Goal: Information Seeking & Learning: Compare options

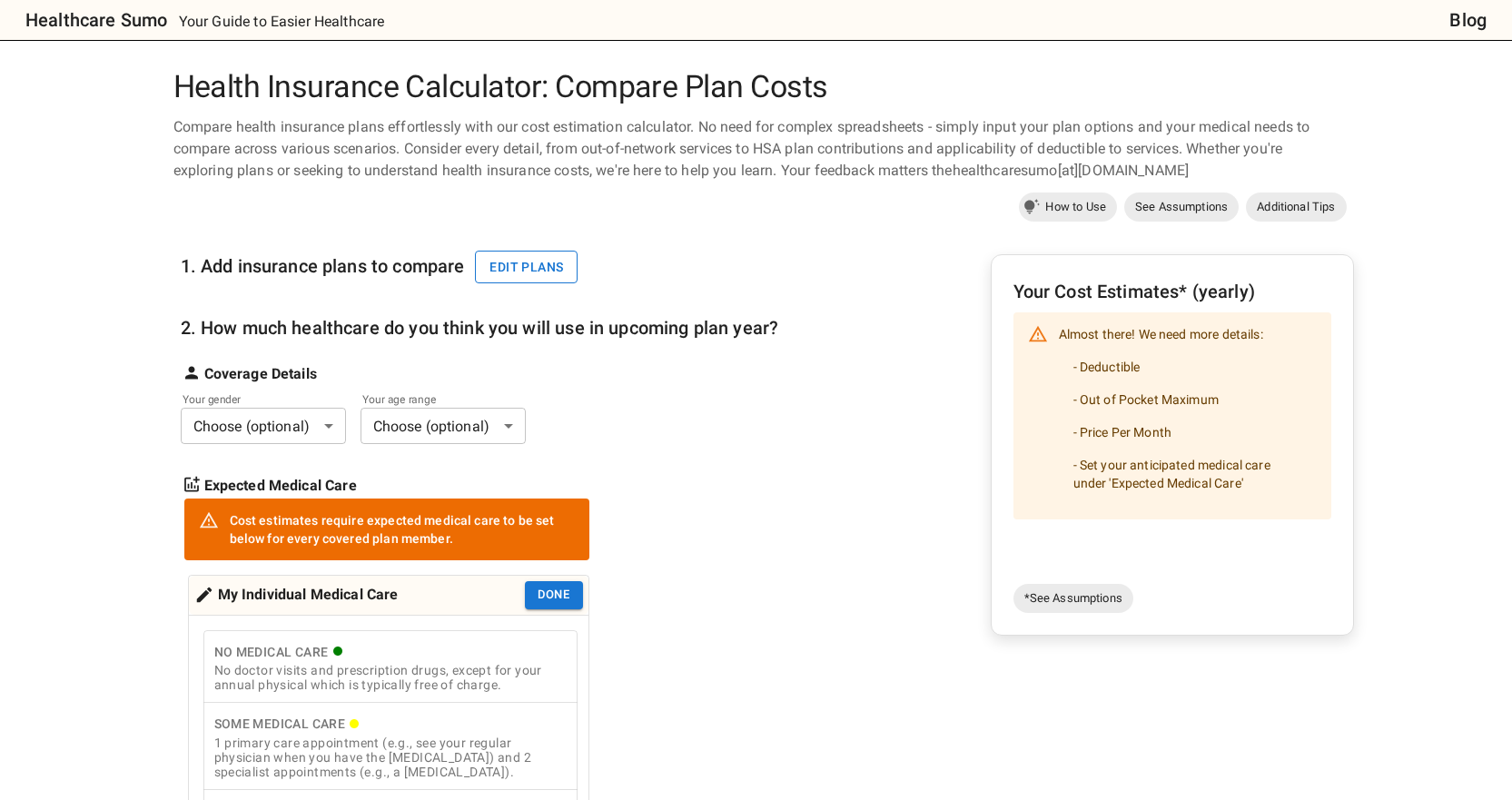
click at [508, 275] on button "Edit plans" at bounding box center [526, 267] width 102 height 34
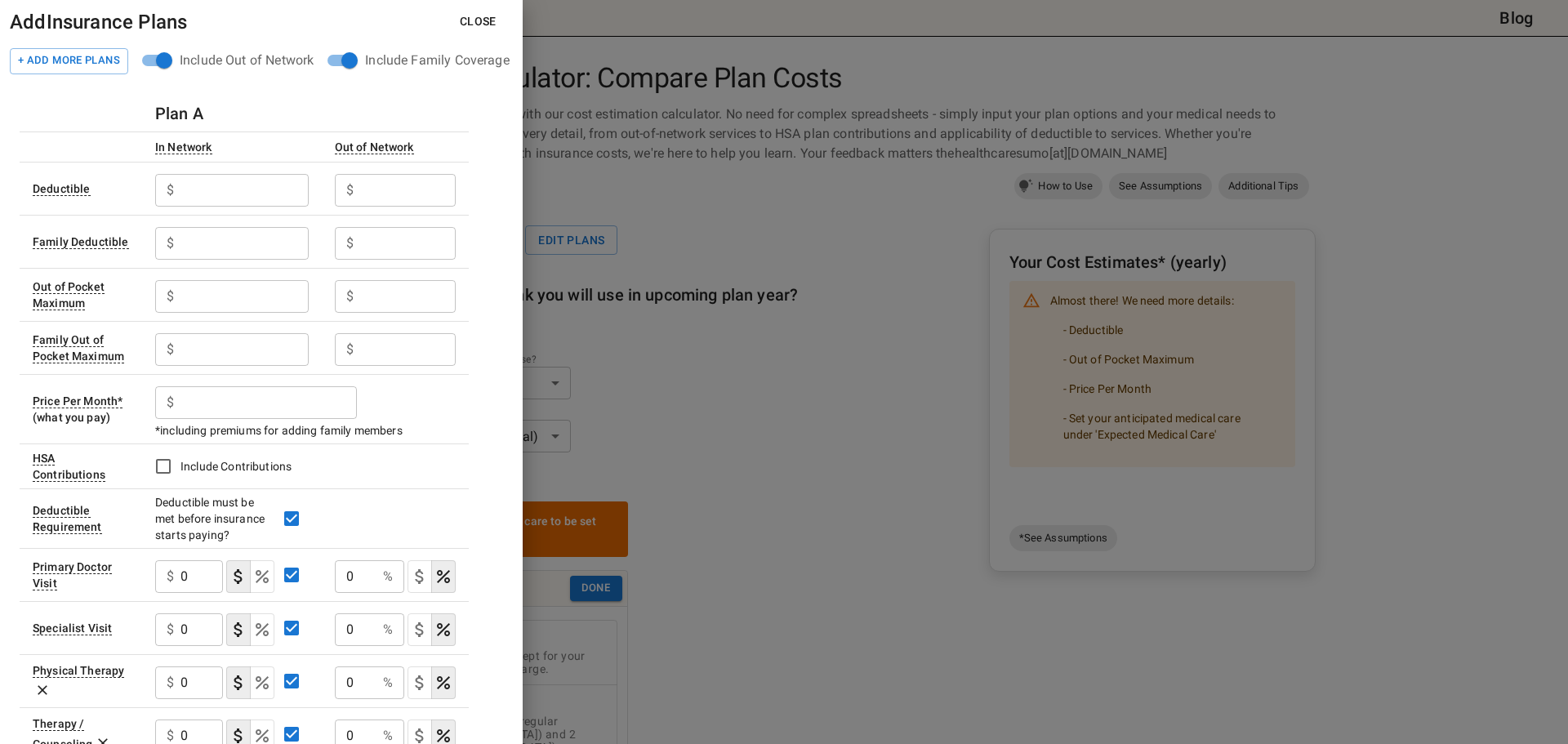
click at [243, 190] on input "text" at bounding box center [243, 190] width 127 height 32
type input "4000"
click at [165, 111] on h6 "Plan A" at bounding box center [179, 114] width 48 height 26
drag, startPoint x: 178, startPoint y: 112, endPoint x: 155, endPoint y: 112, distance: 23.0
click at [155, 112] on h6 "Plan A" at bounding box center [179, 114] width 48 height 26
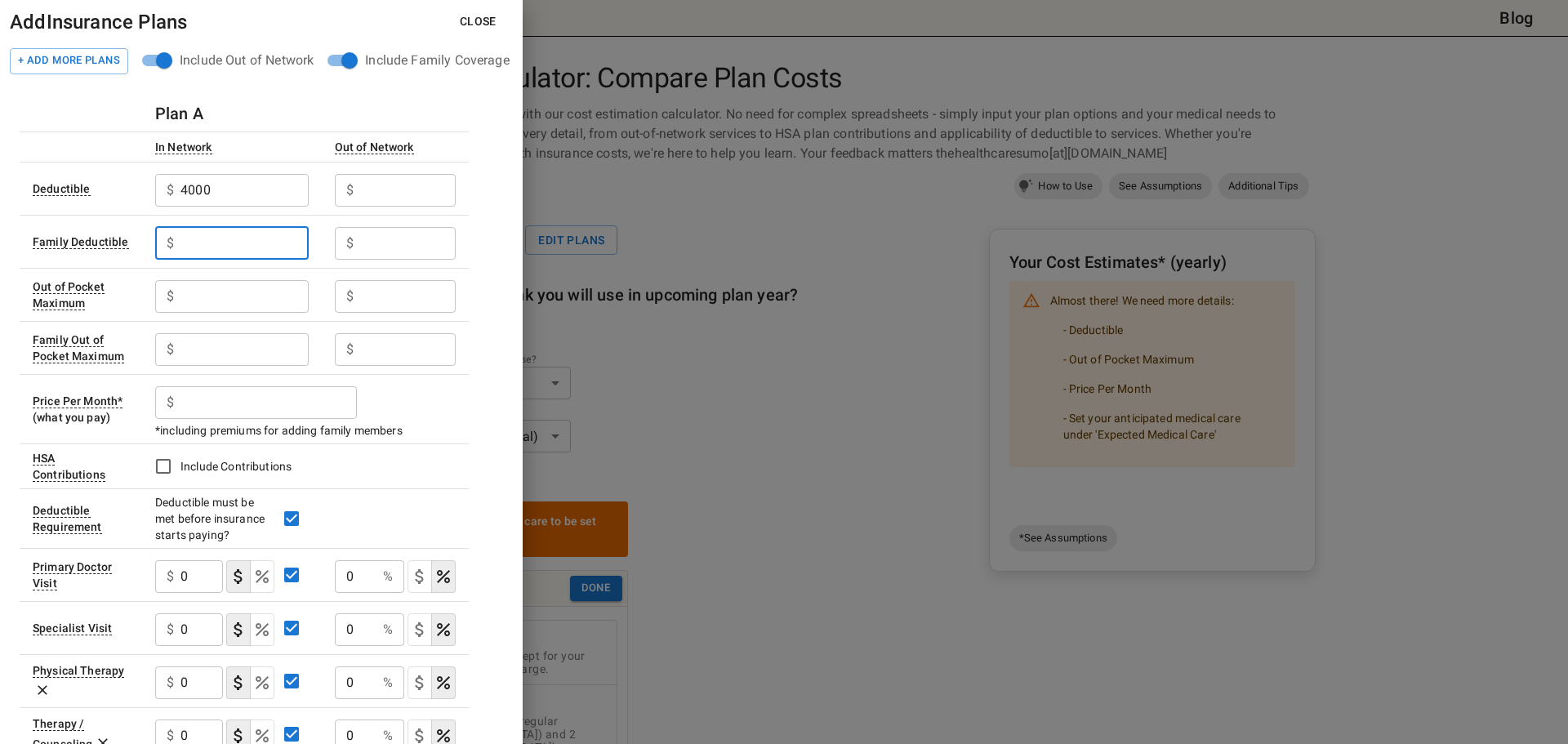
click at [195, 243] on input "text" at bounding box center [243, 242] width 127 height 32
type input "4000"
click at [200, 293] on input "text" at bounding box center [243, 296] width 127 height 32
type input "8000"
click at [240, 352] on input "text" at bounding box center [243, 348] width 127 height 32
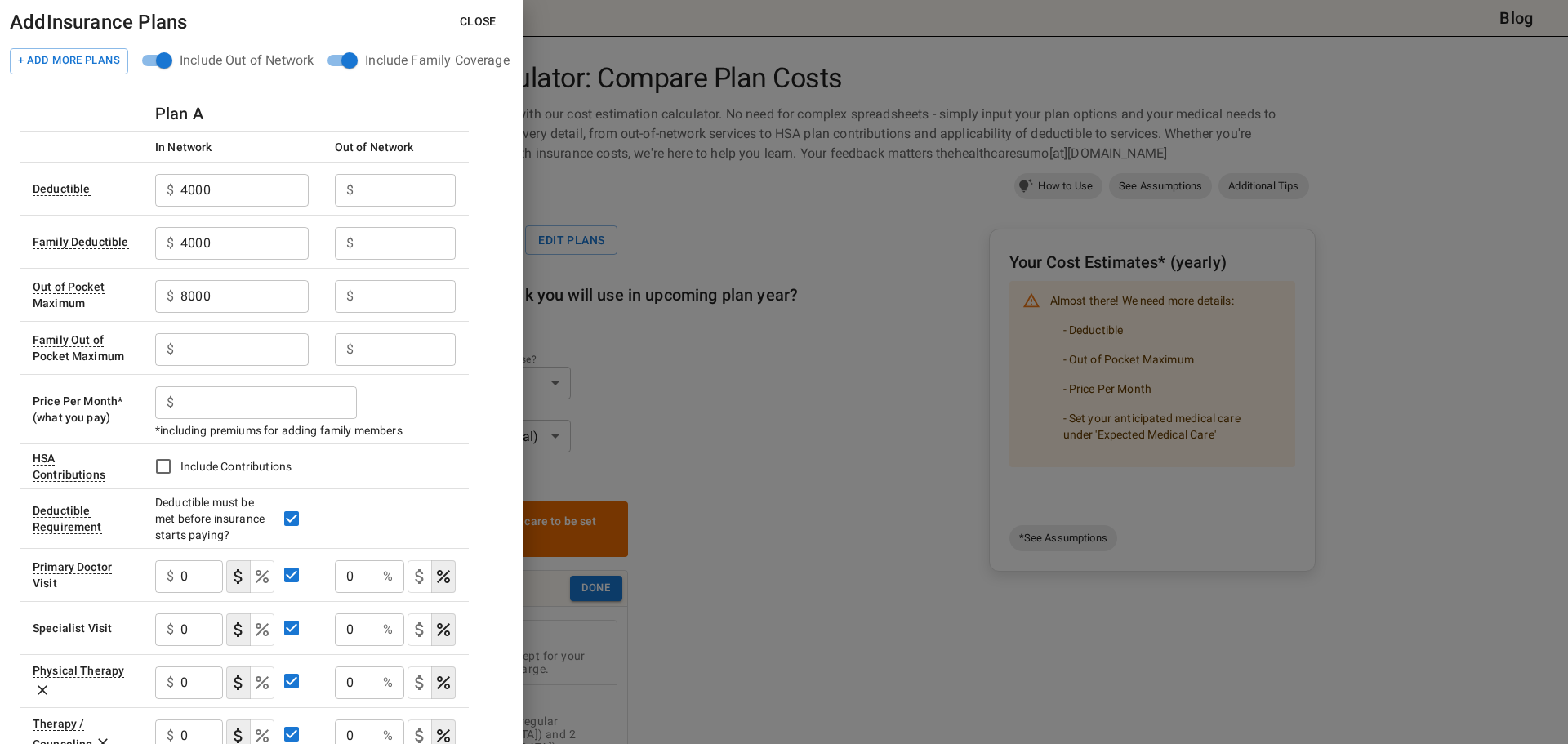
click at [201, 353] on input "text" at bounding box center [243, 348] width 127 height 32
type input "8000"
click at [230, 402] on input "text" at bounding box center [268, 402] width 176 height 32
type input "."
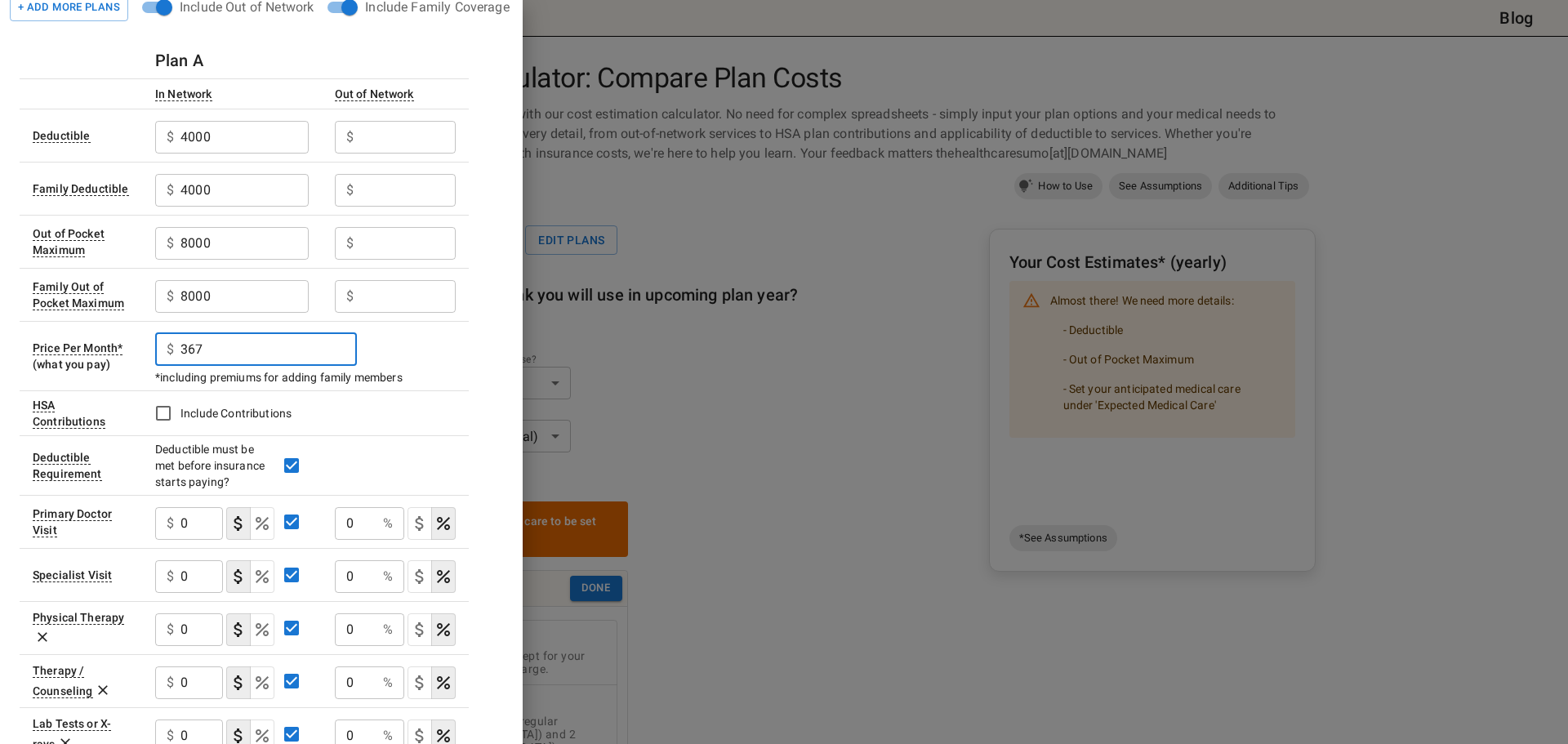
scroll to position [81, 0]
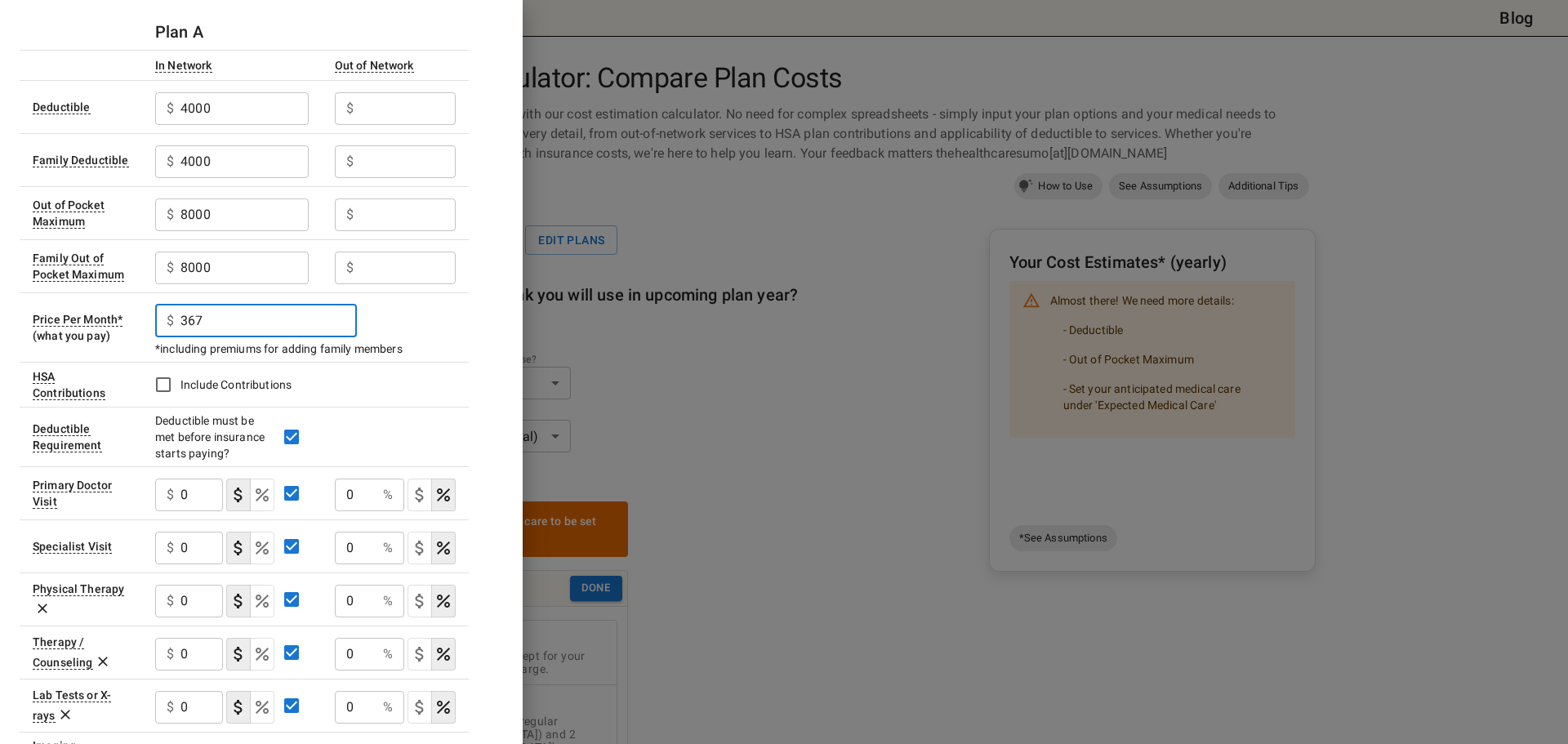
type input "367"
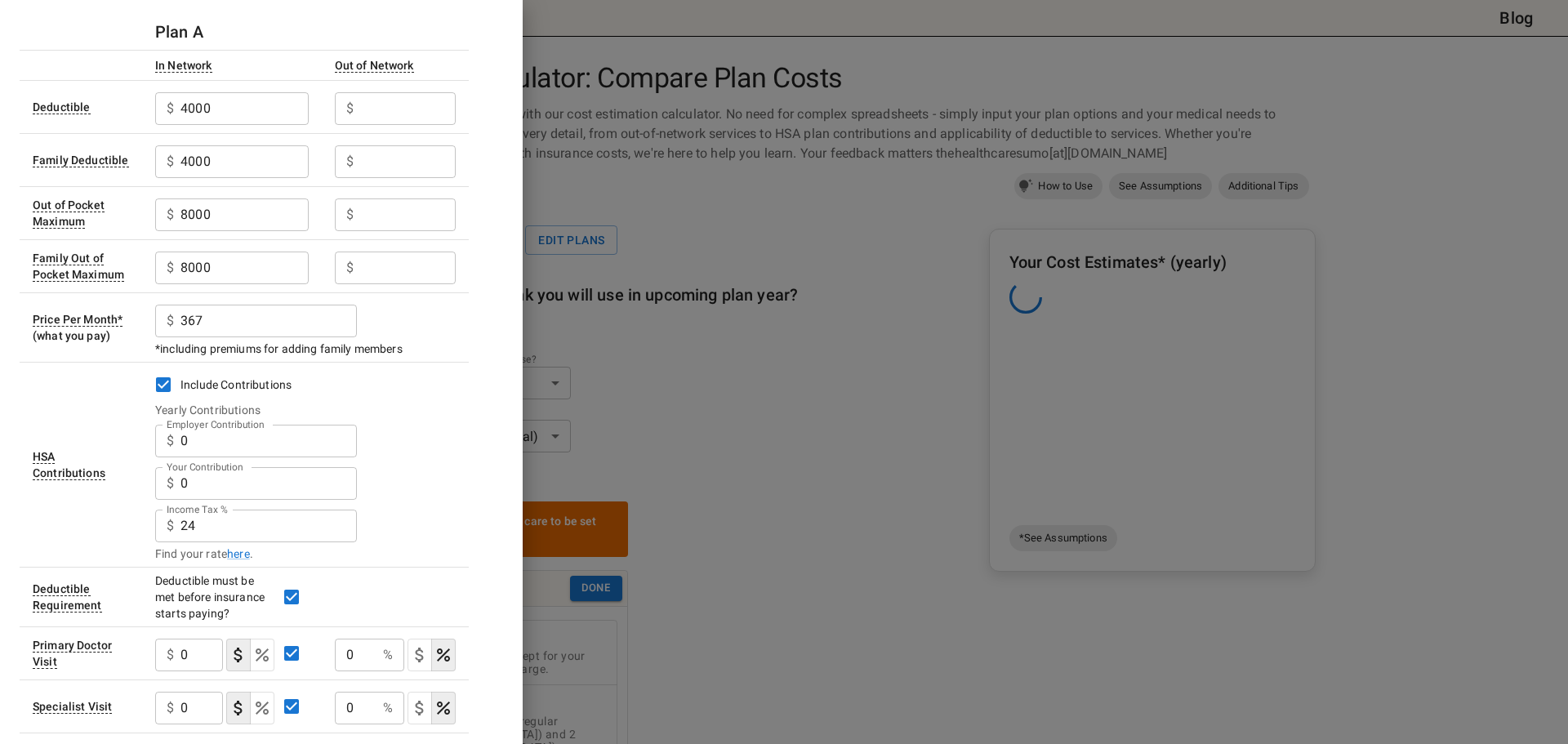
click at [205, 440] on input "0" at bounding box center [268, 440] width 176 height 32
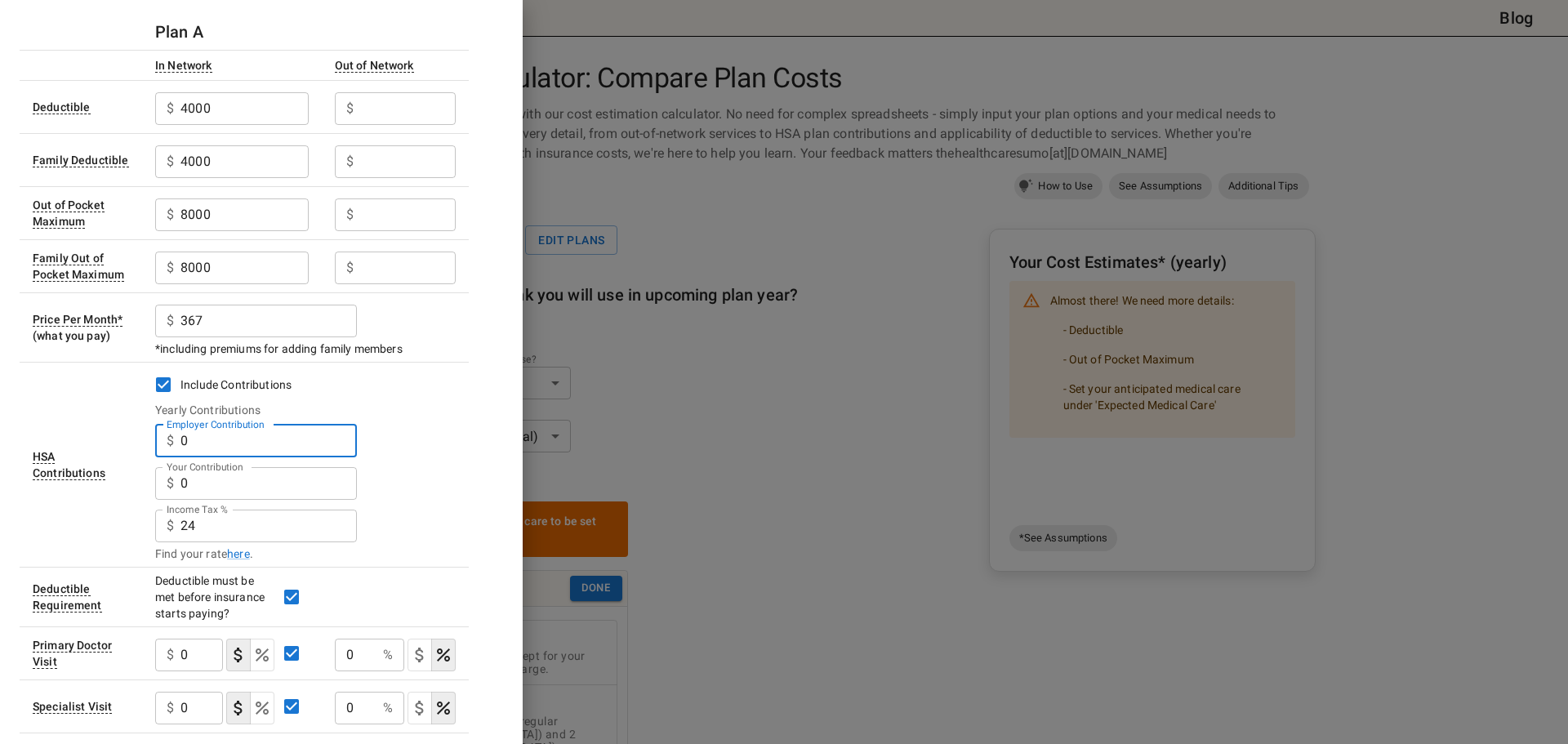
drag, startPoint x: 187, startPoint y: 442, endPoint x: 177, endPoint y: 442, distance: 10.0
click at [177, 442] on div "$ 0 Employer Contribution" at bounding box center [256, 440] width 201 height 32
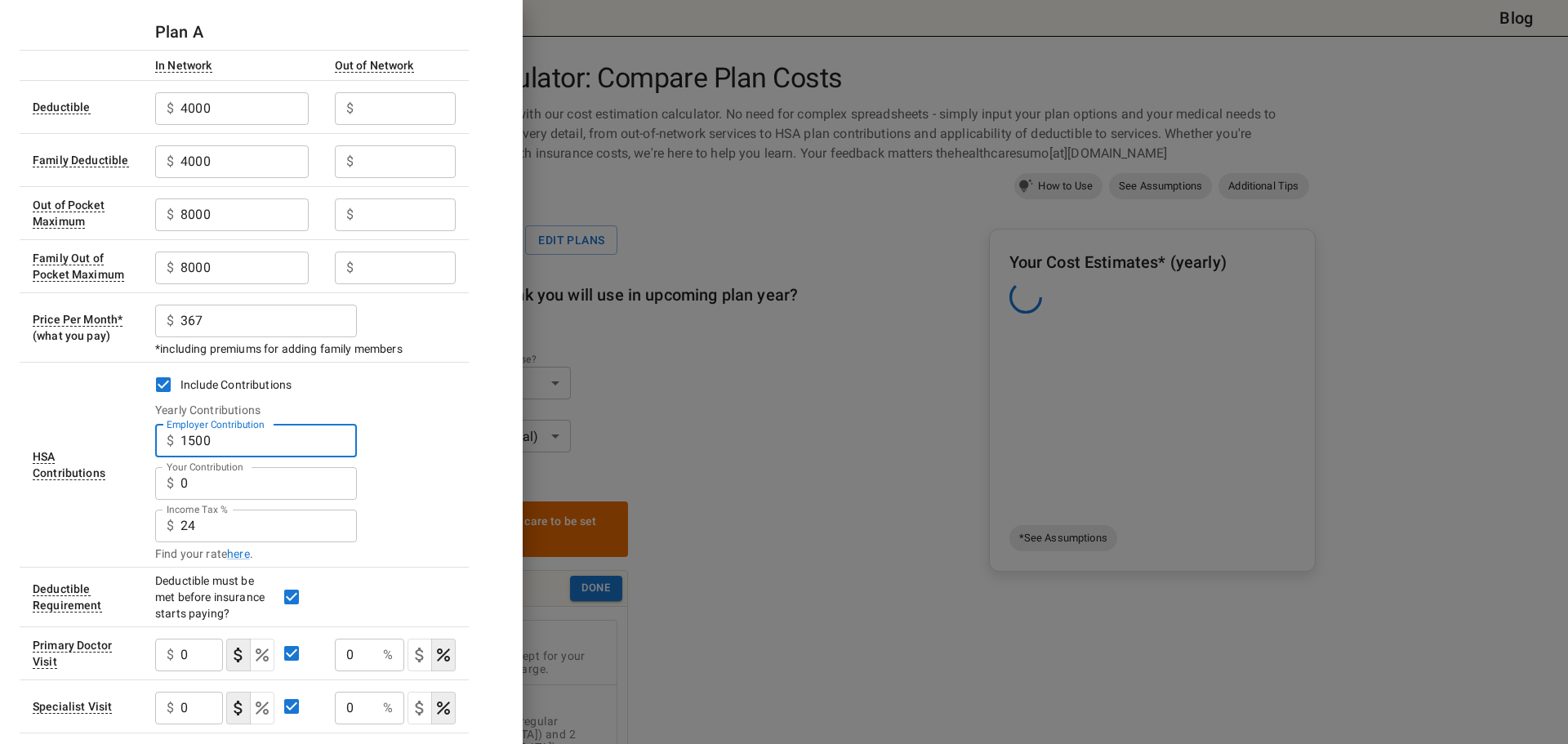
type input "1500"
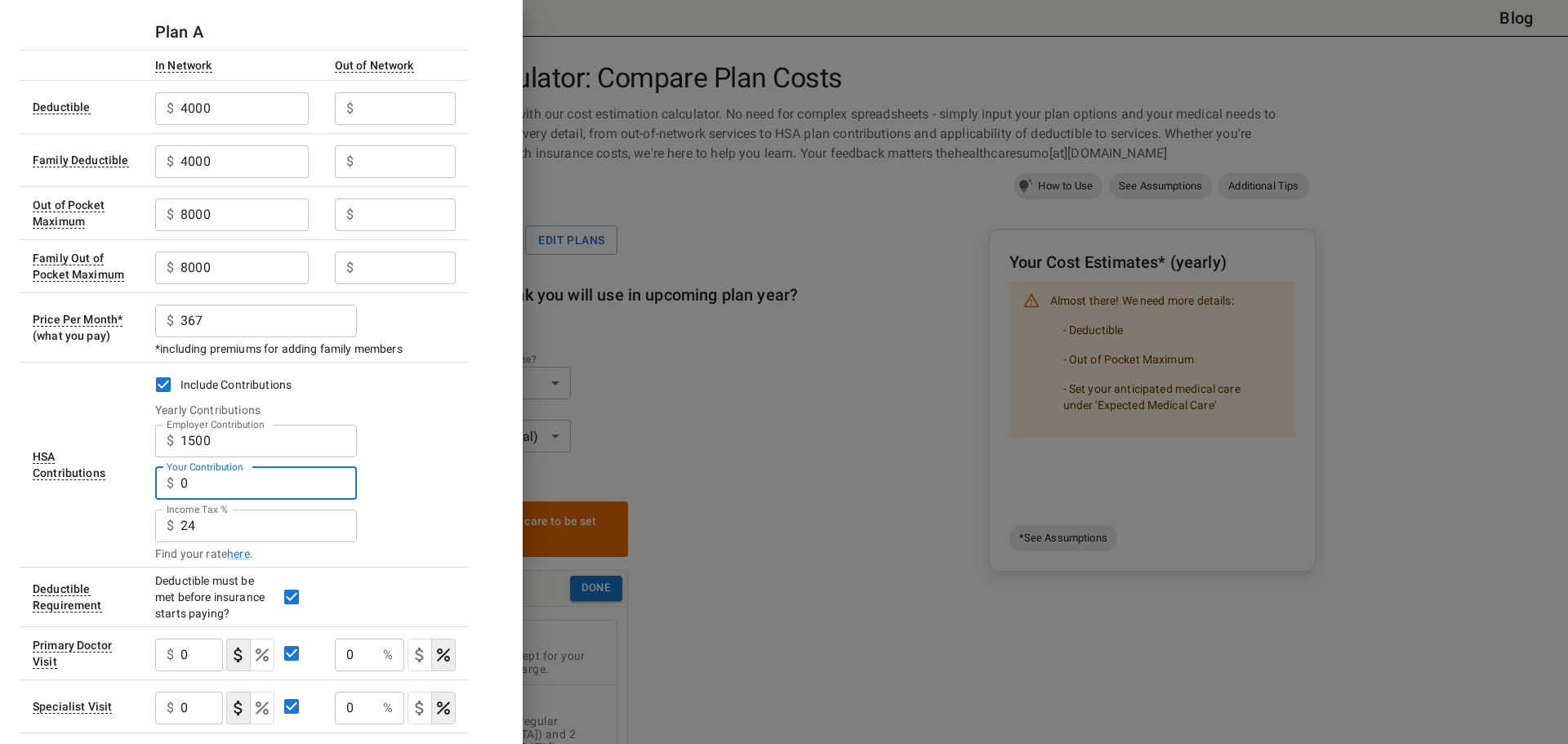
drag, startPoint x: 186, startPoint y: 484, endPoint x: 167, endPoint y: 484, distance: 19.0
click at [167, 484] on div "$ 0 Your Contribution" at bounding box center [256, 482] width 201 height 32
type input "2700"
click at [366, 522] on div "Income Tax % $ 24 Income Tax %" at bounding box center [305, 523] width 300 height 42
click at [240, 557] on link "here" at bounding box center [238, 553] width 23 height 17
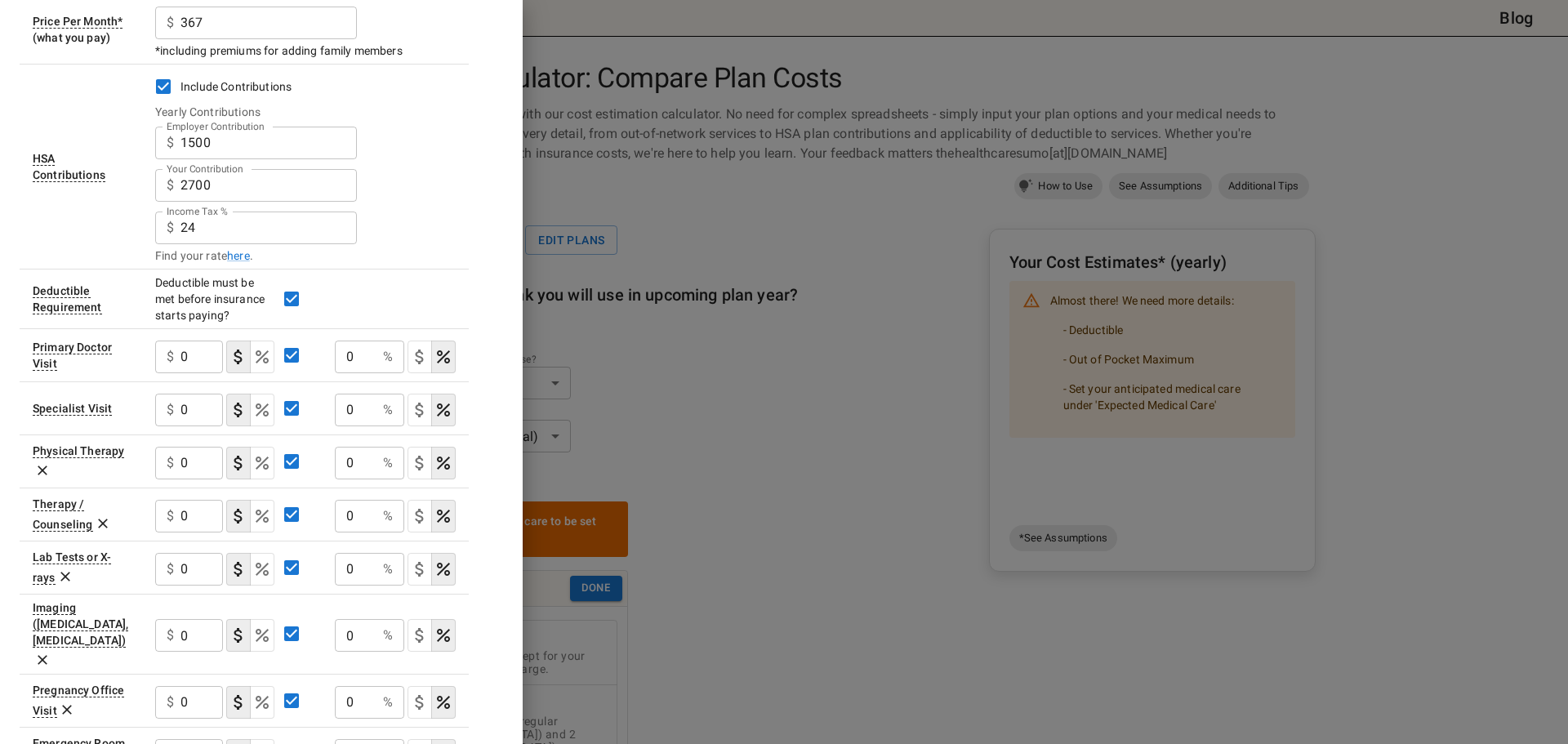
scroll to position [408, 0]
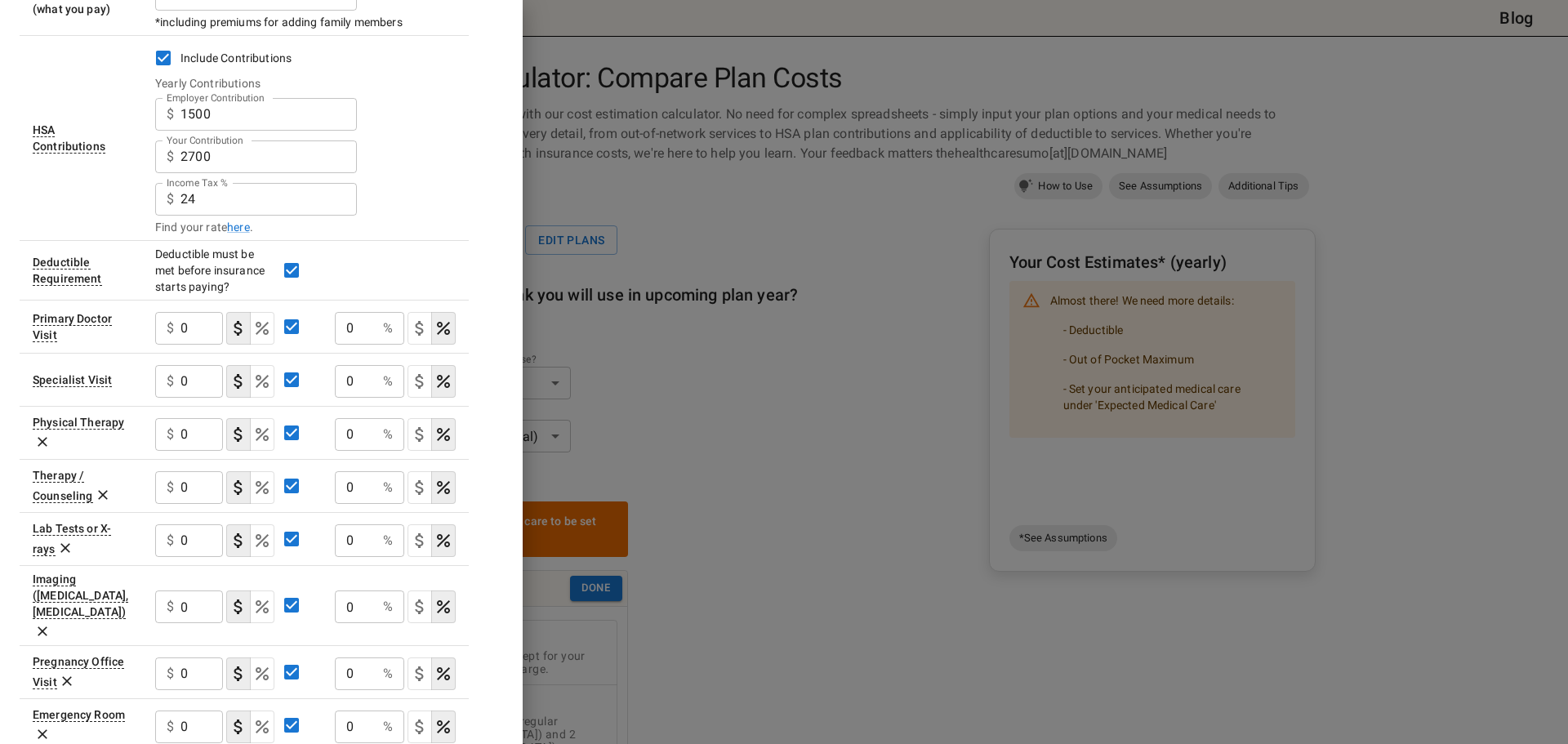
click at [264, 333] on icon "Select if this service charges coinsurance, a percentage of the medical expense…" at bounding box center [262, 327] width 13 height 13
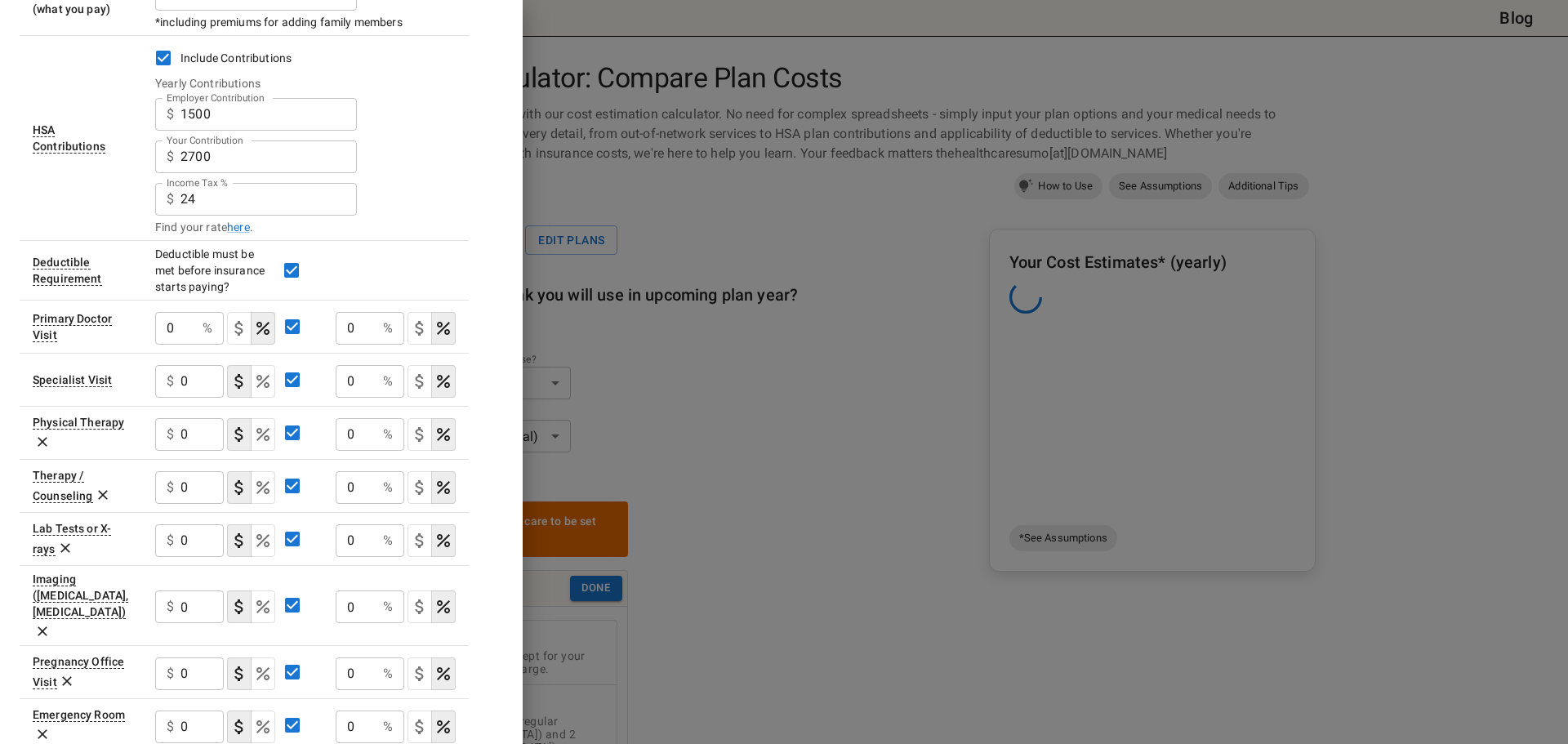
click at [198, 333] on div "0 % ​" at bounding box center [189, 327] width 68 height 32
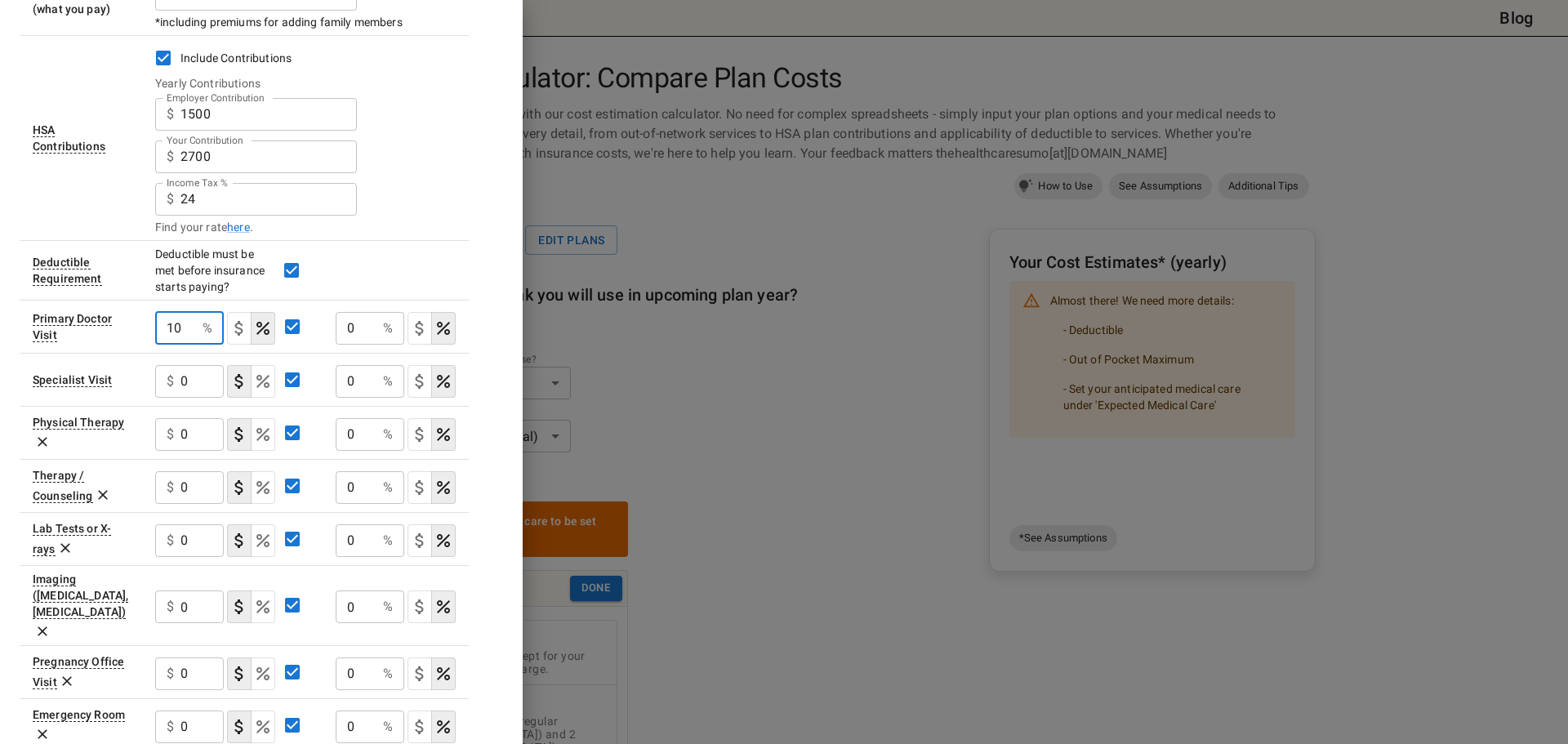
click at [190, 331] on input "10" at bounding box center [175, 327] width 41 height 32
type input "10"
click at [372, 326] on input "0" at bounding box center [355, 327] width 41 height 32
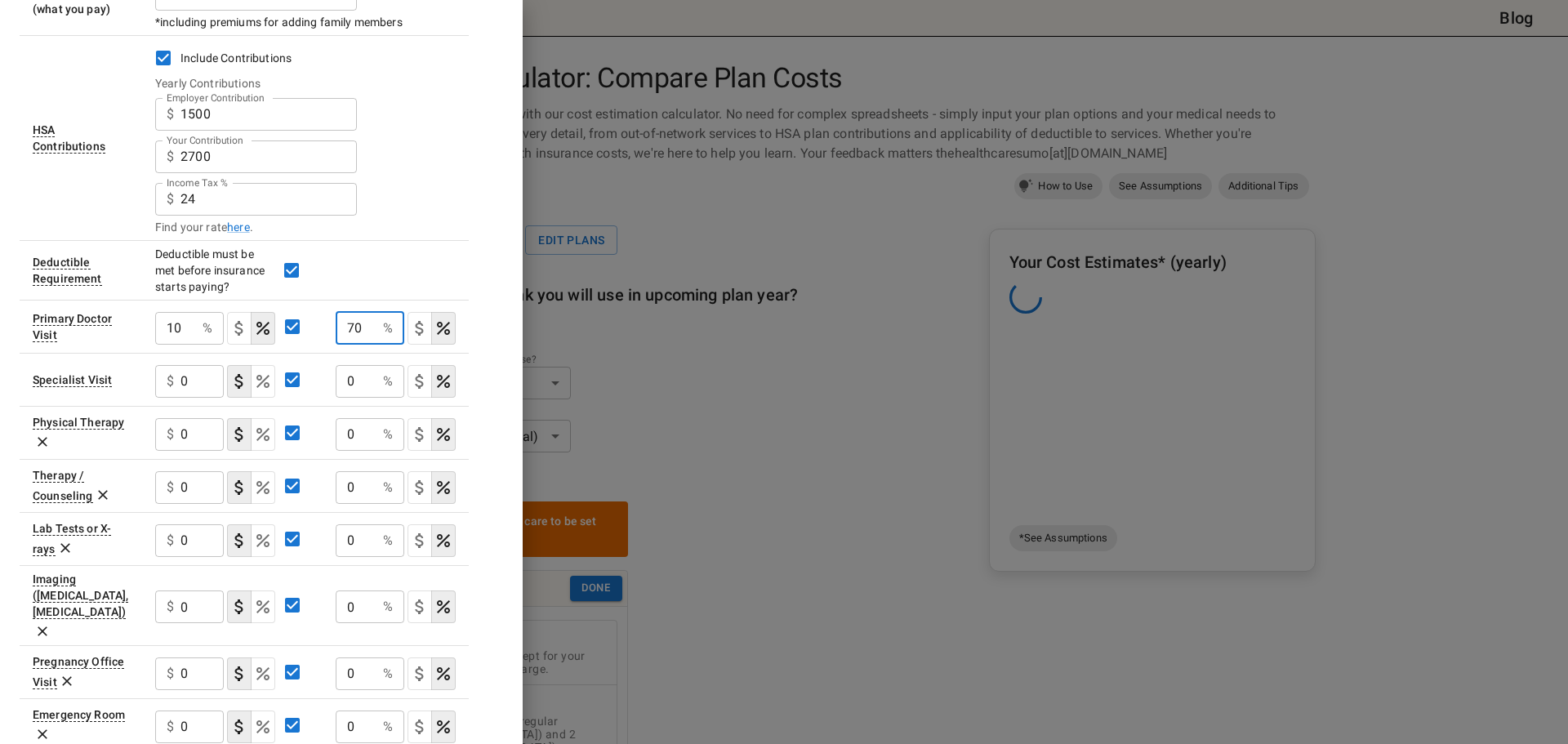
type input "70"
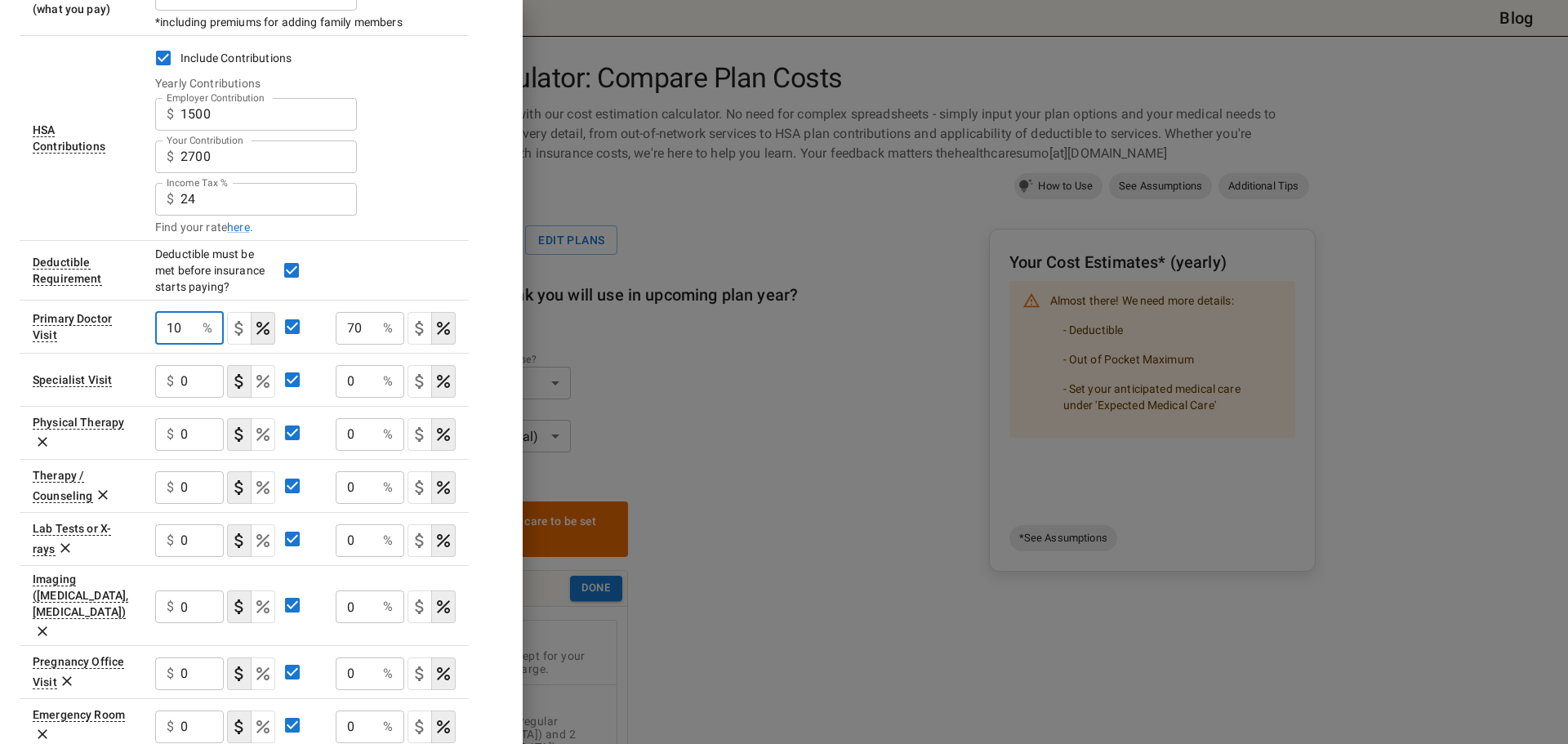
drag, startPoint x: 180, startPoint y: 319, endPoint x: 106, endPoint y: 329, distance: 74.7
click at [106, 329] on tr "Primary Doctor Visit 10 % ​ 70 % ​" at bounding box center [243, 326] width 449 height 53
drag, startPoint x: 186, startPoint y: 322, endPoint x: 126, endPoint y: 326, distance: 60.1
click at [126, 326] on tr "Primary Doctor Visit 10 % ​ 70 % ​" at bounding box center [243, 326] width 449 height 53
type input "99"
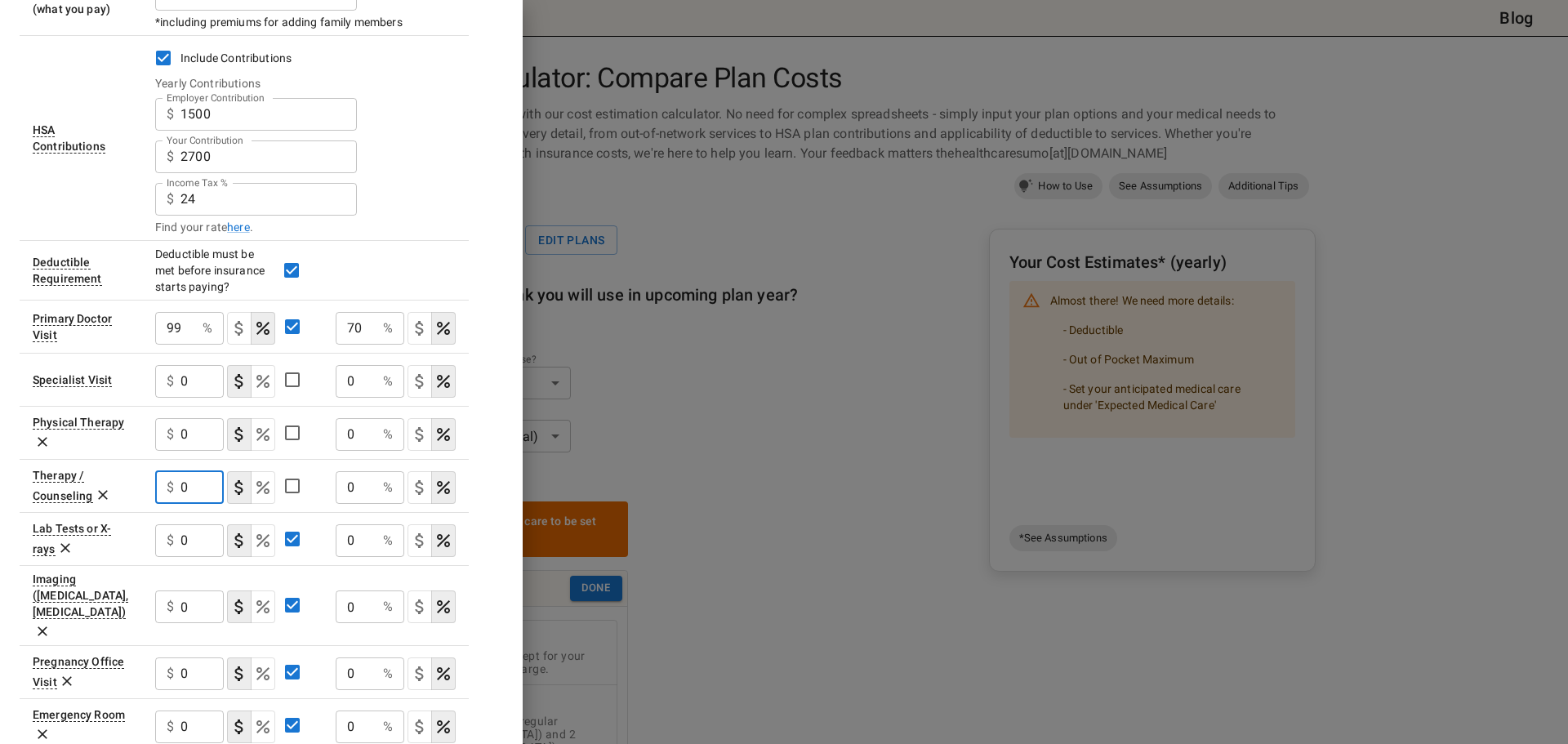
click at [197, 492] on input "0" at bounding box center [201, 487] width 43 height 32
click at [272, 488] on button "coinsurance" at bounding box center [263, 487] width 25 height 32
click at [250, 540] on button "coinsurance" at bounding box center [263, 540] width 25 height 32
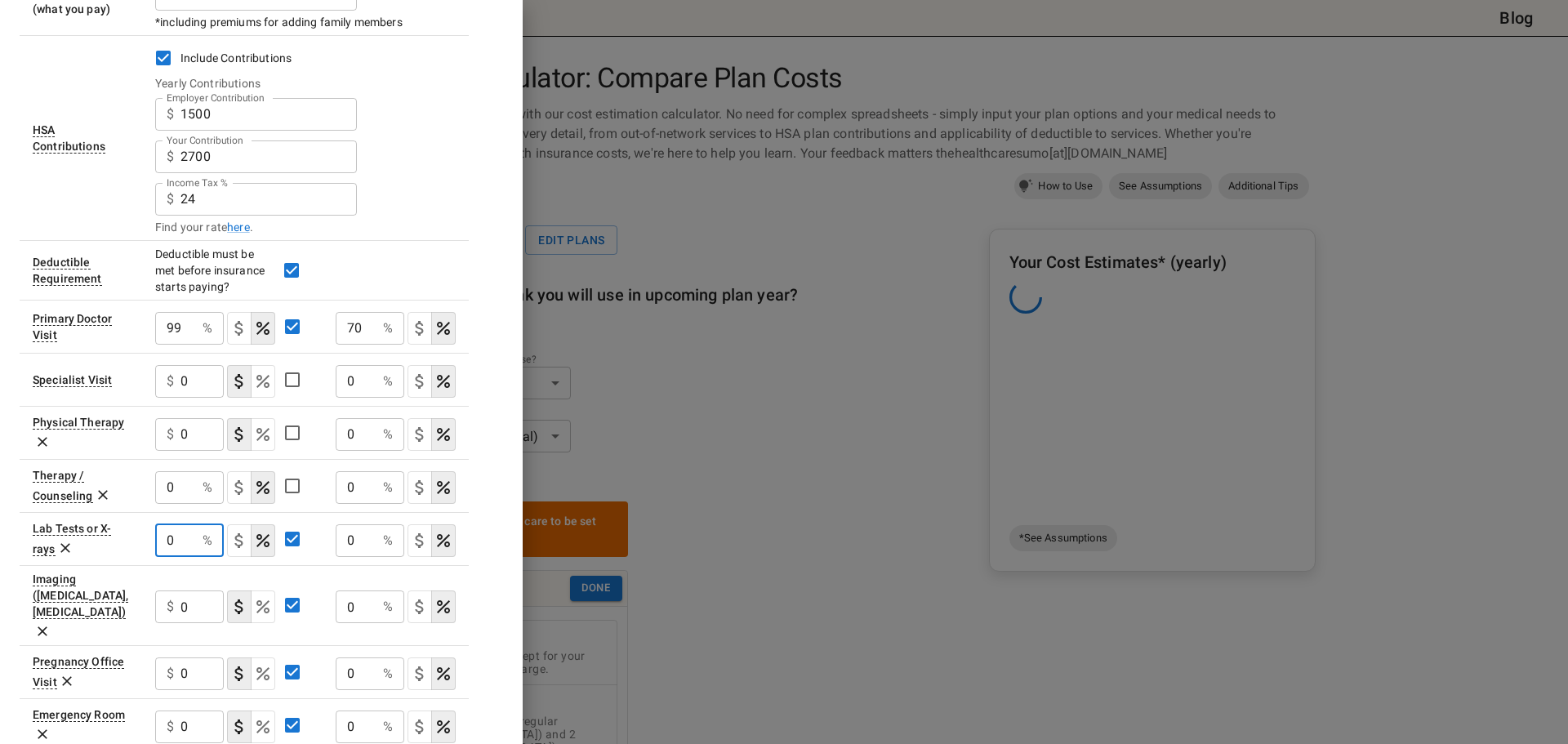
drag, startPoint x: 185, startPoint y: 548, endPoint x: 139, endPoint y: 548, distance: 46.0
click at [139, 548] on tr "Lab Tests or X-rays 0 % ​ 0 % ​" at bounding box center [243, 538] width 449 height 53
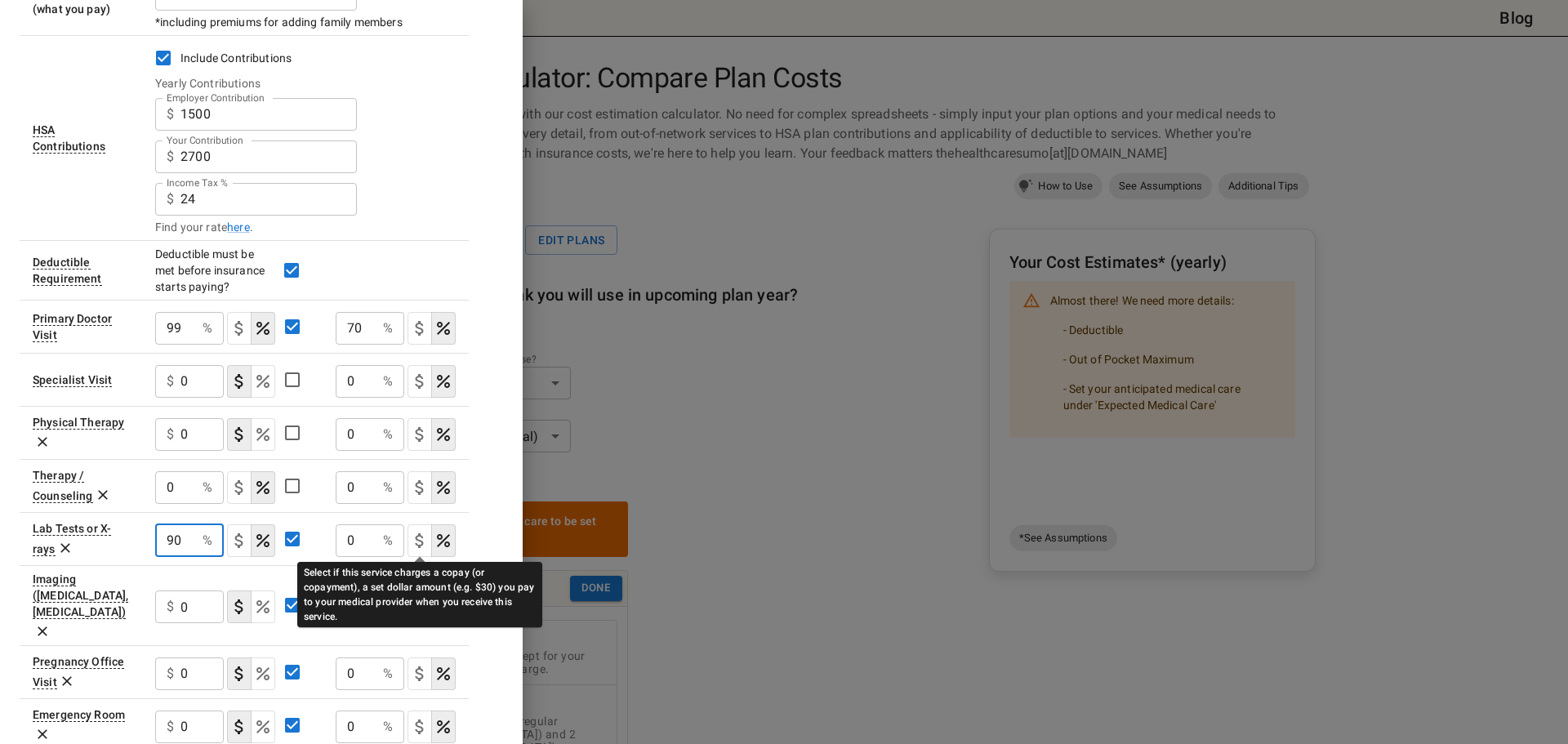
type input "90"
click at [445, 544] on icon "Select if this service charges coinsurance, a percentage of the medical expense…" at bounding box center [443, 540] width 13 height 13
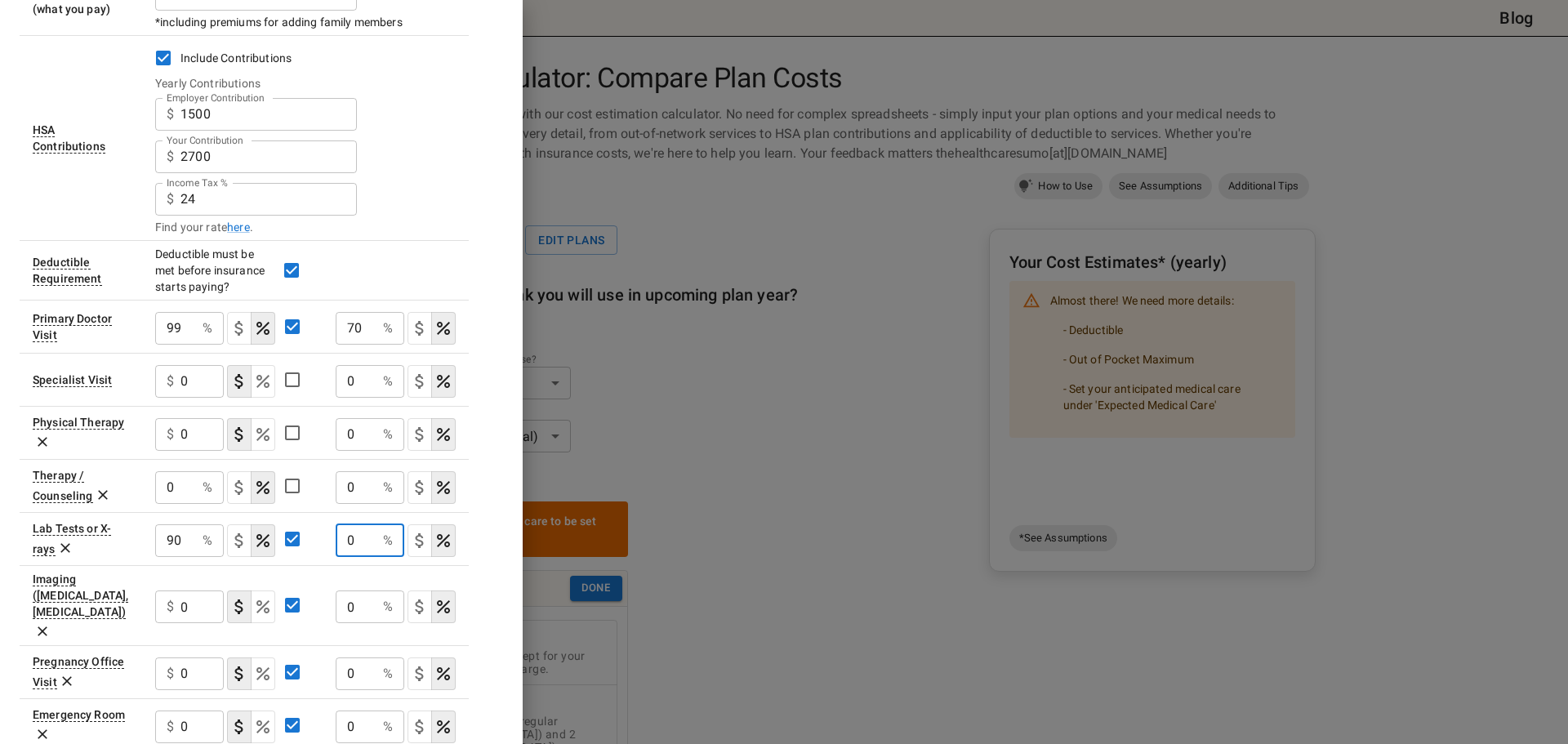
drag, startPoint x: 350, startPoint y: 540, endPoint x: 327, endPoint y: 540, distance: 23.0
click at [327, 540] on td "0 % ​" at bounding box center [395, 538] width 146 height 53
drag, startPoint x: 355, startPoint y: 538, endPoint x: 333, endPoint y: 538, distance: 22.0
click at [333, 538] on td "0 % ​" at bounding box center [395, 538] width 146 height 53
type input "70"
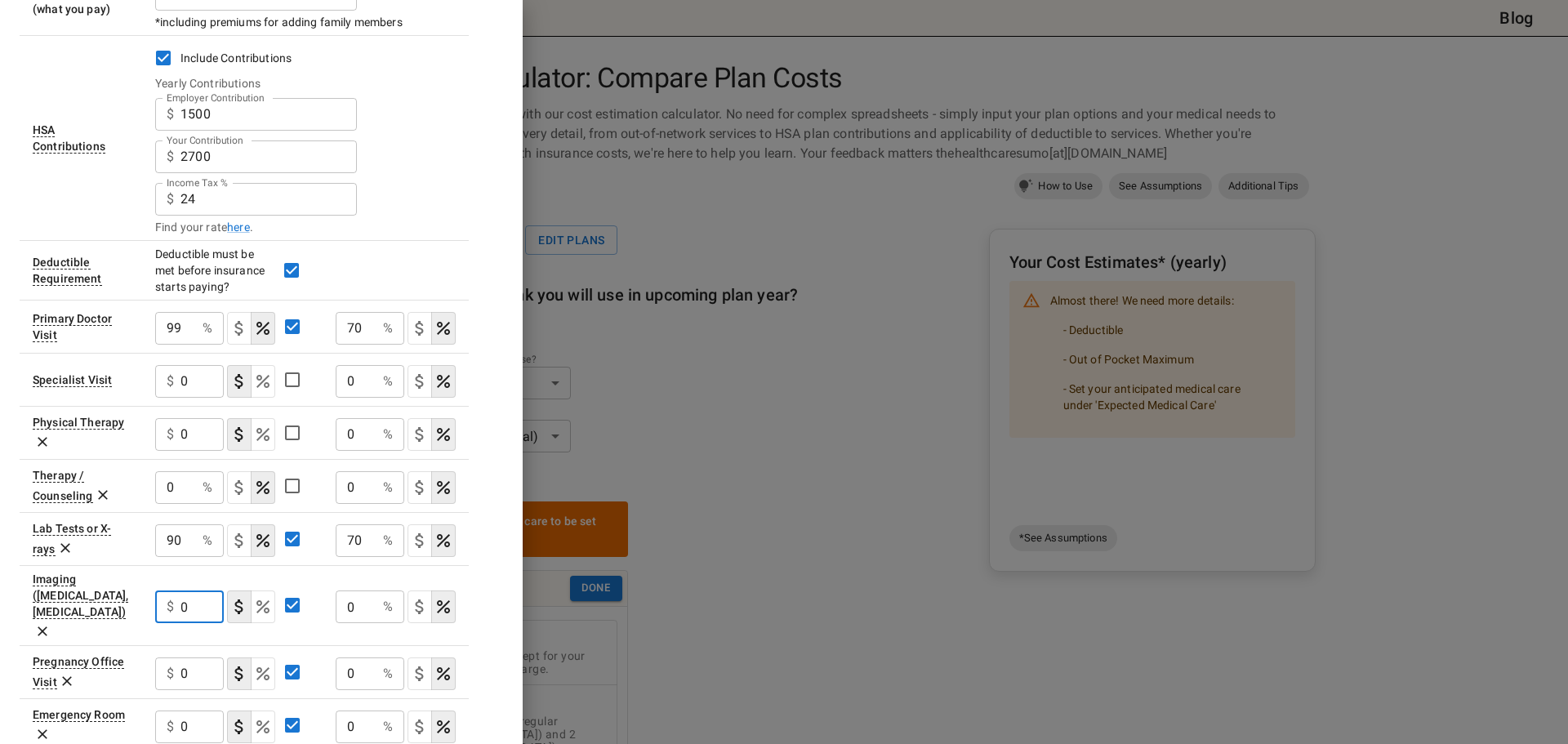
drag, startPoint x: 191, startPoint y: 591, endPoint x: 175, endPoint y: 593, distance: 16.1
click at [175, 593] on div "$ 0 ​" at bounding box center [189, 606] width 68 height 32
click at [257, 597] on icon "Select if this service charges coinsurance, a percentage of the medical expense…" at bounding box center [263, 607] width 19 height 19
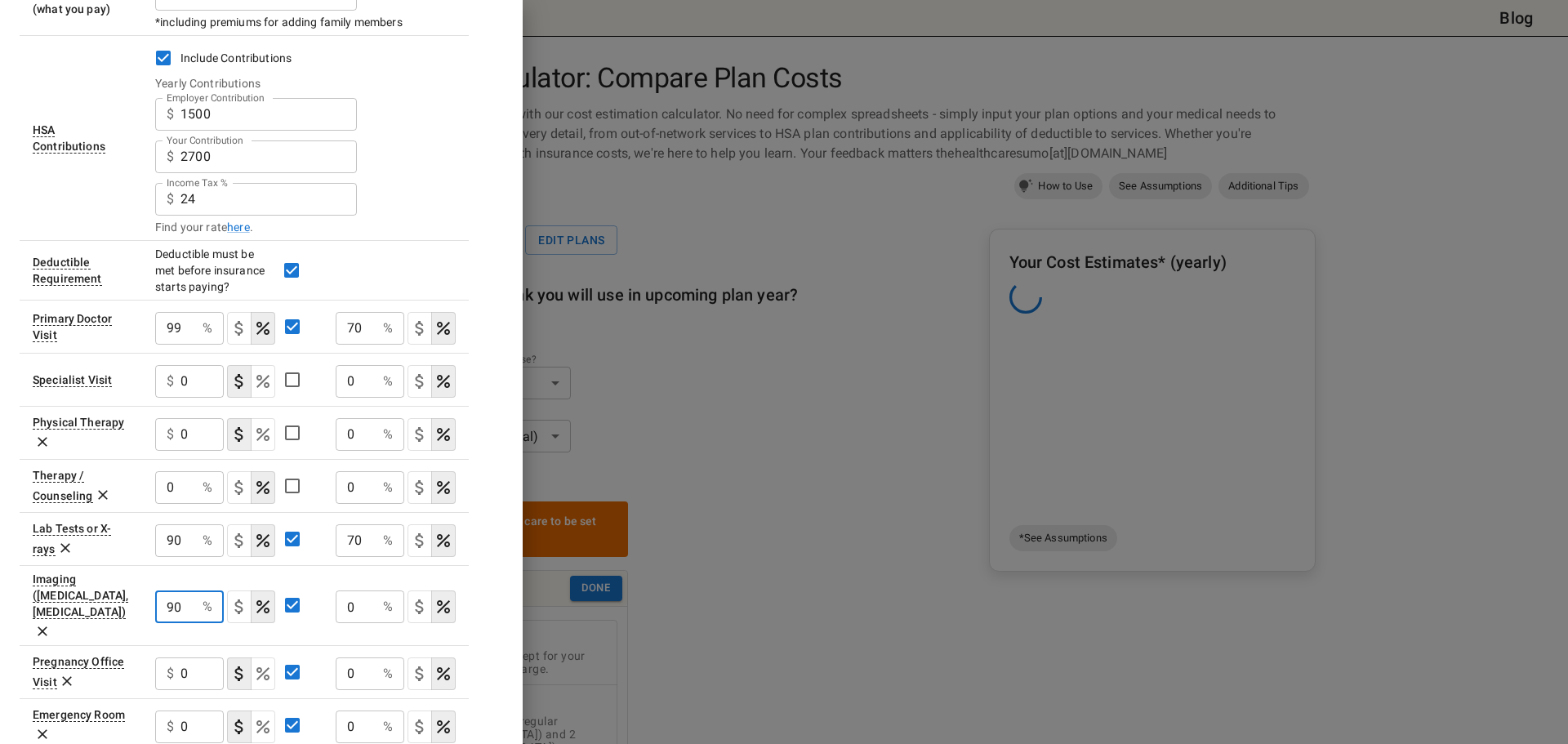
type input "90"
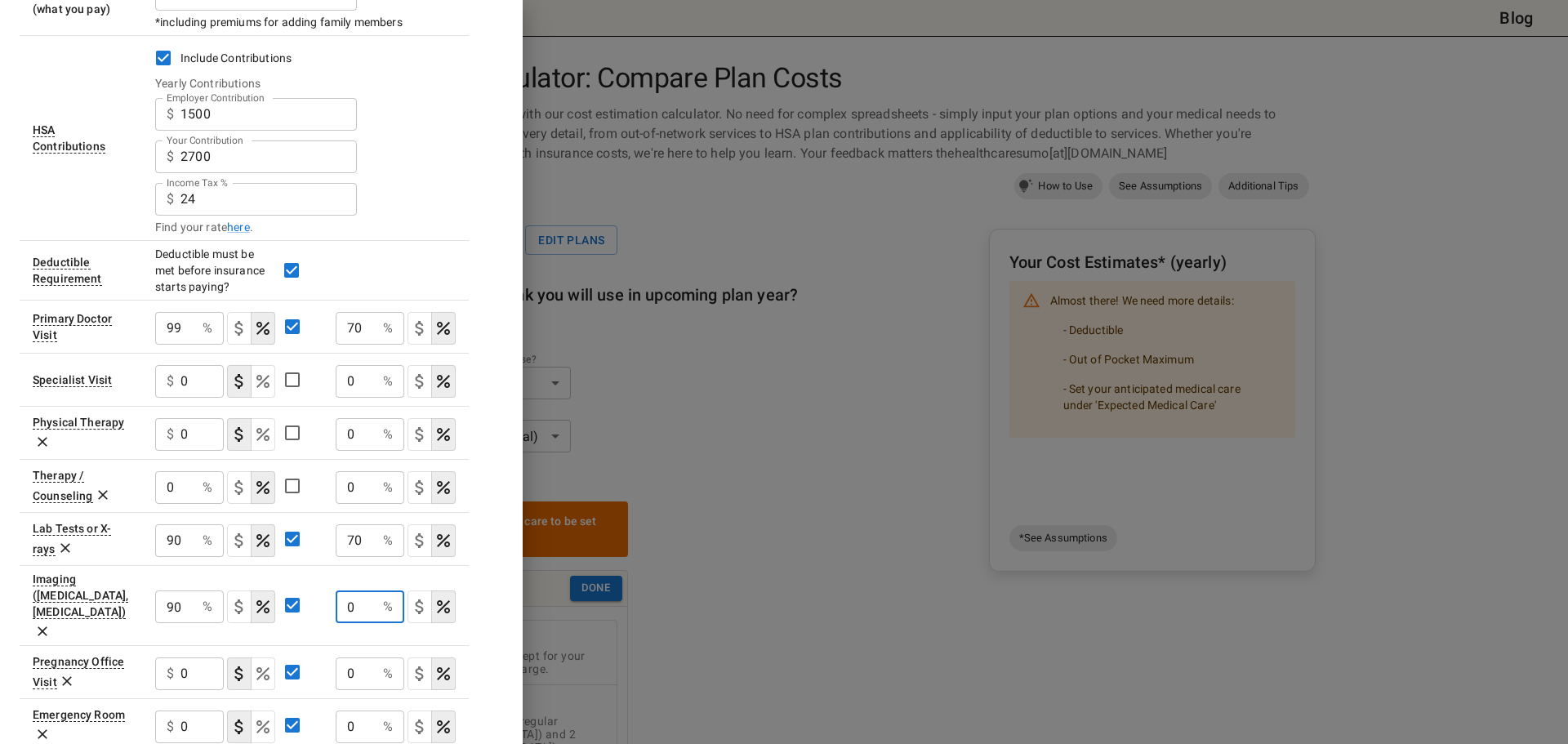
drag, startPoint x: 324, startPoint y: 591, endPoint x: 315, endPoint y: 592, distance: 9.1
click at [315, 592] on tr "Imaging ([MEDICAL_DATA], [MEDICAL_DATA][GEOGRAPHIC_DATA]) 90 % ​ 0 % ​" at bounding box center [243, 604] width 449 height 80
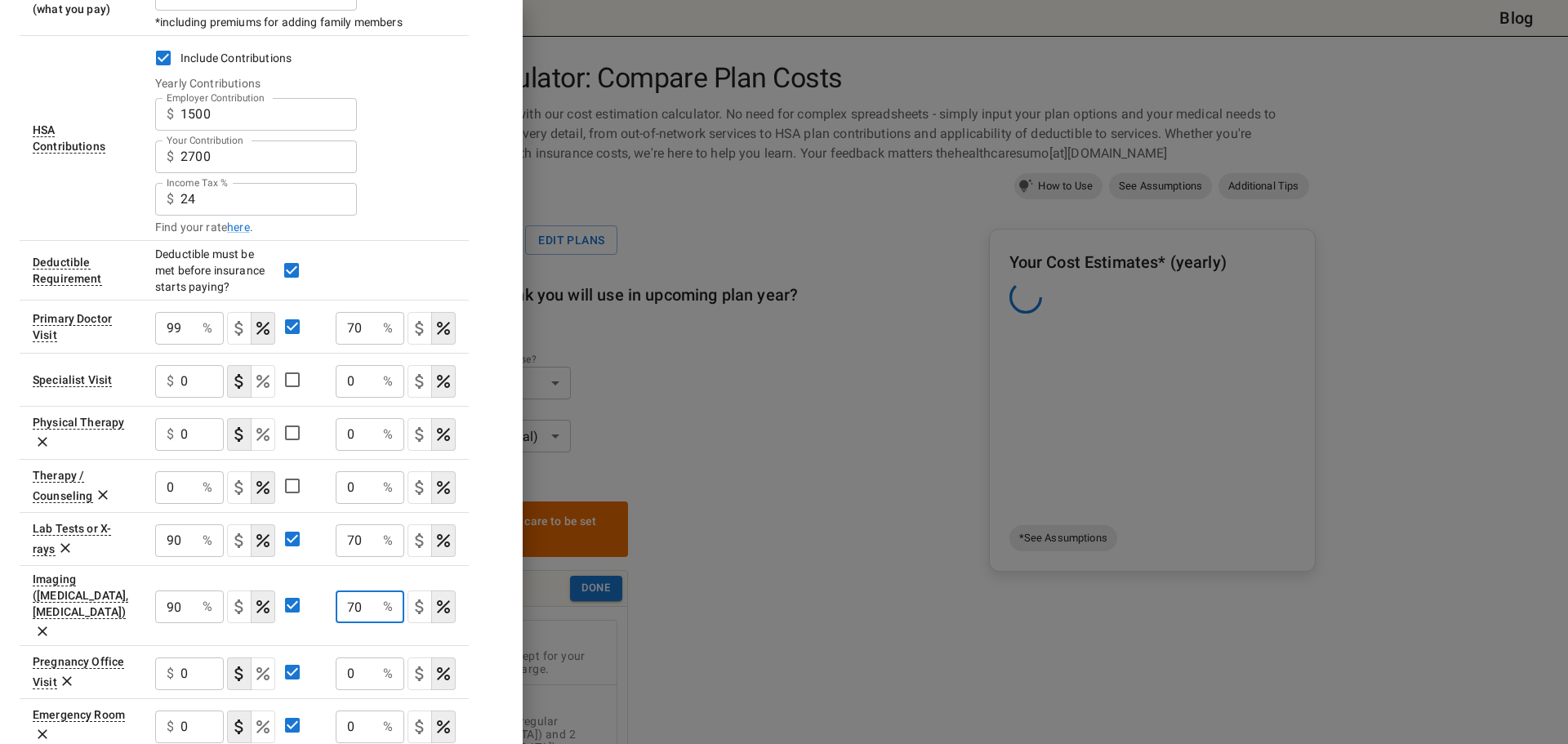
type input "70"
click at [433, 597] on icon "Select if this service charges coinsurance, a percentage of the medical expense…" at bounding box center [443, 607] width 19 height 19
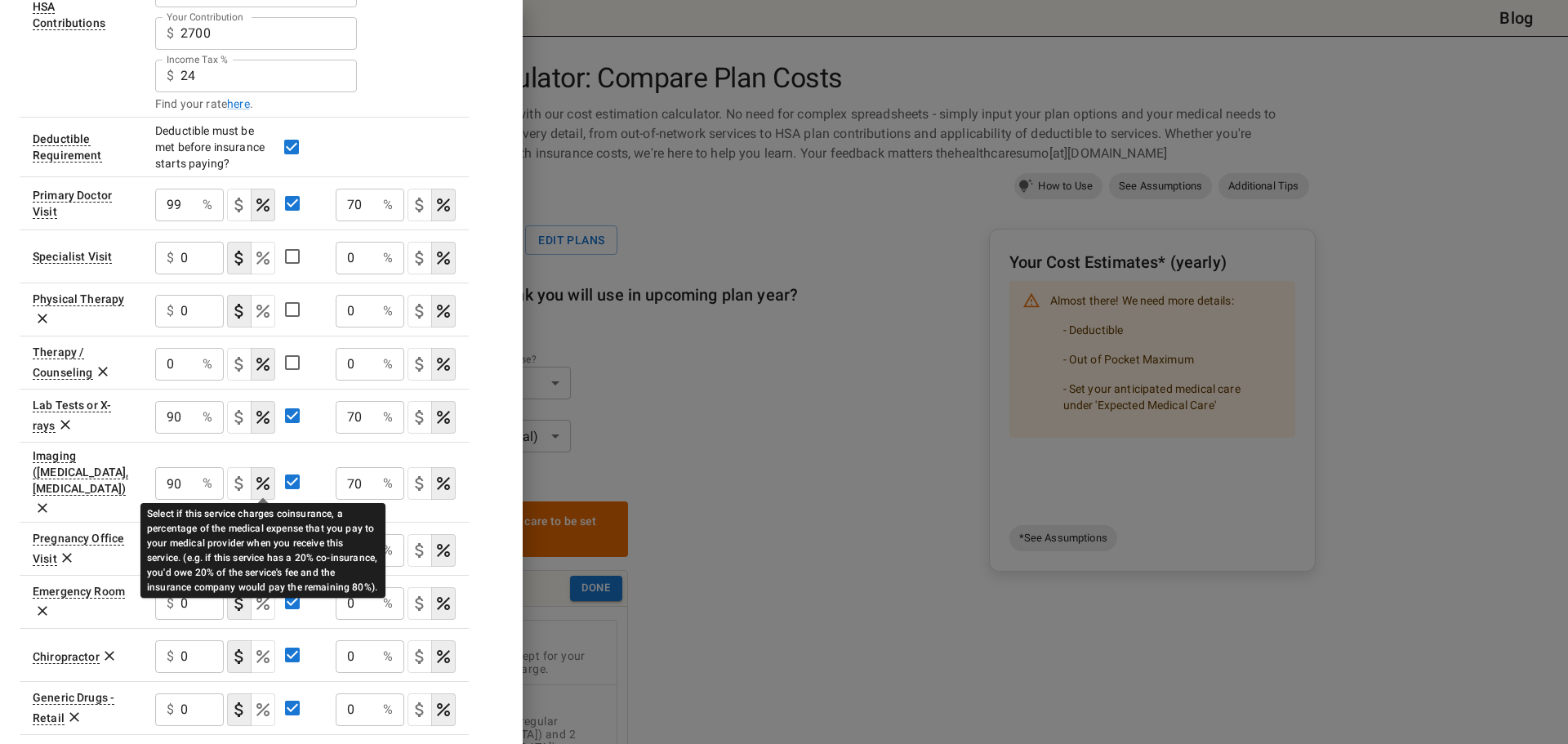
scroll to position [572, 0]
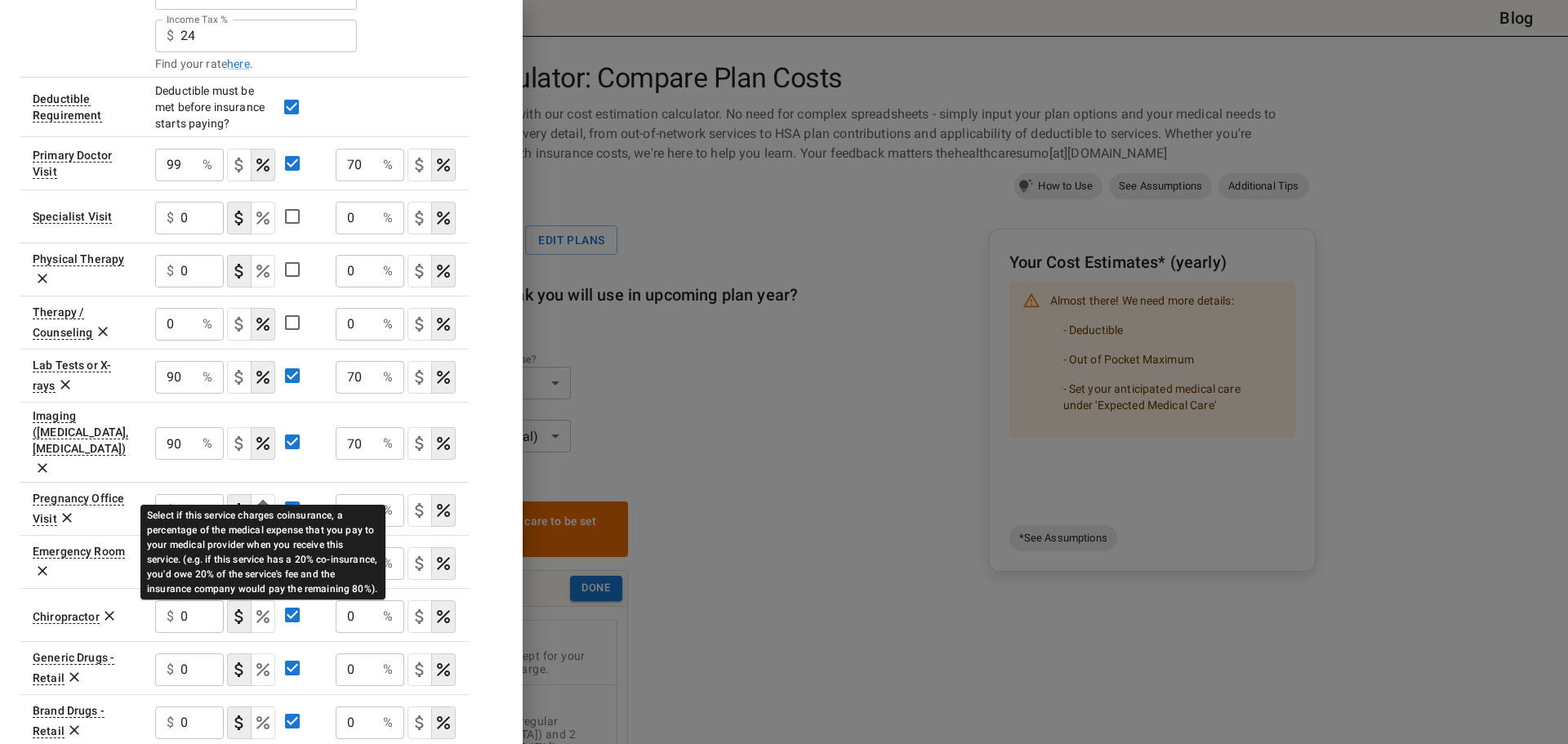
click at [259, 501] on icon "Select if this service charges coinsurance, a percentage of the medical expense…" at bounding box center [263, 510] width 19 height 19
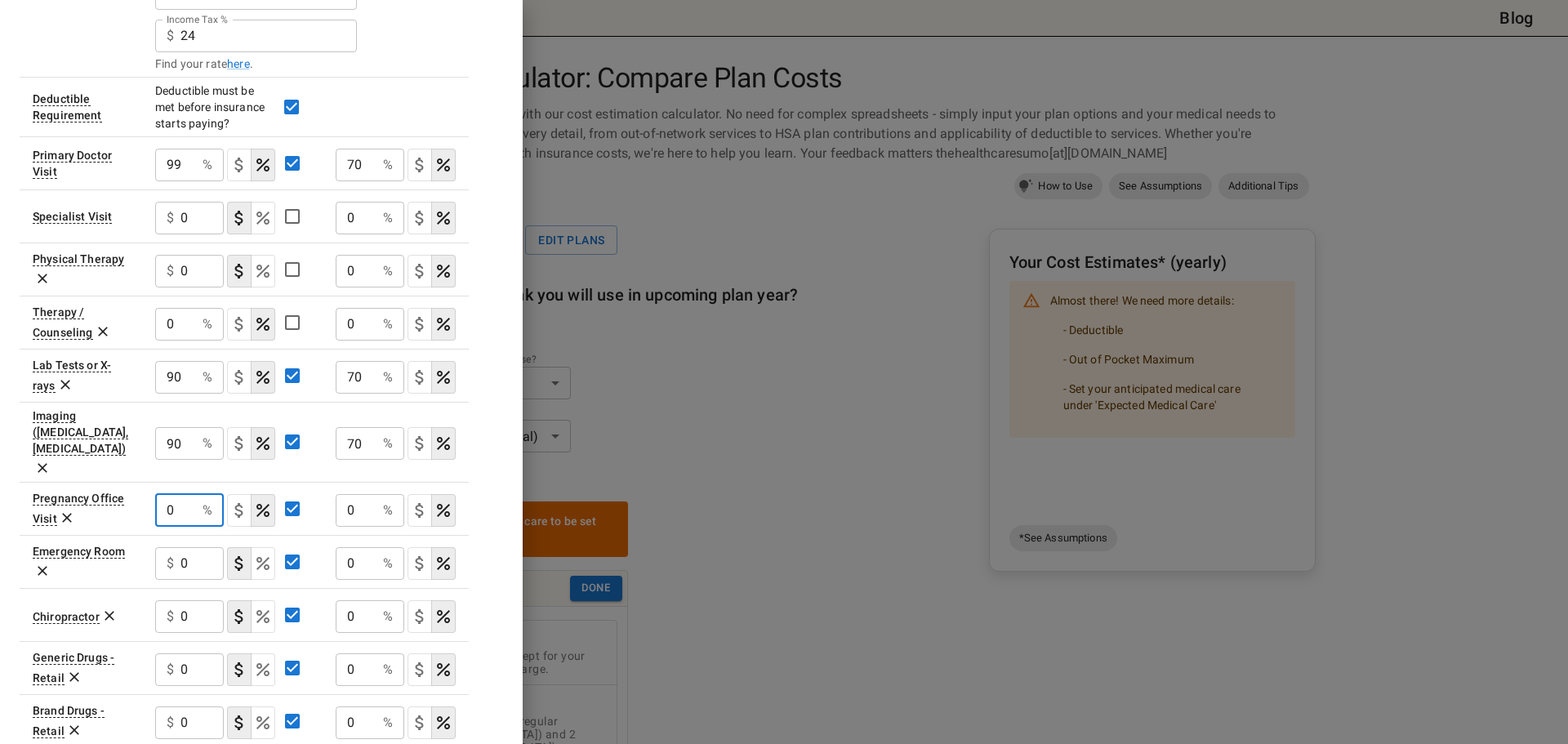
drag, startPoint x: 179, startPoint y: 483, endPoint x: 135, endPoint y: 483, distance: 44.0
click at [135, 483] on tr "Pregnancy Office Visit 0 % ​ 0 % ​" at bounding box center [243, 508] width 449 height 53
type input "95"
drag, startPoint x: 352, startPoint y: 482, endPoint x: 341, endPoint y: 487, distance: 12.1
click at [341, 494] on input "0" at bounding box center [355, 509] width 41 height 32
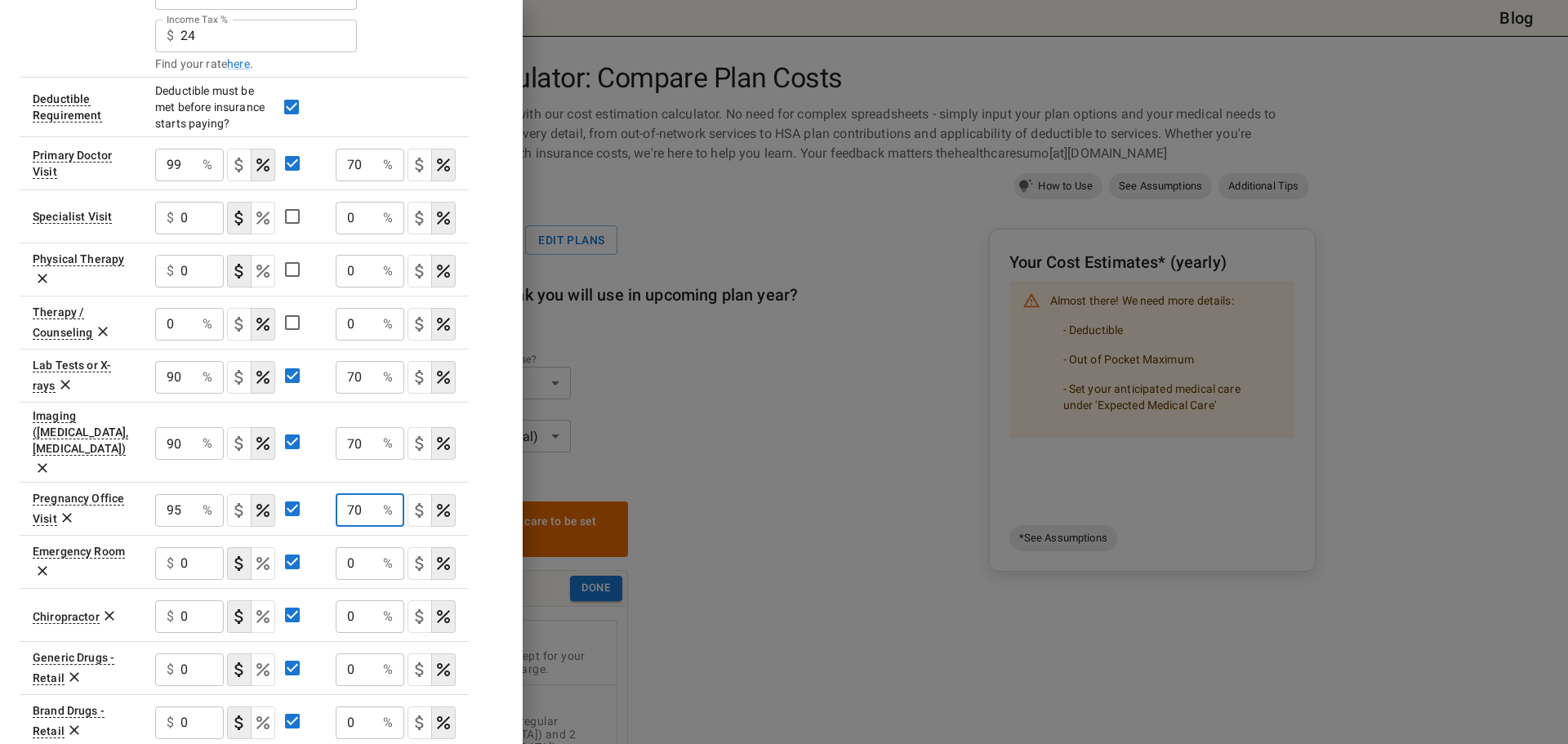
type input "70"
drag, startPoint x: 189, startPoint y: 531, endPoint x: 164, endPoint y: 534, distance: 25.2
click at [164, 547] on div "$ 0 ​" at bounding box center [189, 563] width 68 height 32
click at [262, 553] on icon "Select if this service charges coinsurance, a percentage of the medical expense…" at bounding box center [263, 563] width 19 height 19
type input "90"
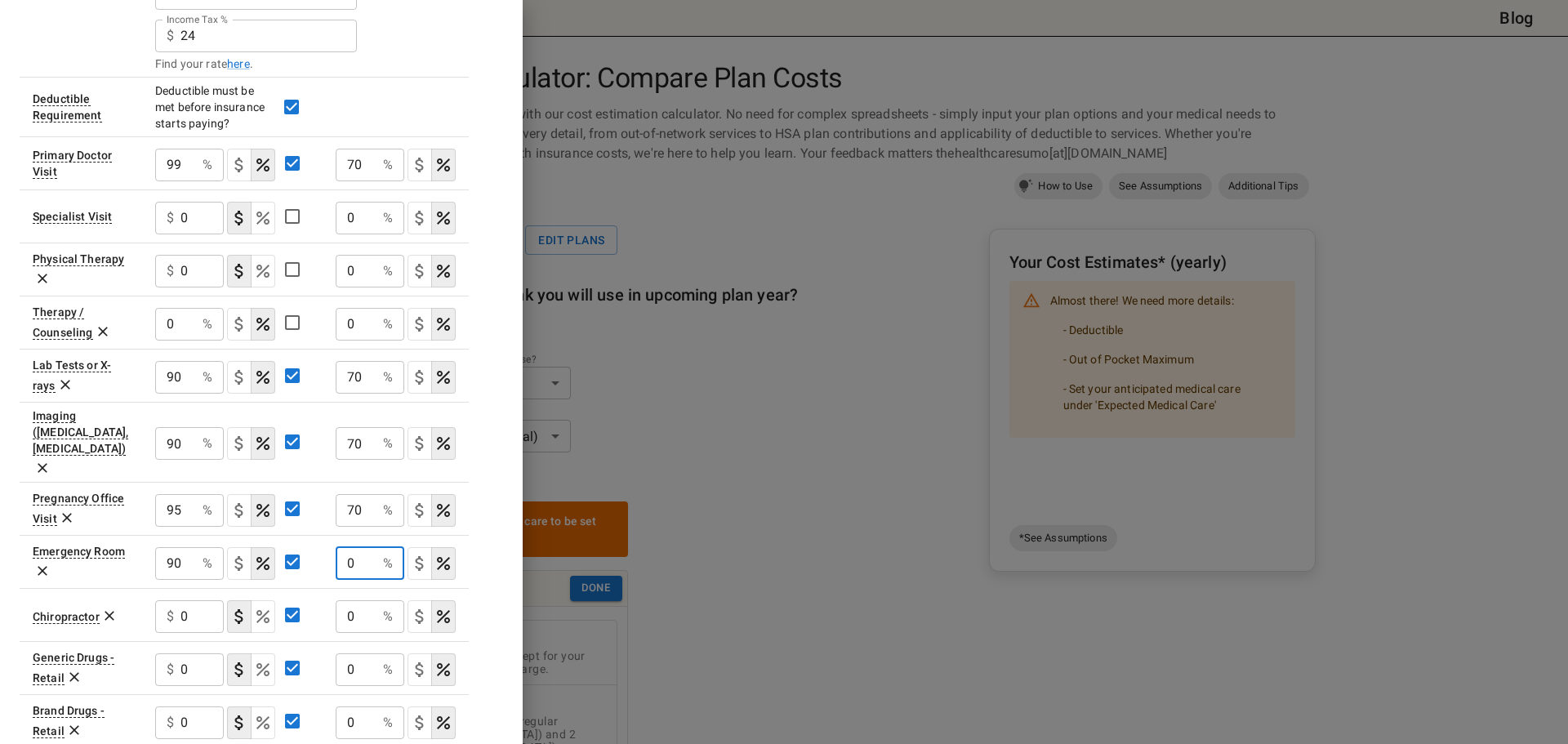
drag, startPoint x: 362, startPoint y: 537, endPoint x: 335, endPoint y: 539, distance: 27.1
click at [335, 547] on input "0" at bounding box center [355, 563] width 41 height 32
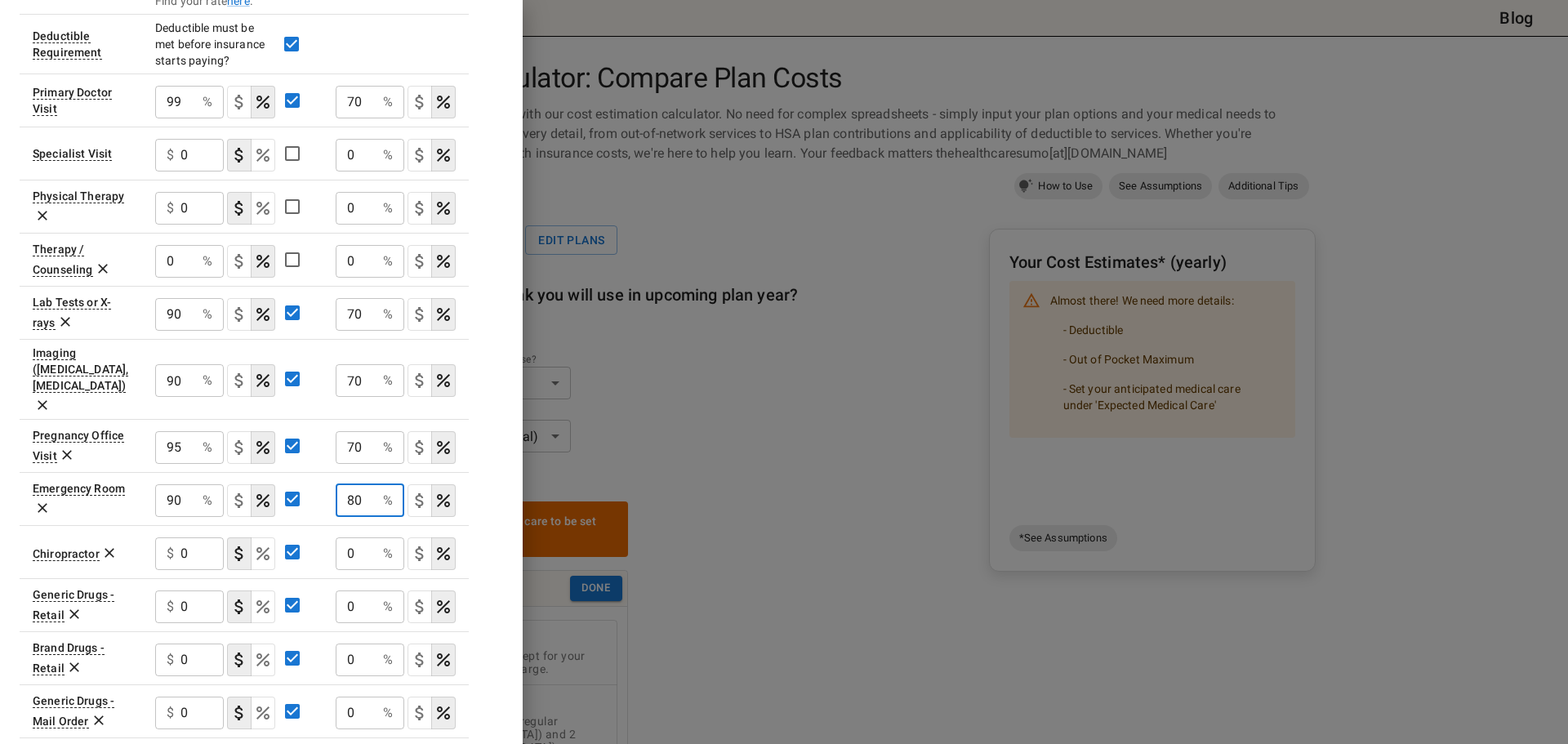
scroll to position [653, 0]
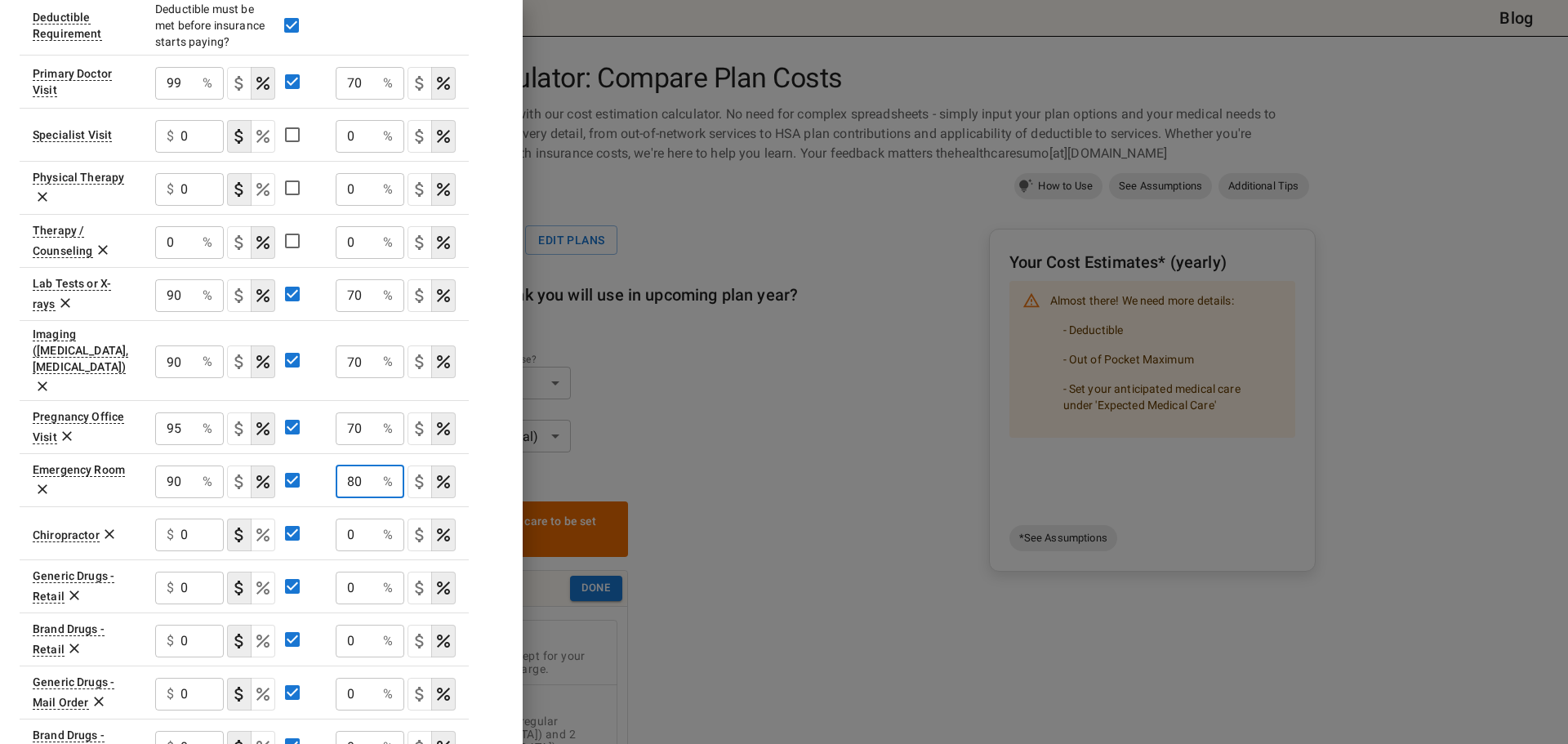
type input "80"
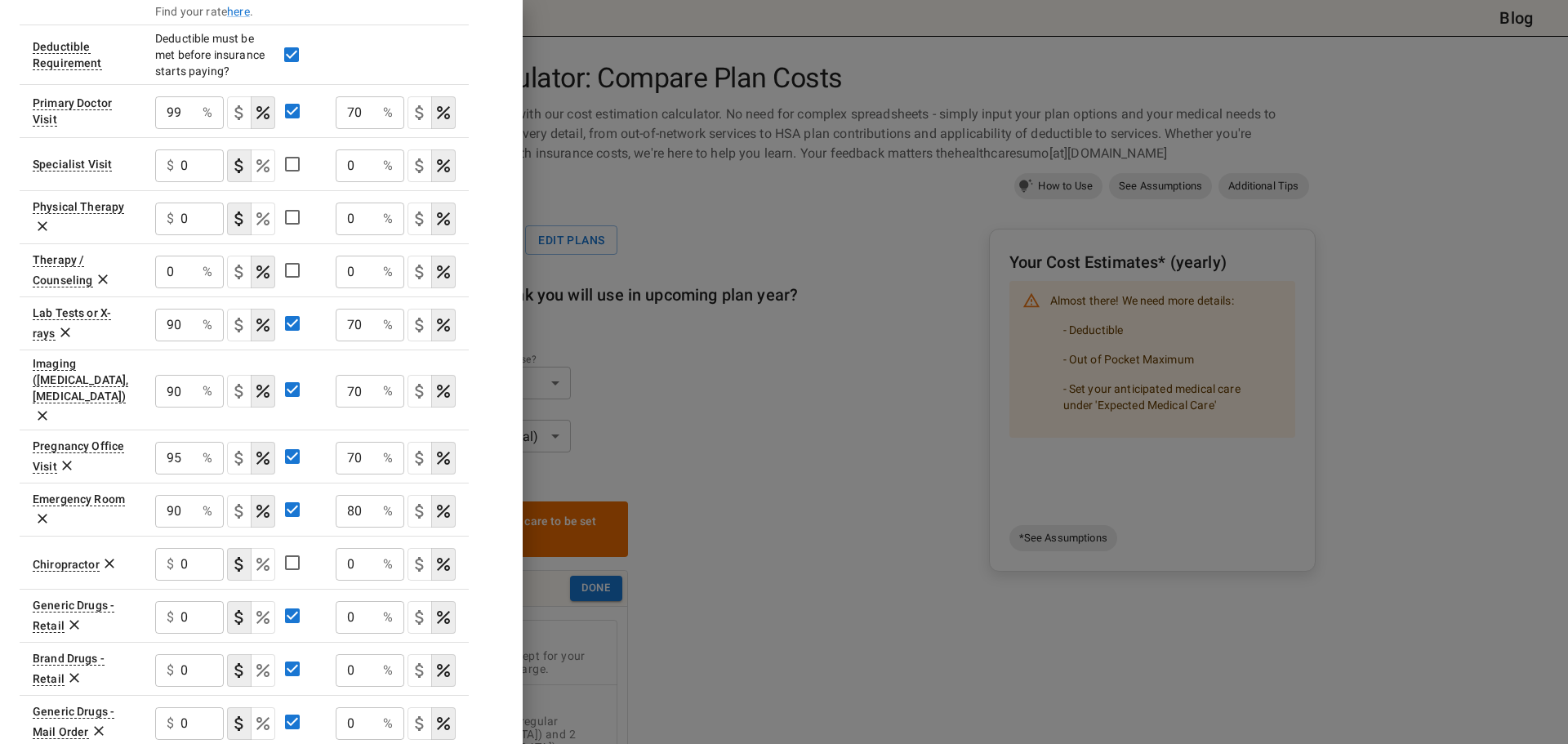
scroll to position [671, 0]
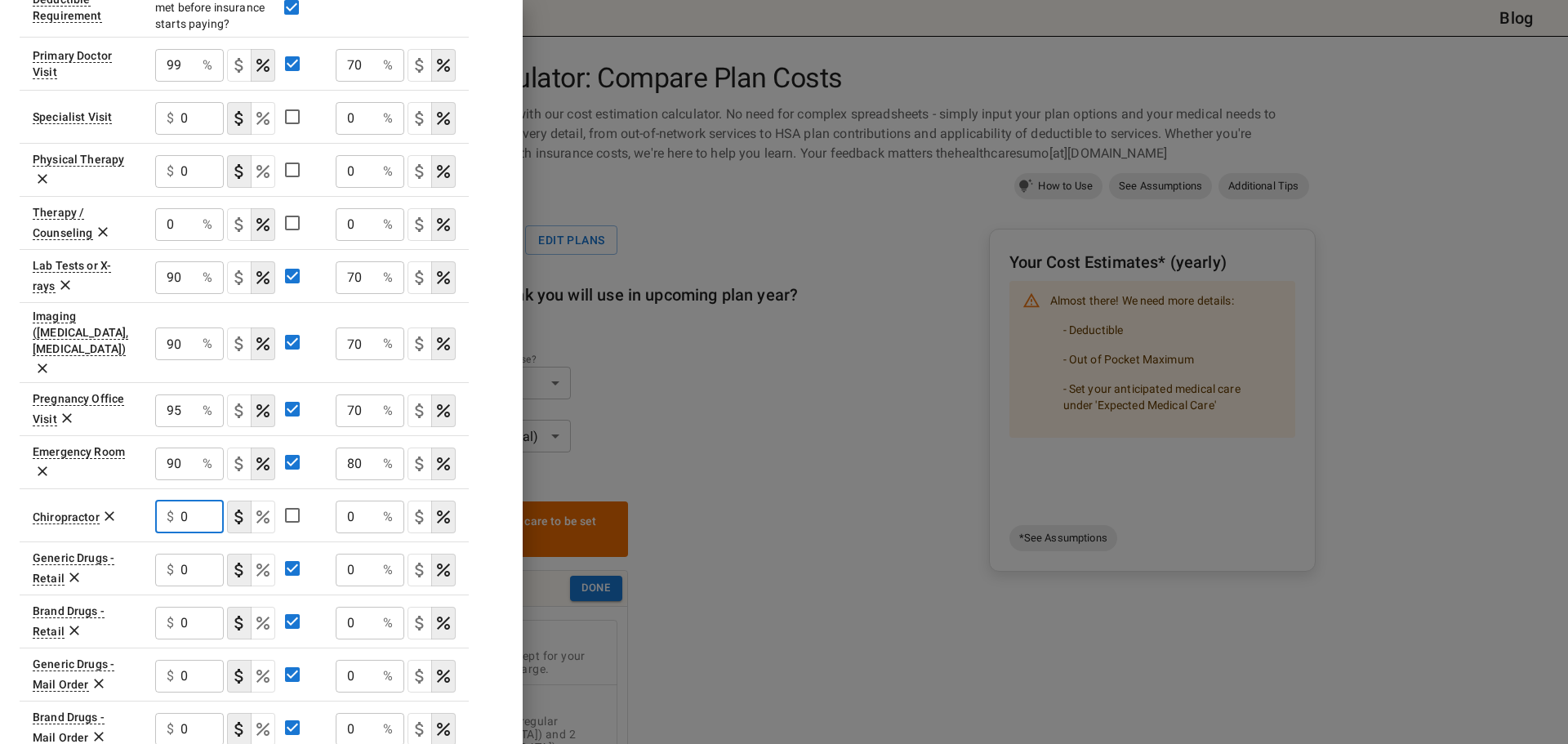
click at [212, 501] on input "0" at bounding box center [201, 516] width 43 height 32
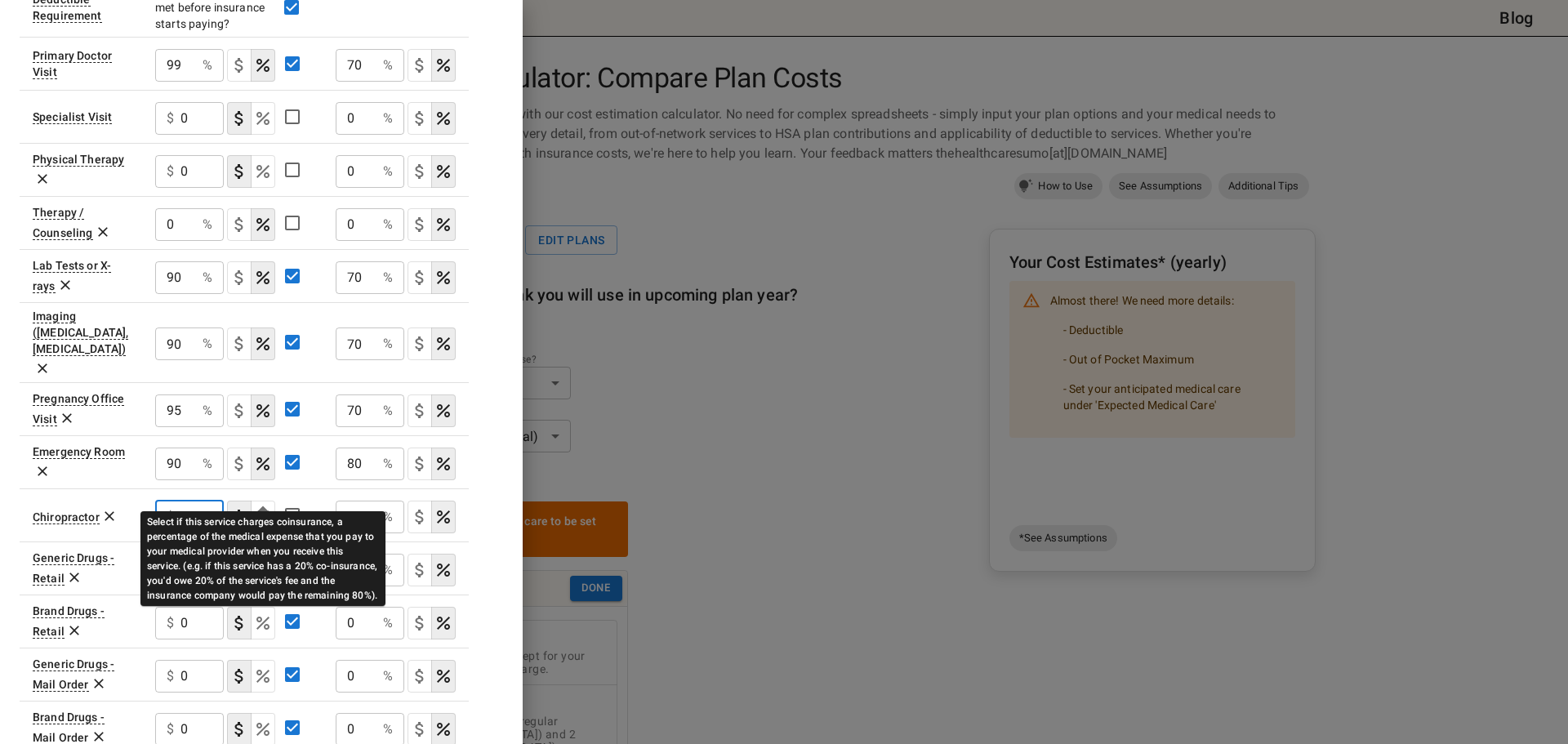
click at [264, 507] on icon "Select if this service charges coinsurance, a percentage of the medical expense…" at bounding box center [263, 516] width 19 height 19
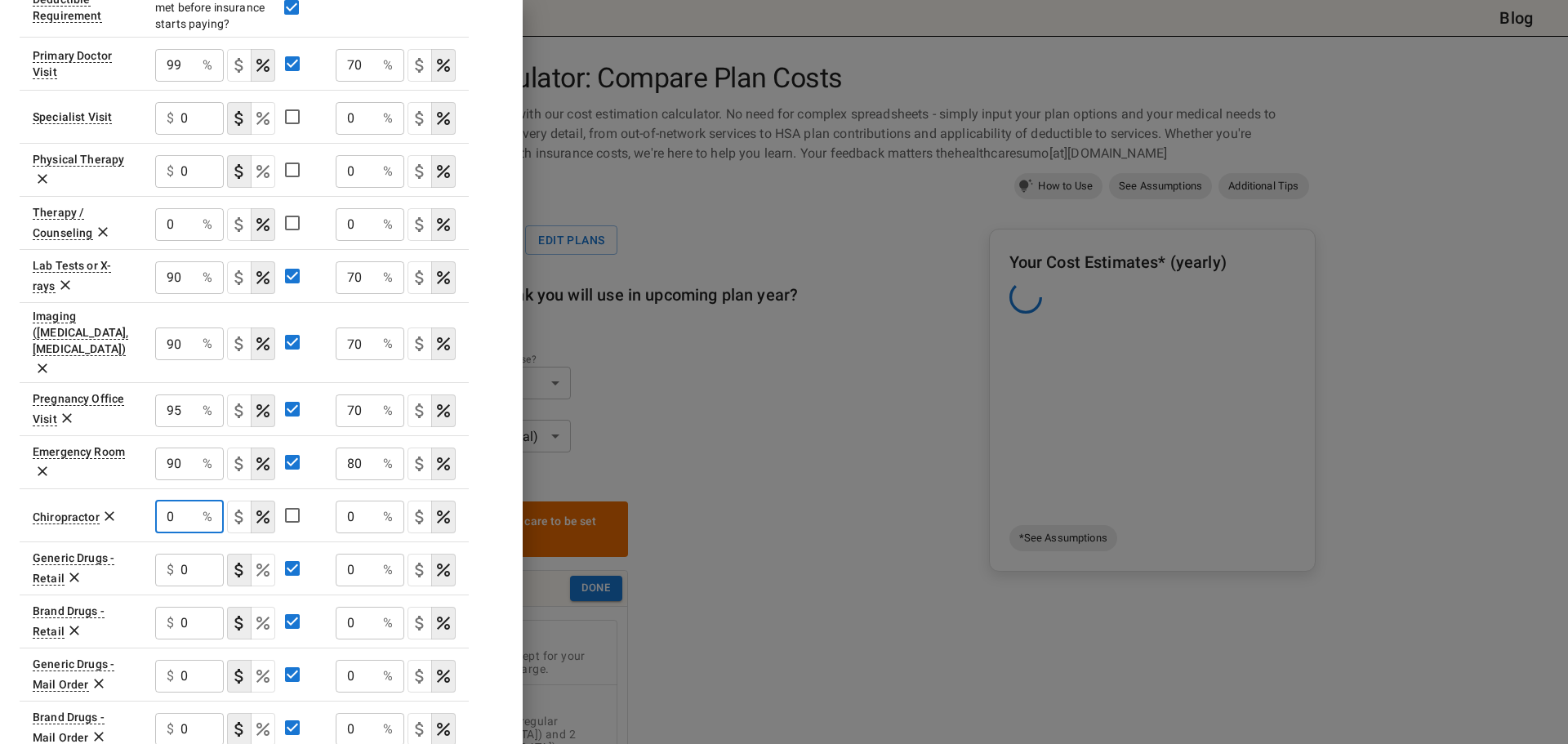
drag, startPoint x: 186, startPoint y: 490, endPoint x: 137, endPoint y: 490, distance: 49.0
click at [137, 490] on tr "Chiropractor 0 % ​ 0 % ​" at bounding box center [243, 515] width 449 height 53
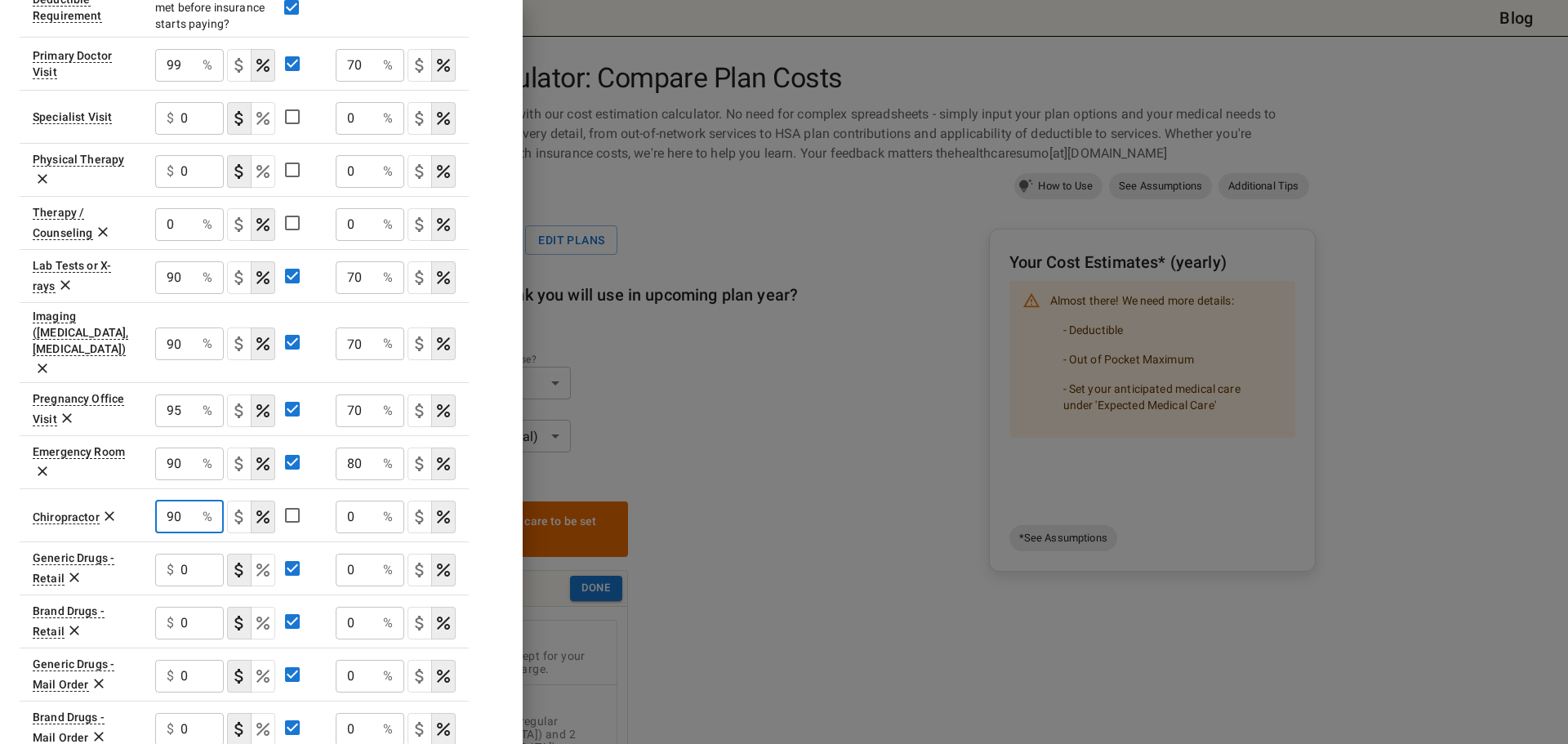
type input "90"
drag, startPoint x: 364, startPoint y: 487, endPoint x: 312, endPoint y: 489, distance: 52.0
click at [312, 489] on tr "Chiropractor 90 % ​ 0 % ​" at bounding box center [243, 515] width 449 height 53
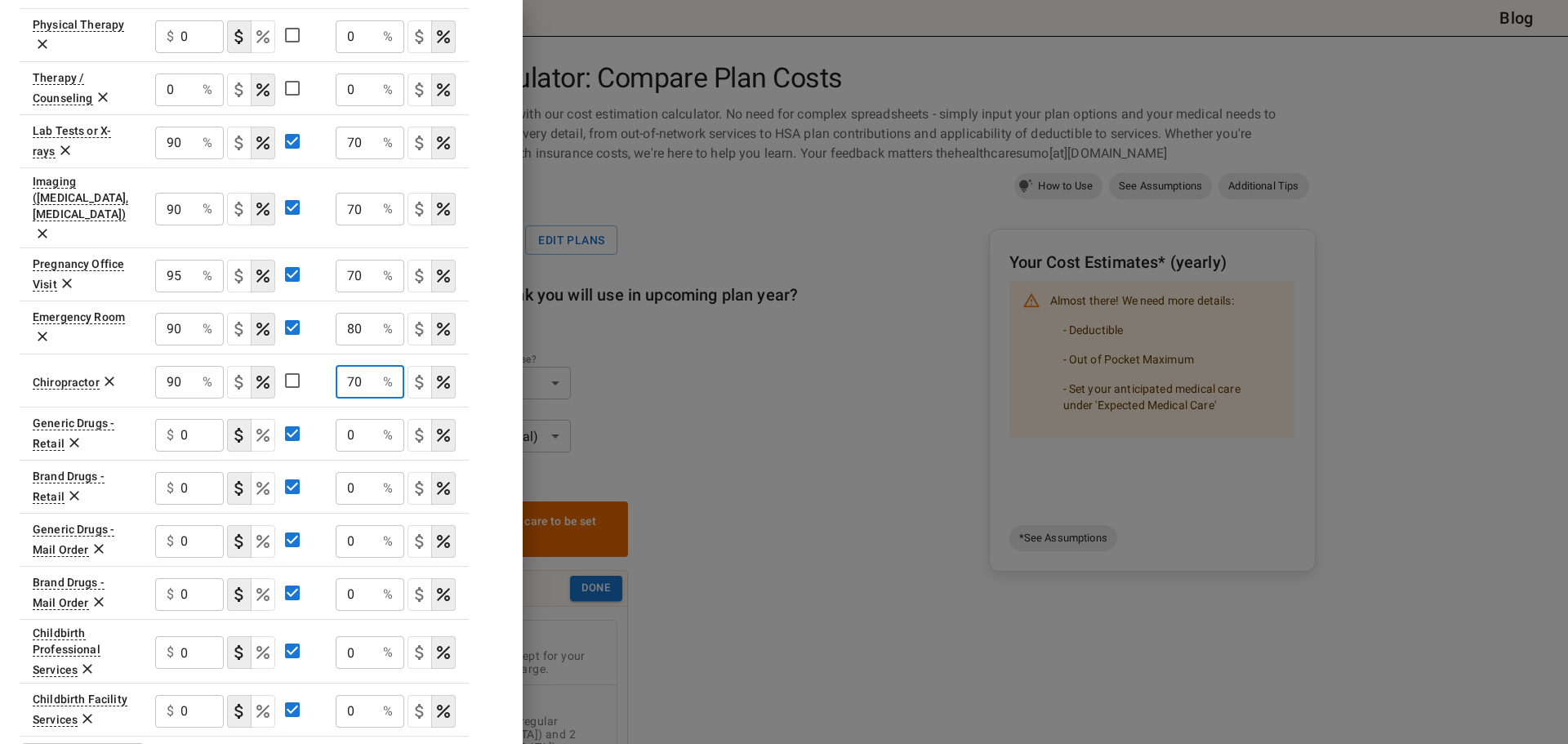
scroll to position [834, 0]
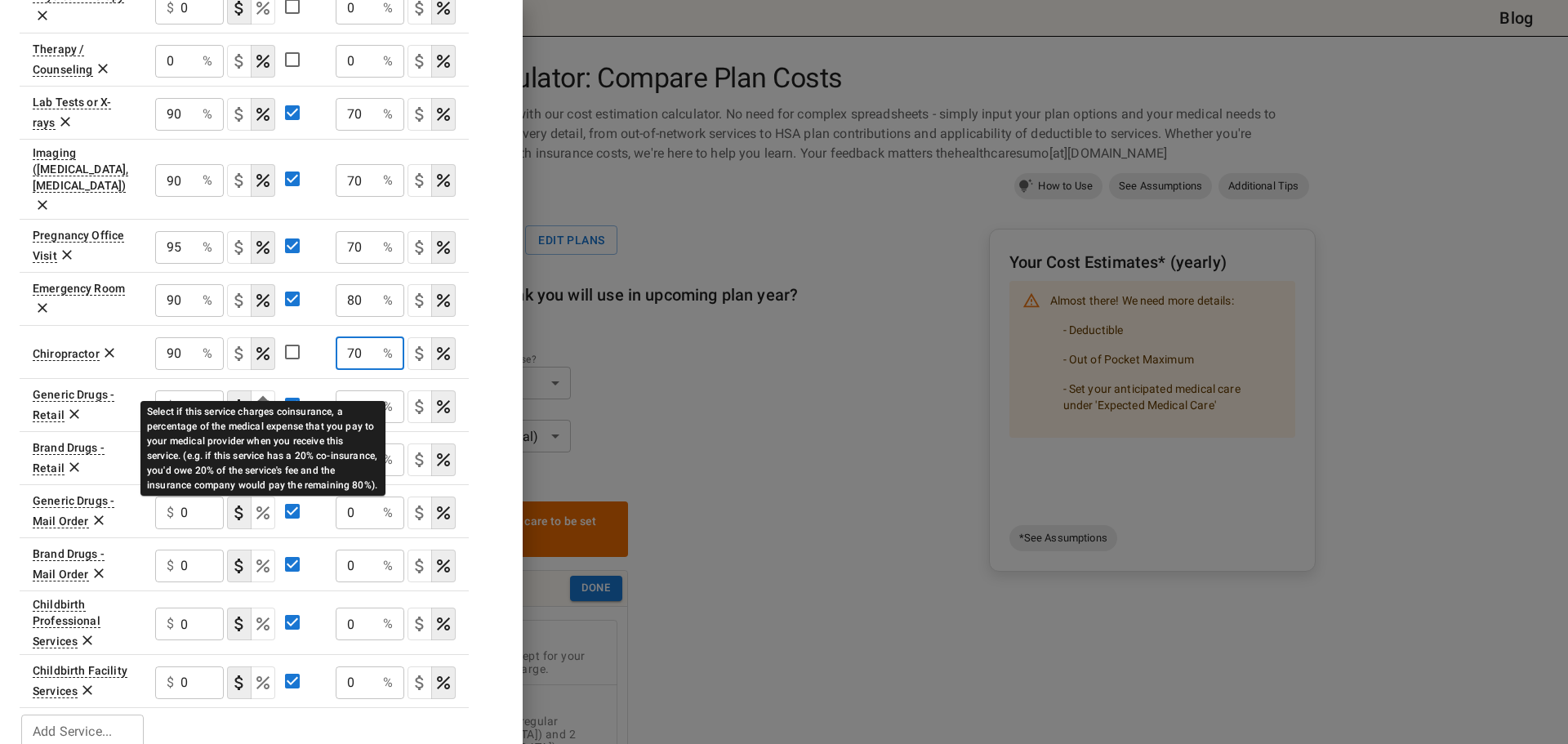
type input "70"
click at [267, 400] on icon "Select if this service charges coinsurance, a percentage of the medical expense…" at bounding box center [263, 406] width 13 height 13
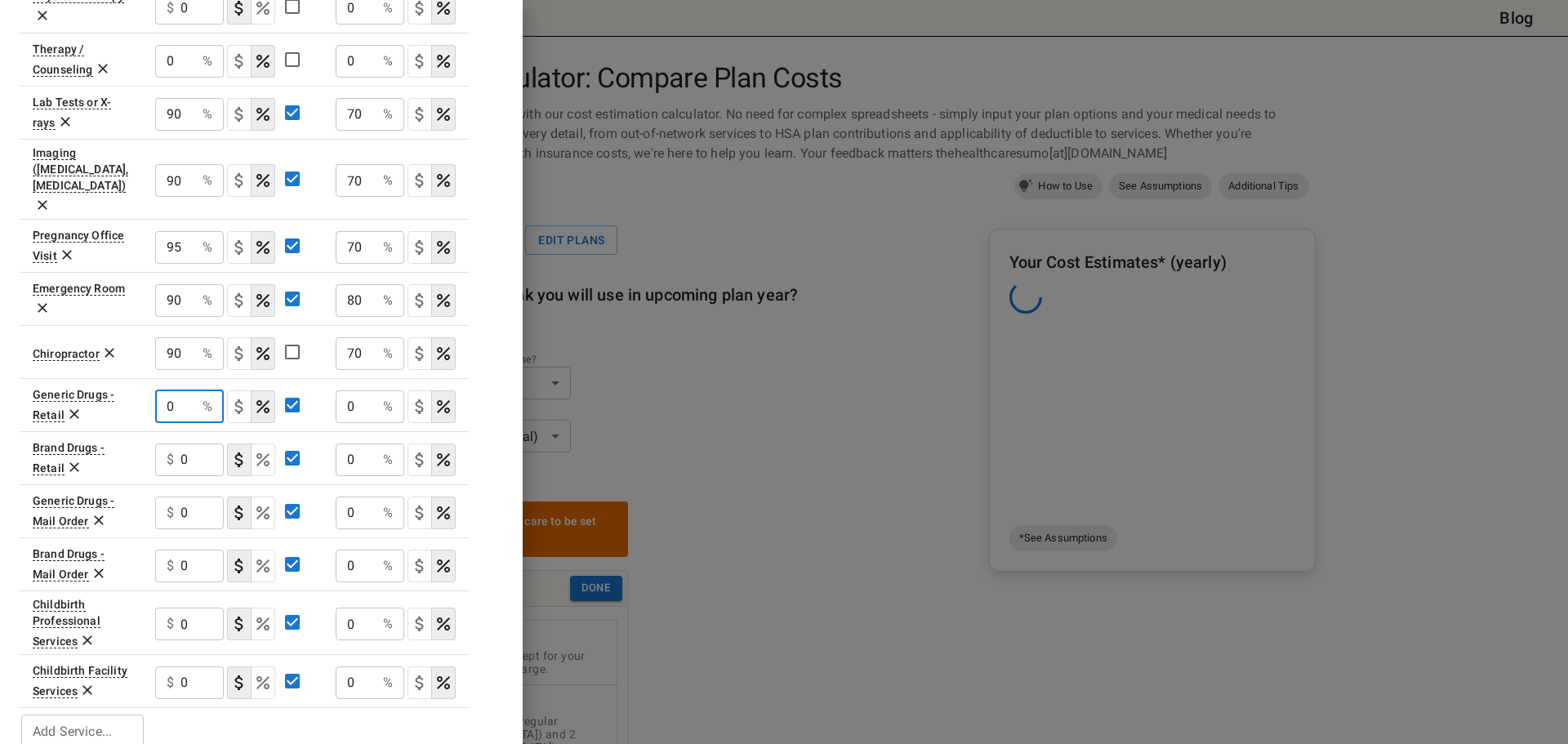
drag, startPoint x: 179, startPoint y: 377, endPoint x: 137, endPoint y: 377, distance: 42.0
click at [137, 378] on tr "Generic Drugs - Retail 0 % ​ 0 % ​" at bounding box center [243, 404] width 449 height 53
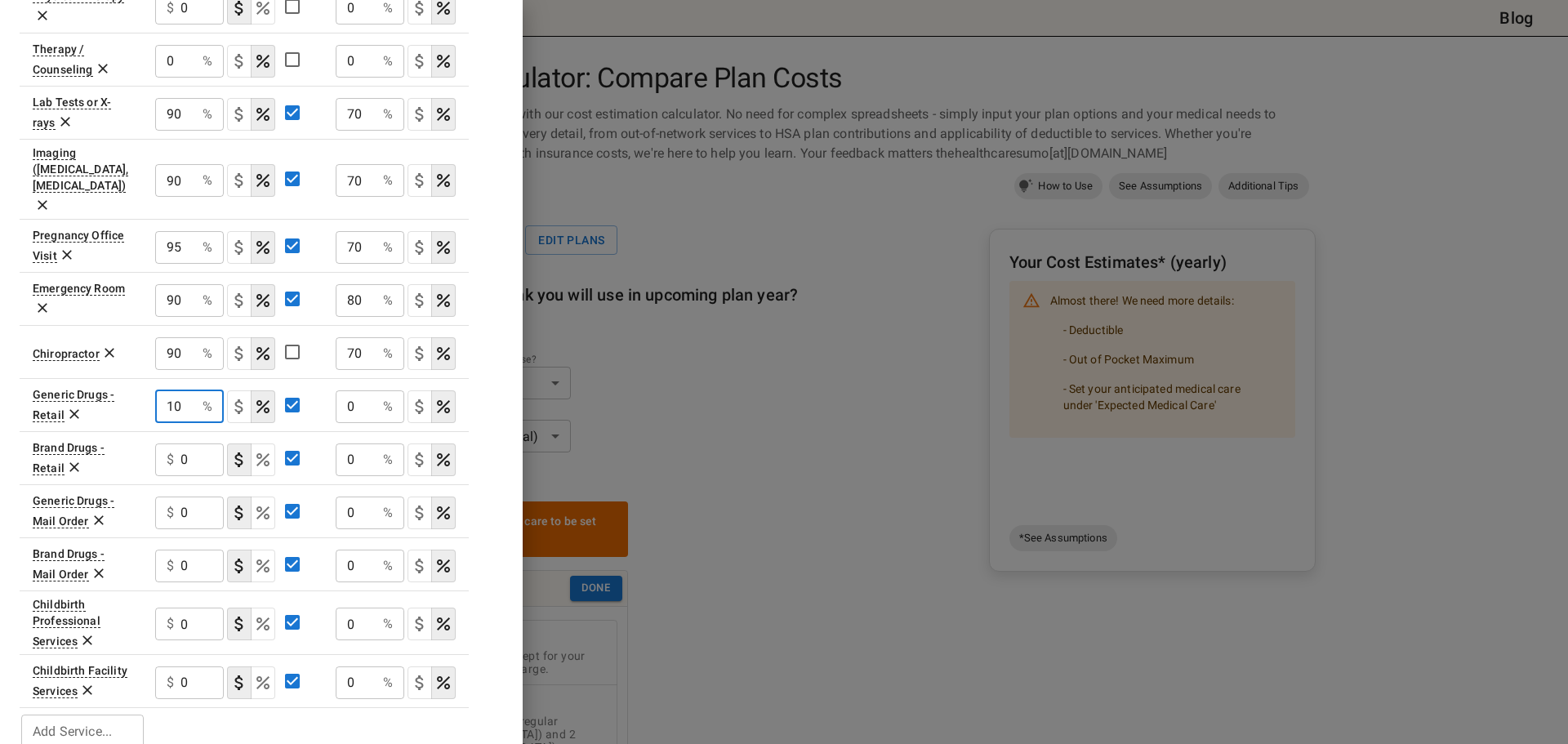
type input "10"
drag, startPoint x: 369, startPoint y: 372, endPoint x: 313, endPoint y: 375, distance: 56.1
click at [313, 378] on tr "Generic Drugs - Retail 10 % ​ 0 % ​" at bounding box center [243, 404] width 449 height 53
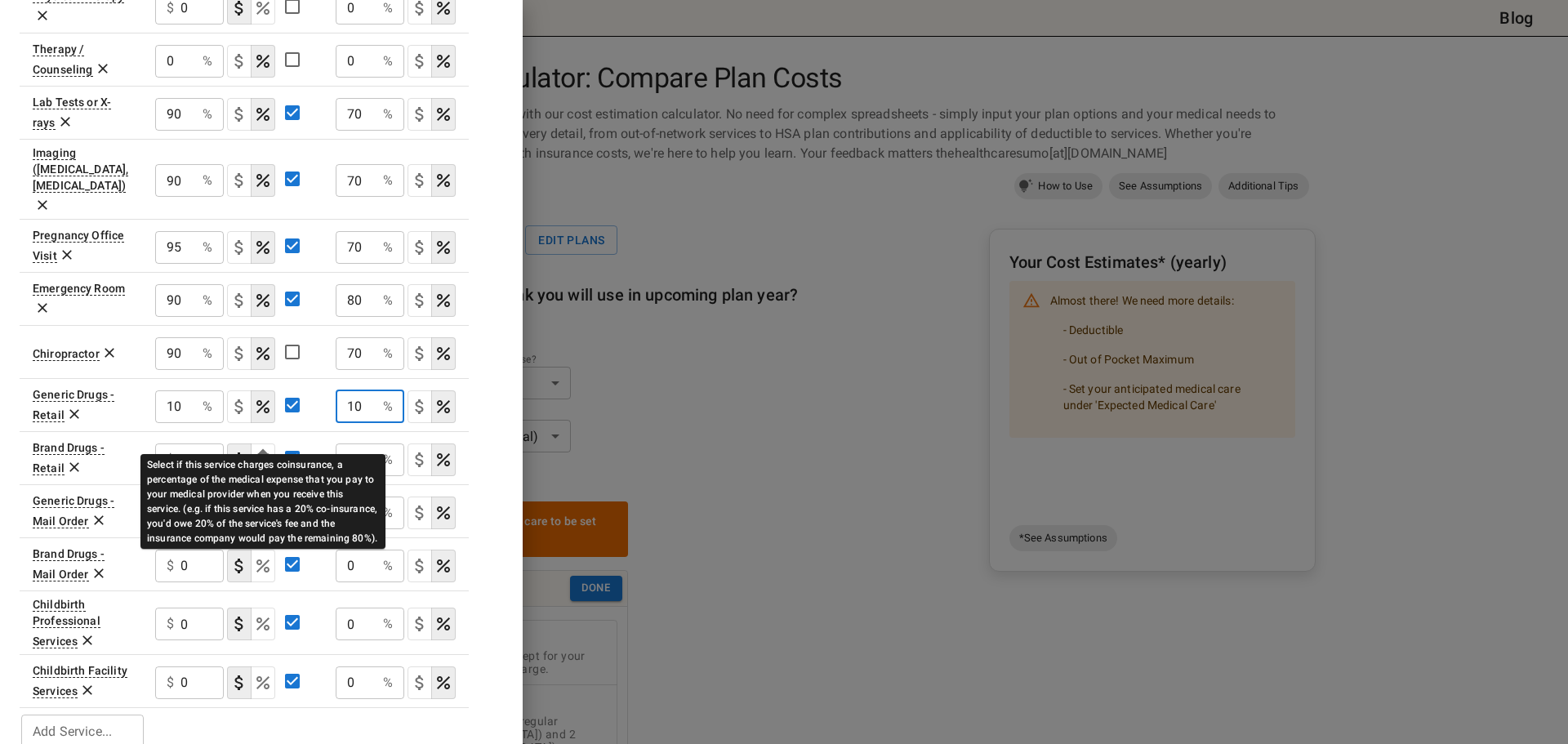
type input "10"
click at [267, 453] on icon "Select if this service charges coinsurance, a percentage of the medical expense…" at bounding box center [263, 460] width 13 height 13
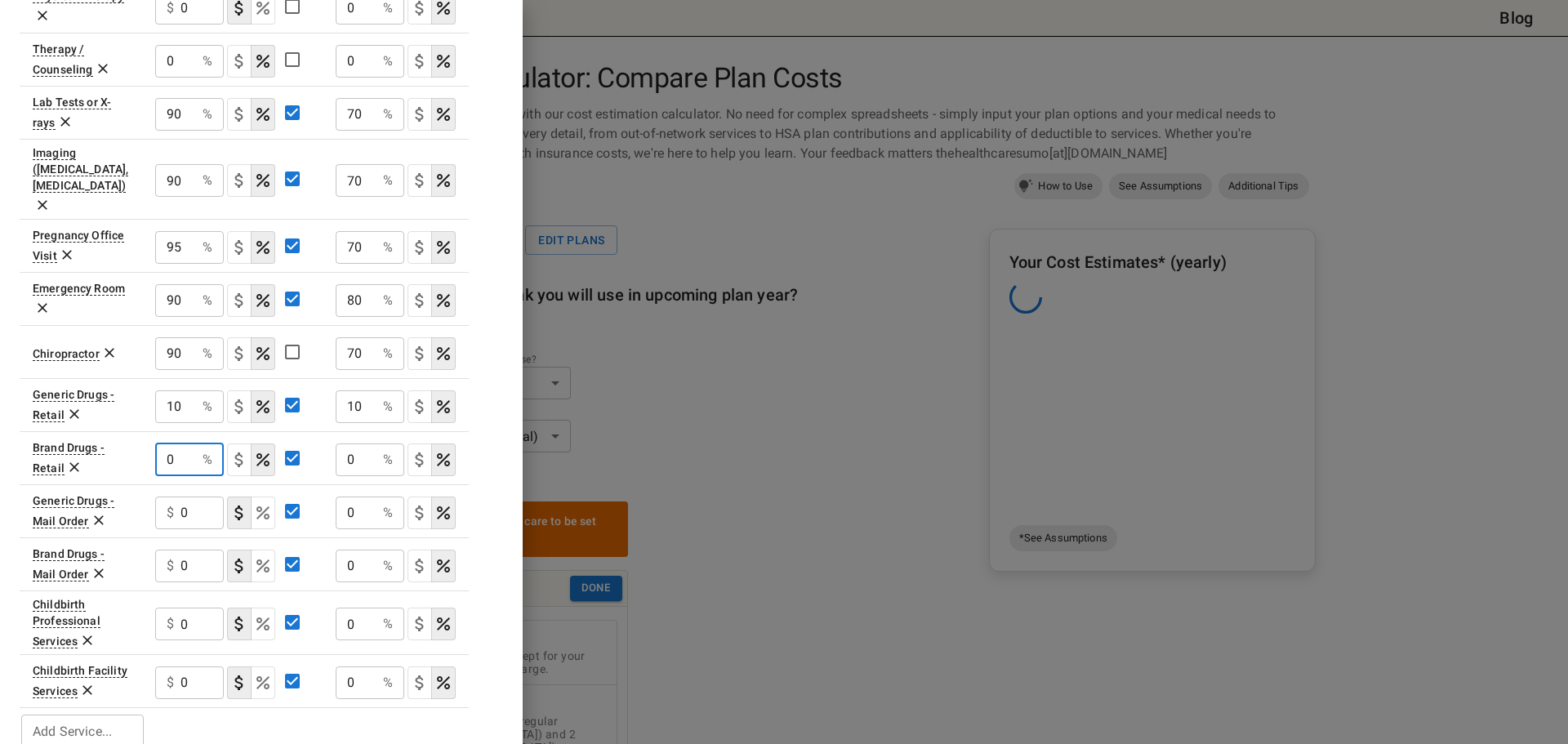
drag, startPoint x: 174, startPoint y: 435, endPoint x: 148, endPoint y: 435, distance: 26.0
click at [148, 435] on td "0 % ​" at bounding box center [232, 457] width 180 height 53
type input "10"
click at [306, 439] on tr "Brand Drugs - Retail 10 % ​ 0 % ​" at bounding box center [243, 457] width 449 height 53
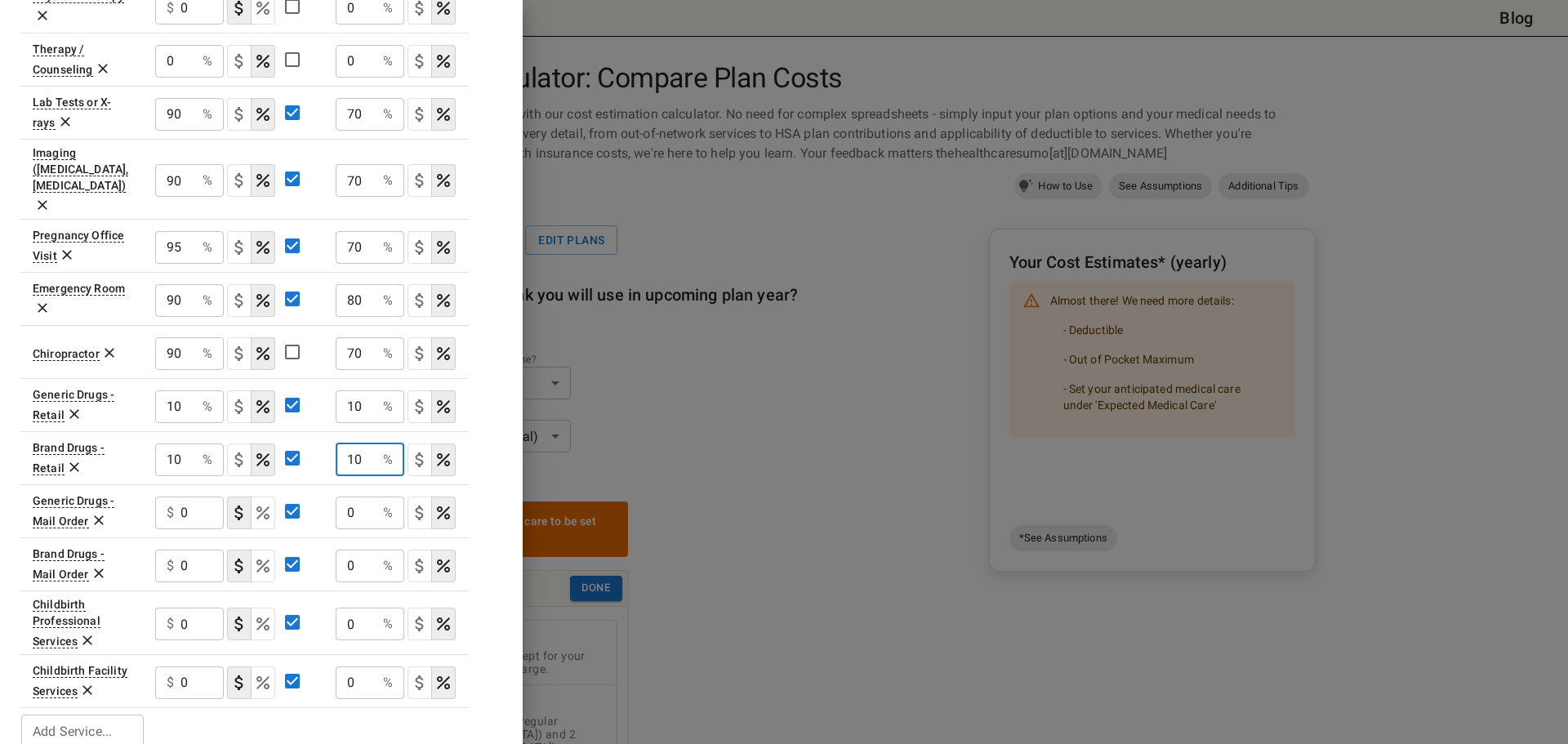
type input "10"
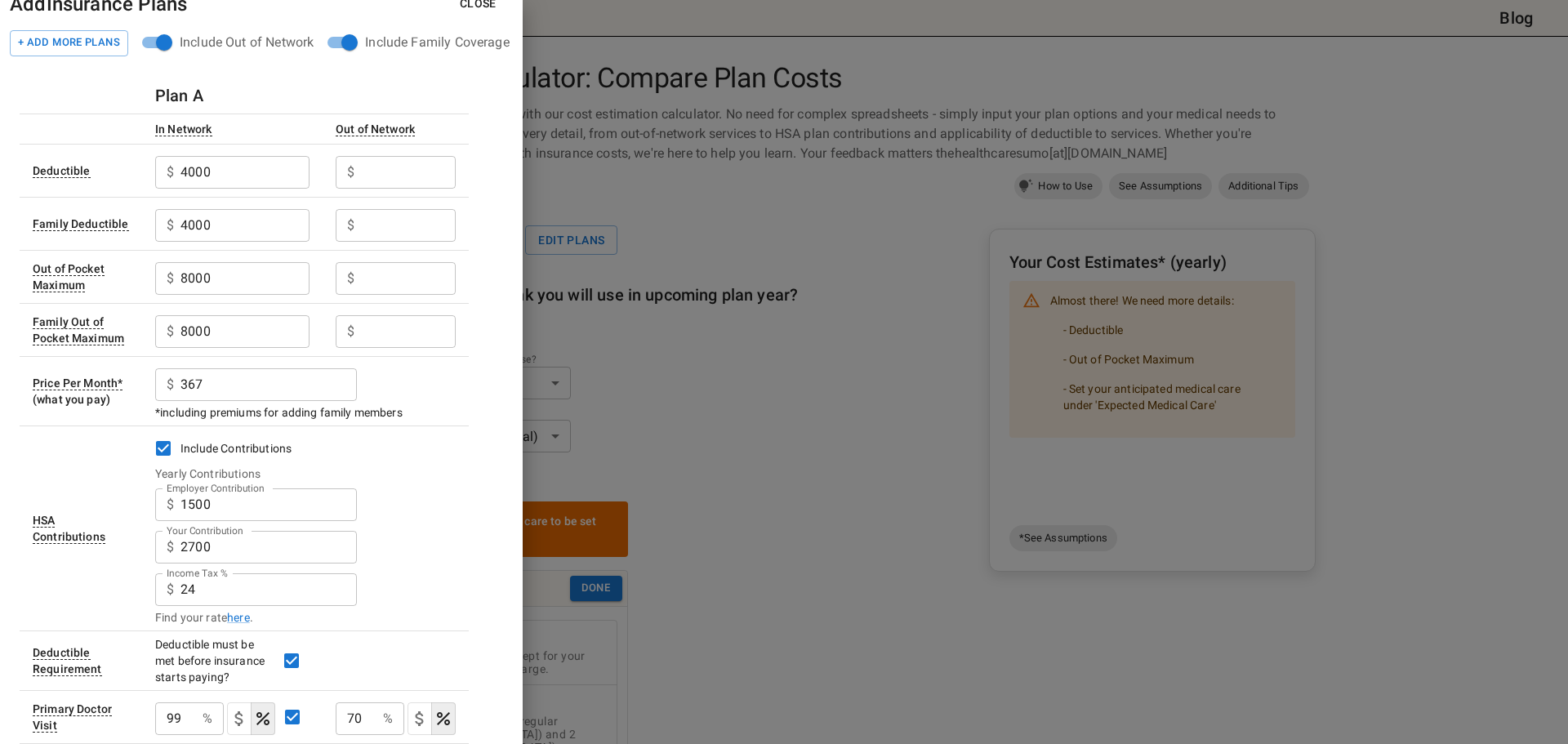
scroll to position [0, 0]
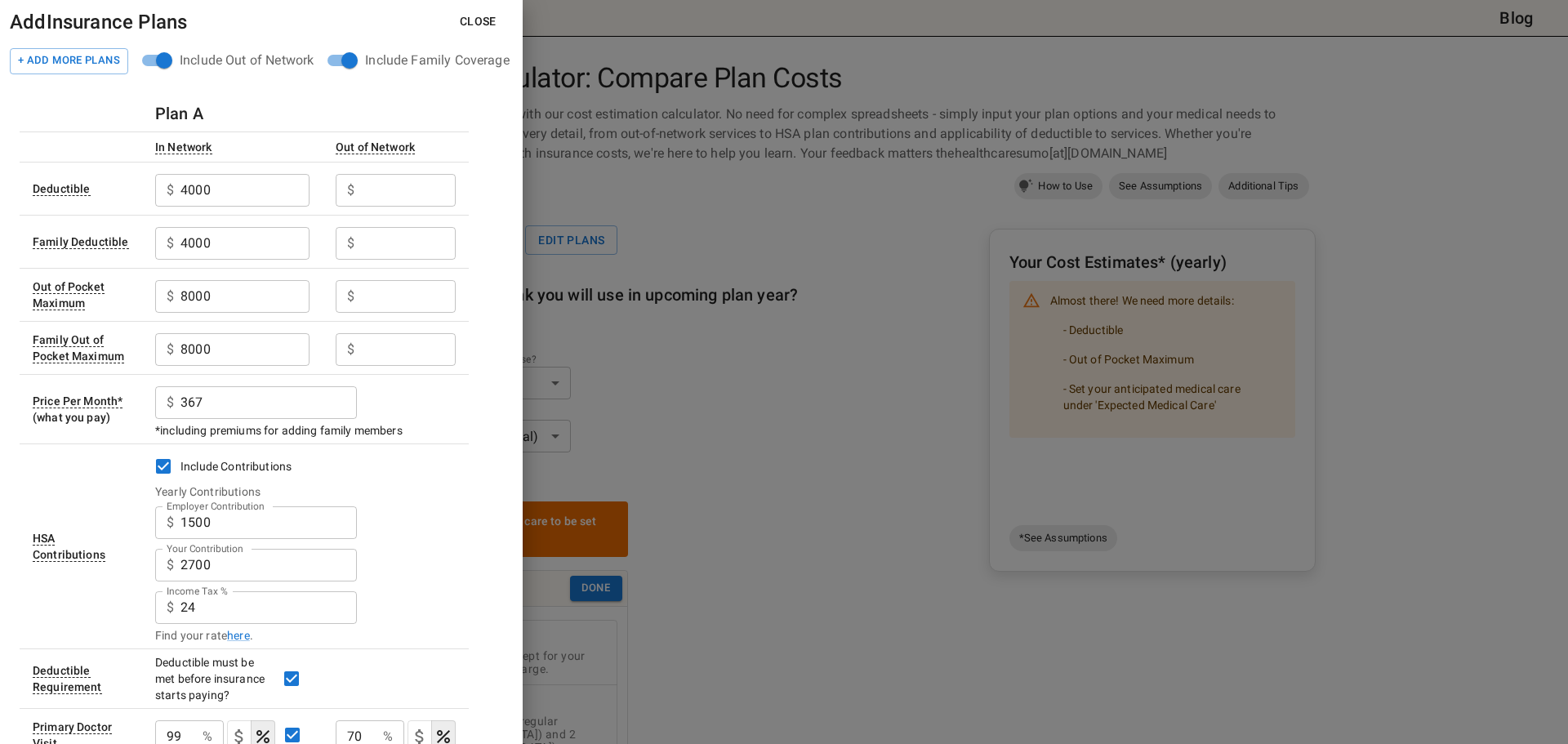
click at [369, 197] on input "Employer Contribution" at bounding box center [408, 190] width 95 height 32
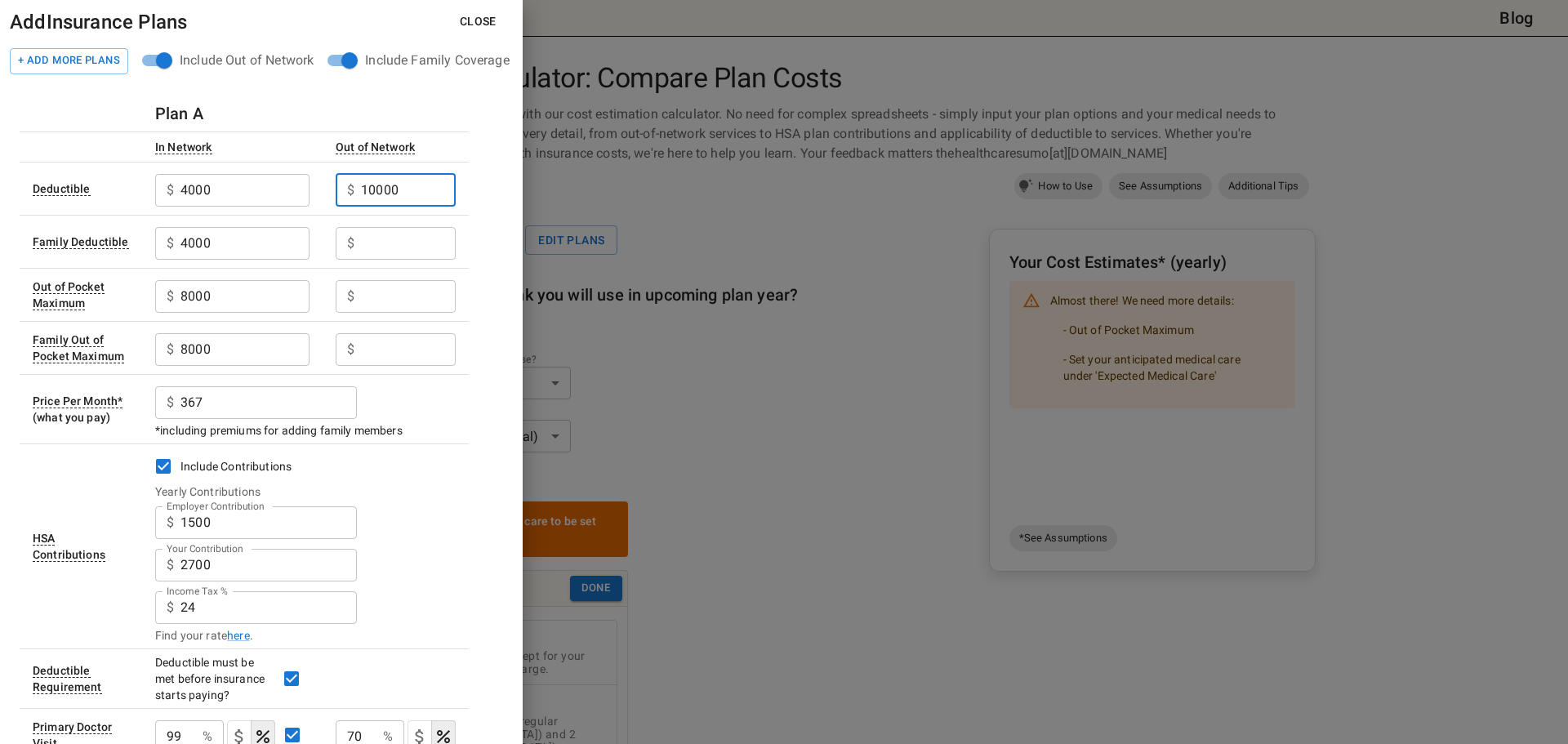
type input "10000"
click at [401, 236] on input "Employer Contribution" at bounding box center [408, 242] width 95 height 32
drag, startPoint x: 439, startPoint y: 183, endPoint x: 327, endPoint y: 184, distance: 112.0
click at [327, 184] on td "$ 10000 ​" at bounding box center [395, 188] width 146 height 53
click at [376, 246] on input "Employer Contribution" at bounding box center [408, 242] width 95 height 32
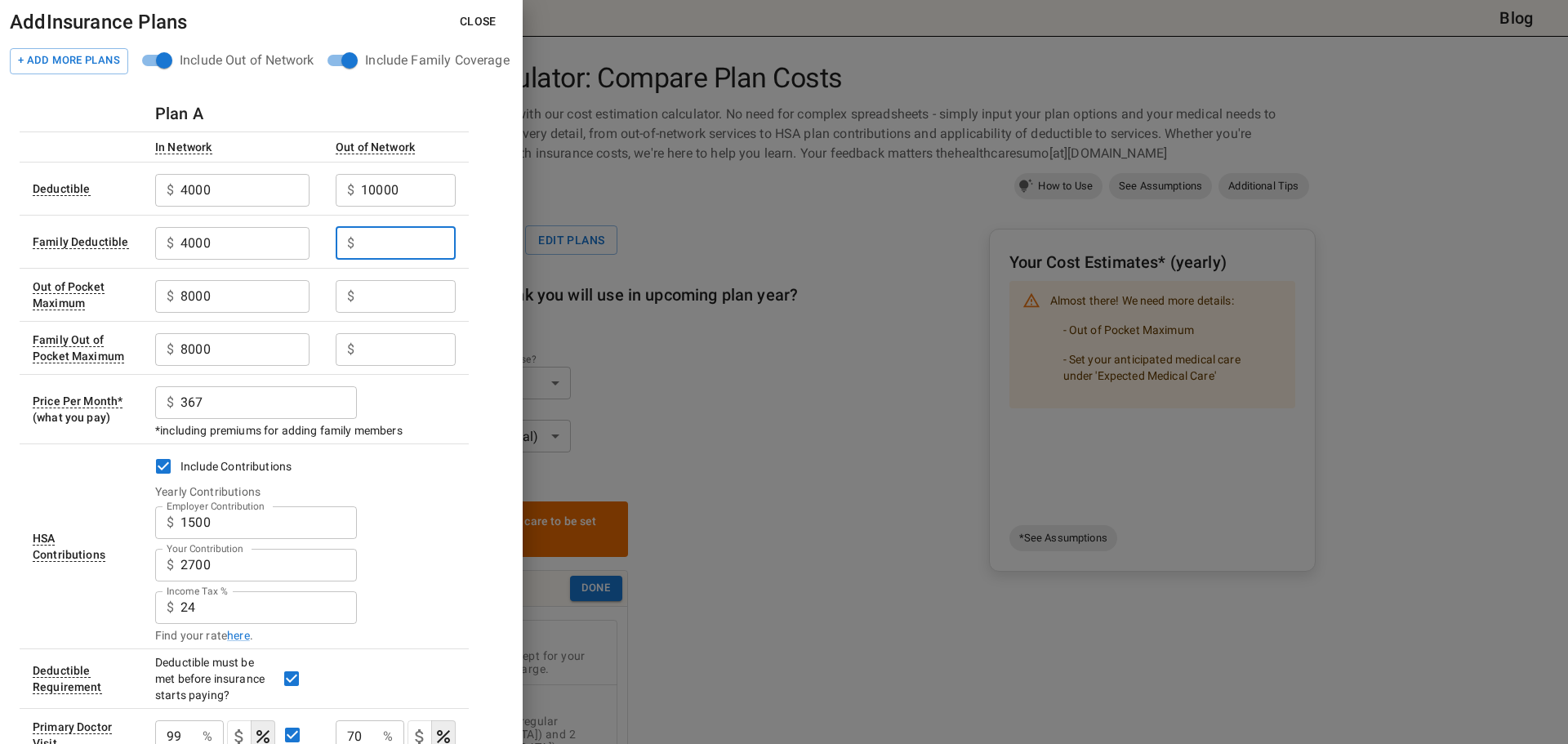
paste input "10000"
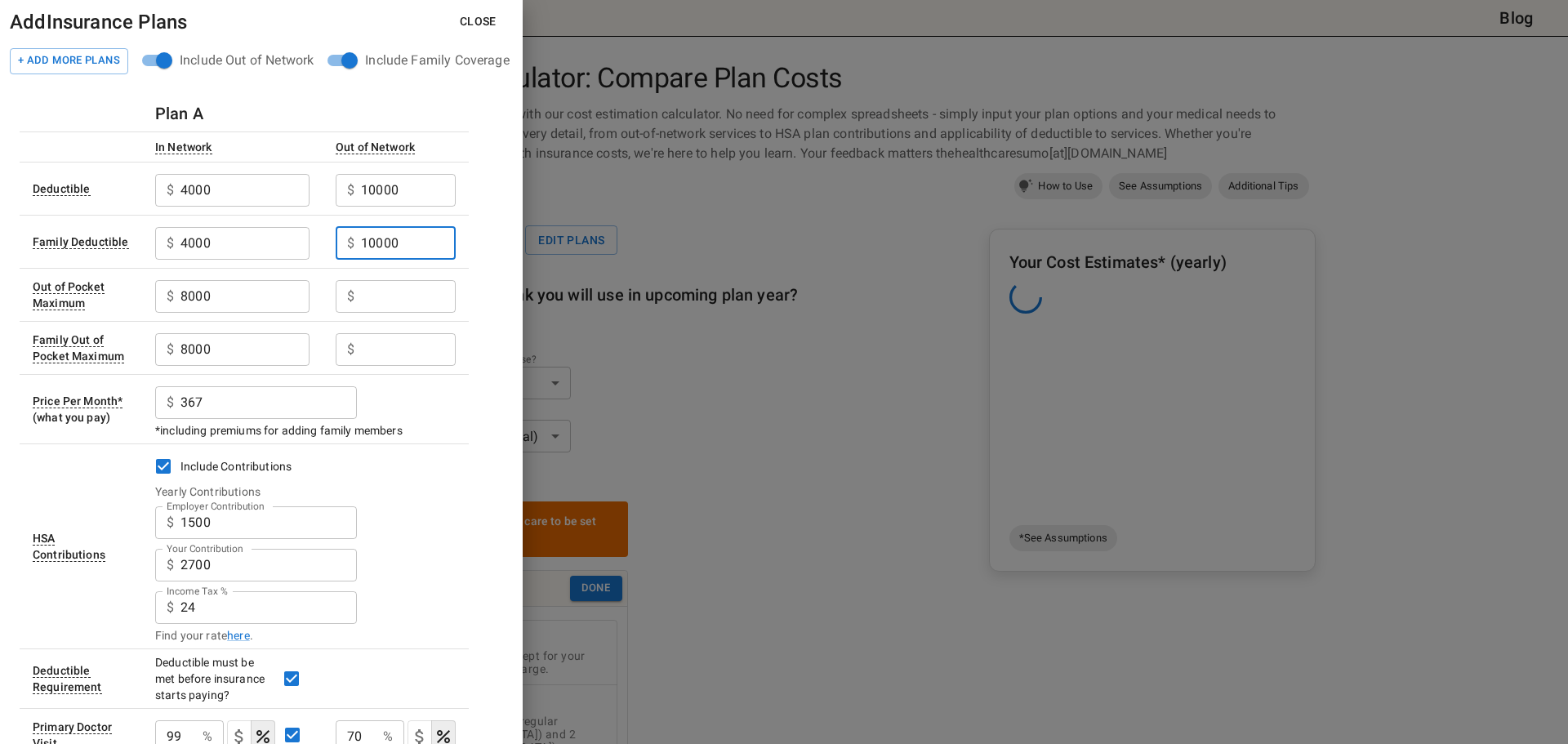
type input "10000"
click at [387, 297] on input "Employer Contribution" at bounding box center [408, 296] width 95 height 32
type input "16000"
click at [397, 347] on input "Employer Contribution" at bounding box center [408, 348] width 95 height 32
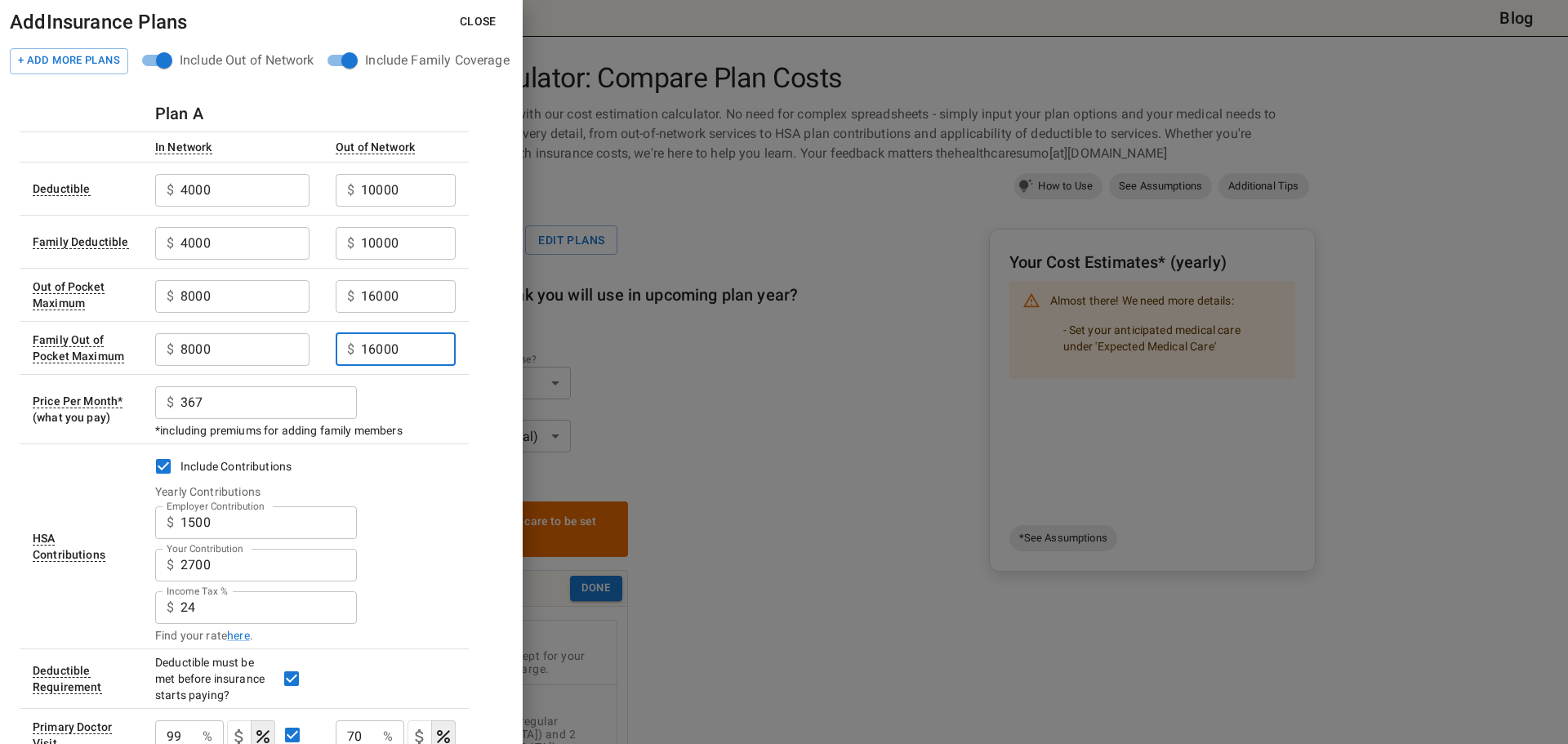
type input "16000"
click at [489, 20] on button "Close" at bounding box center [478, 21] width 63 height 31
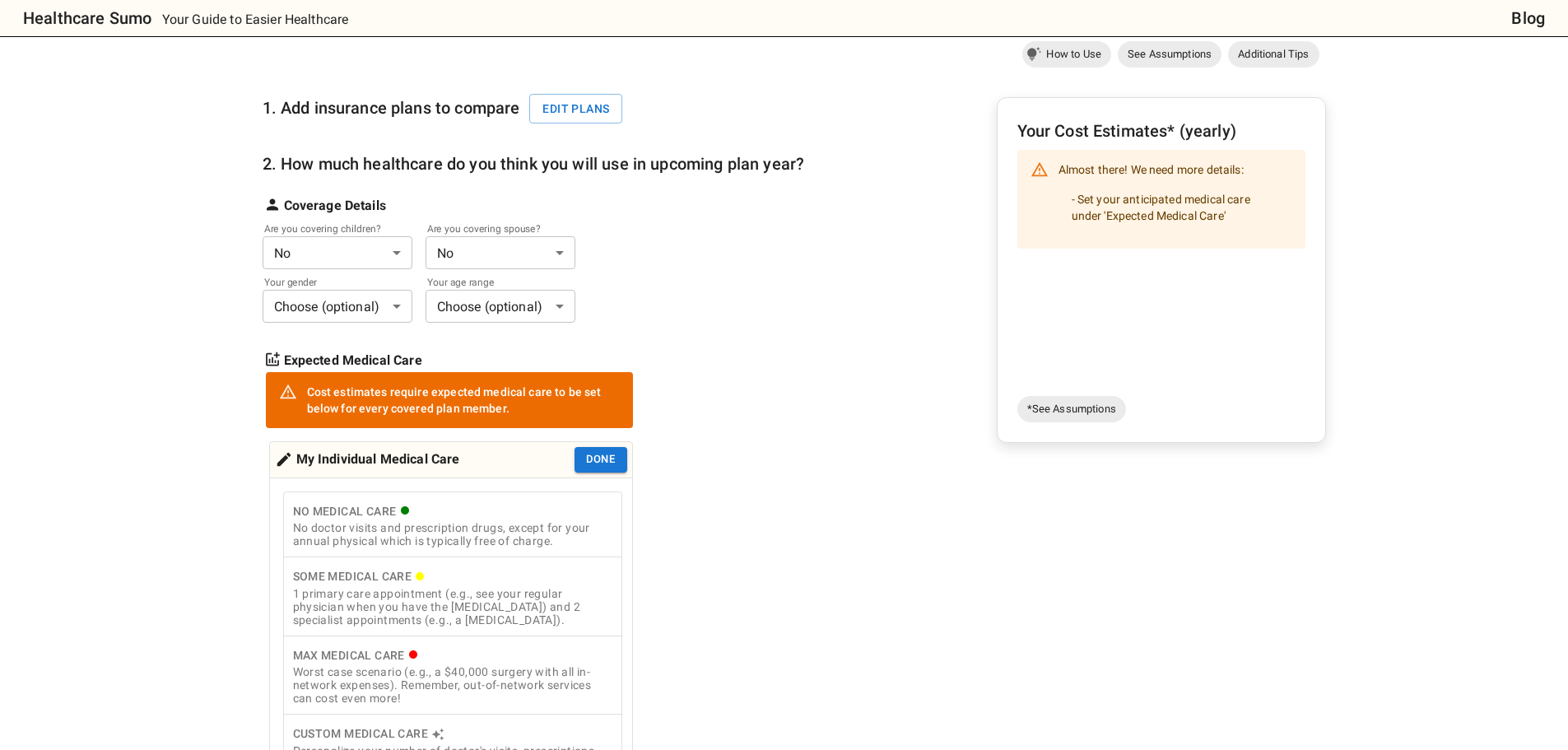
scroll to position [247, 0]
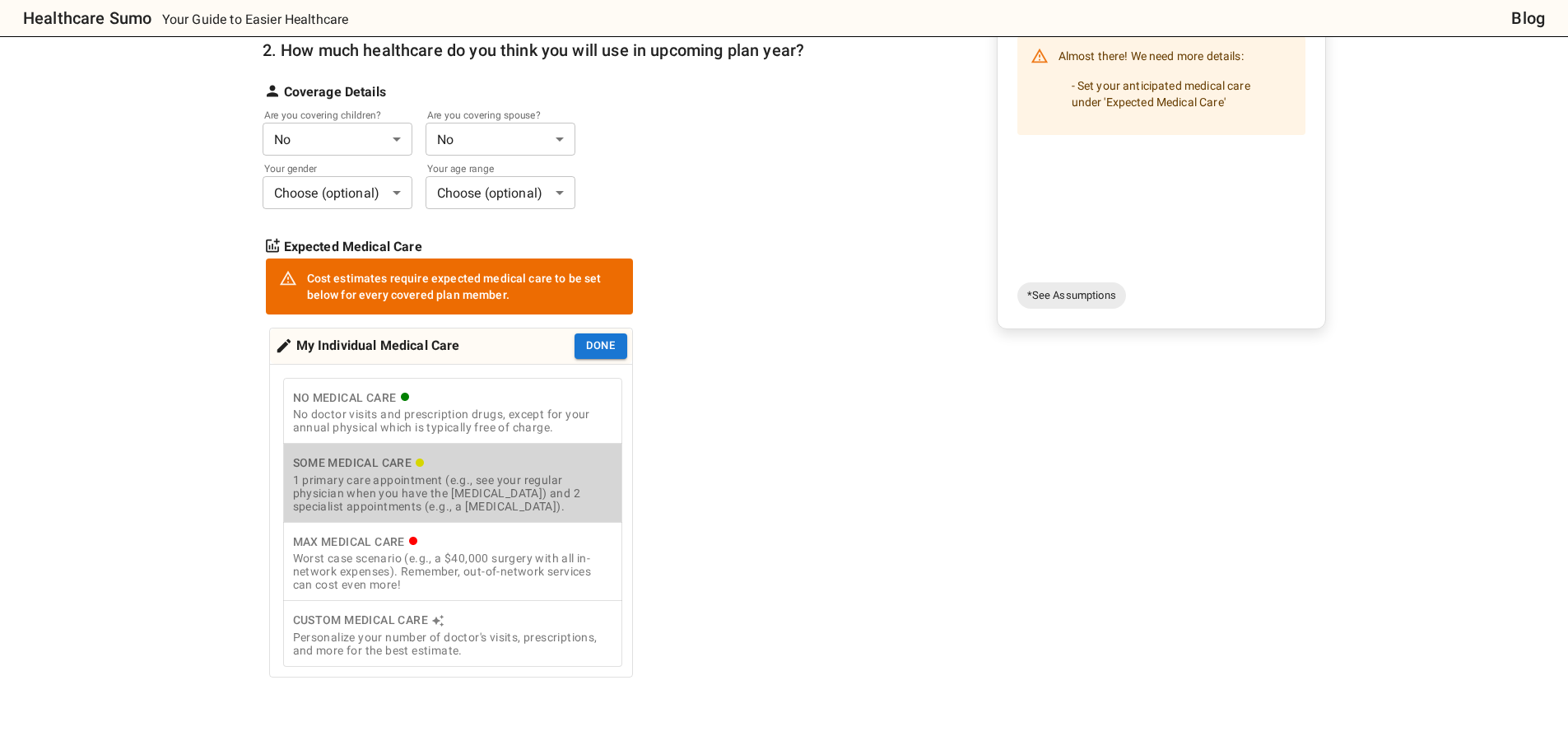
click at [543, 498] on div "1 primary care appointment (e.g., see your regular physician when you have the …" at bounding box center [453, 492] width 319 height 40
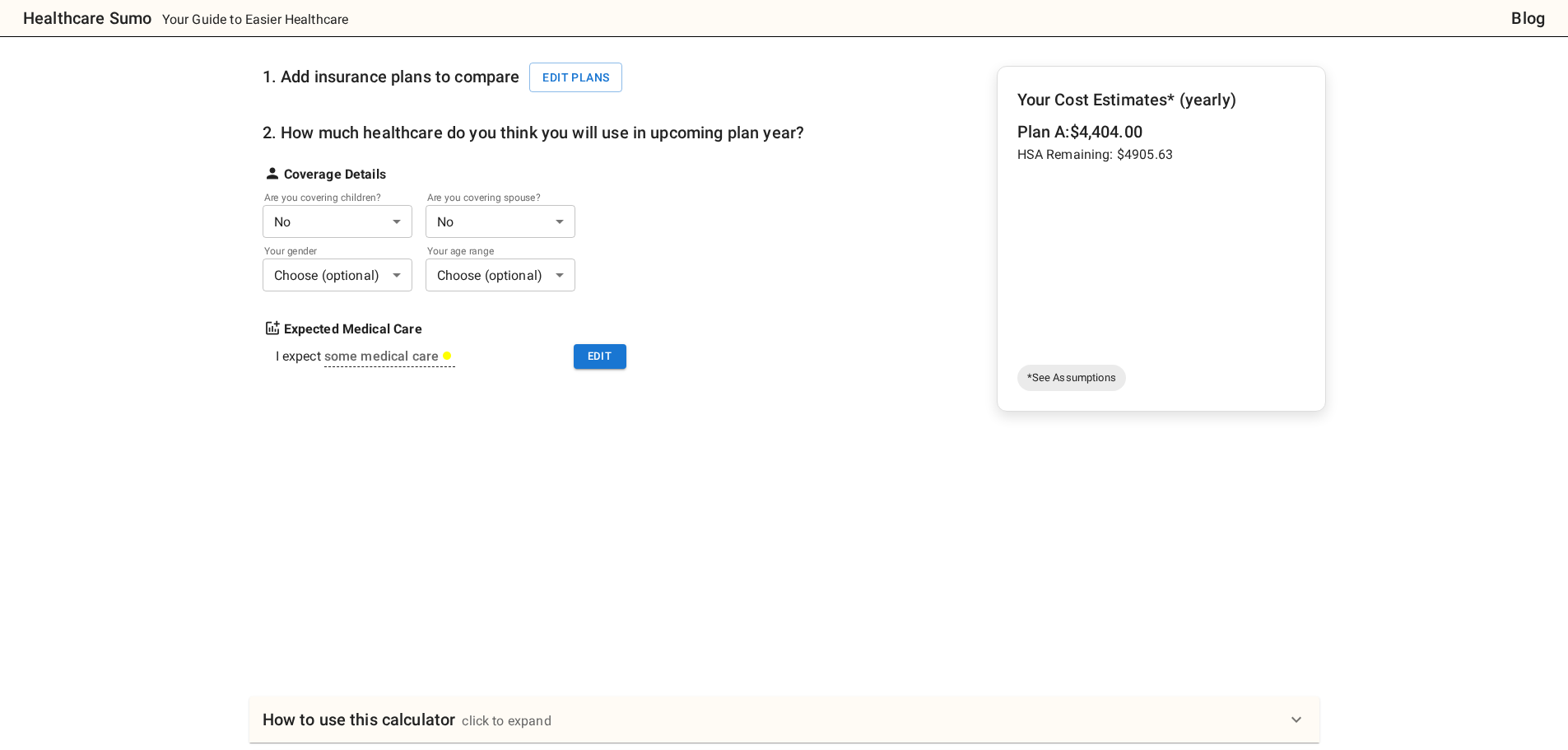
scroll to position [82, 0]
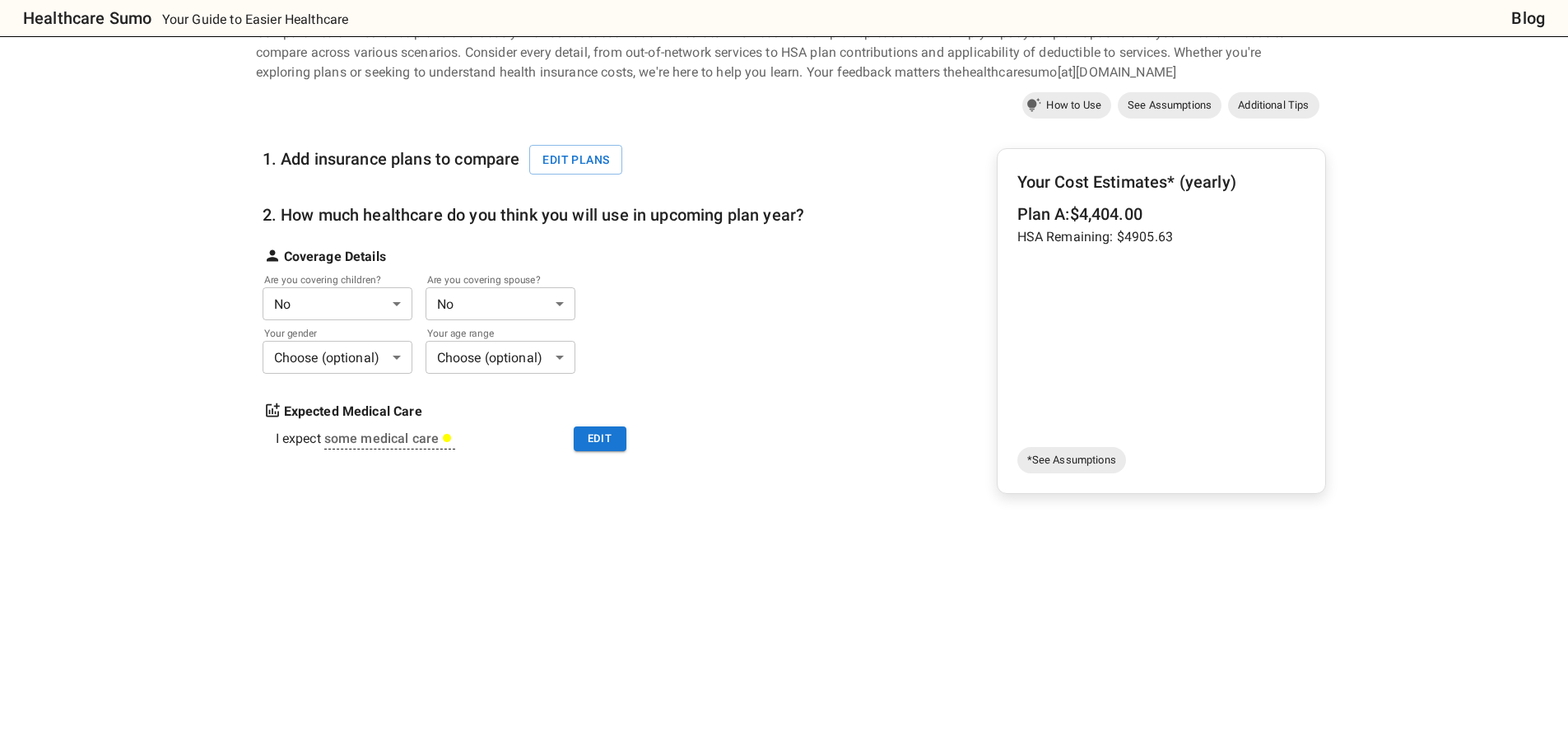
click at [360, 299] on body "Healthcare Sumo Your Guide to Easier Healthcare Blog Health Insurance Calculato…" at bounding box center [784, 576] width 1568 height 1316
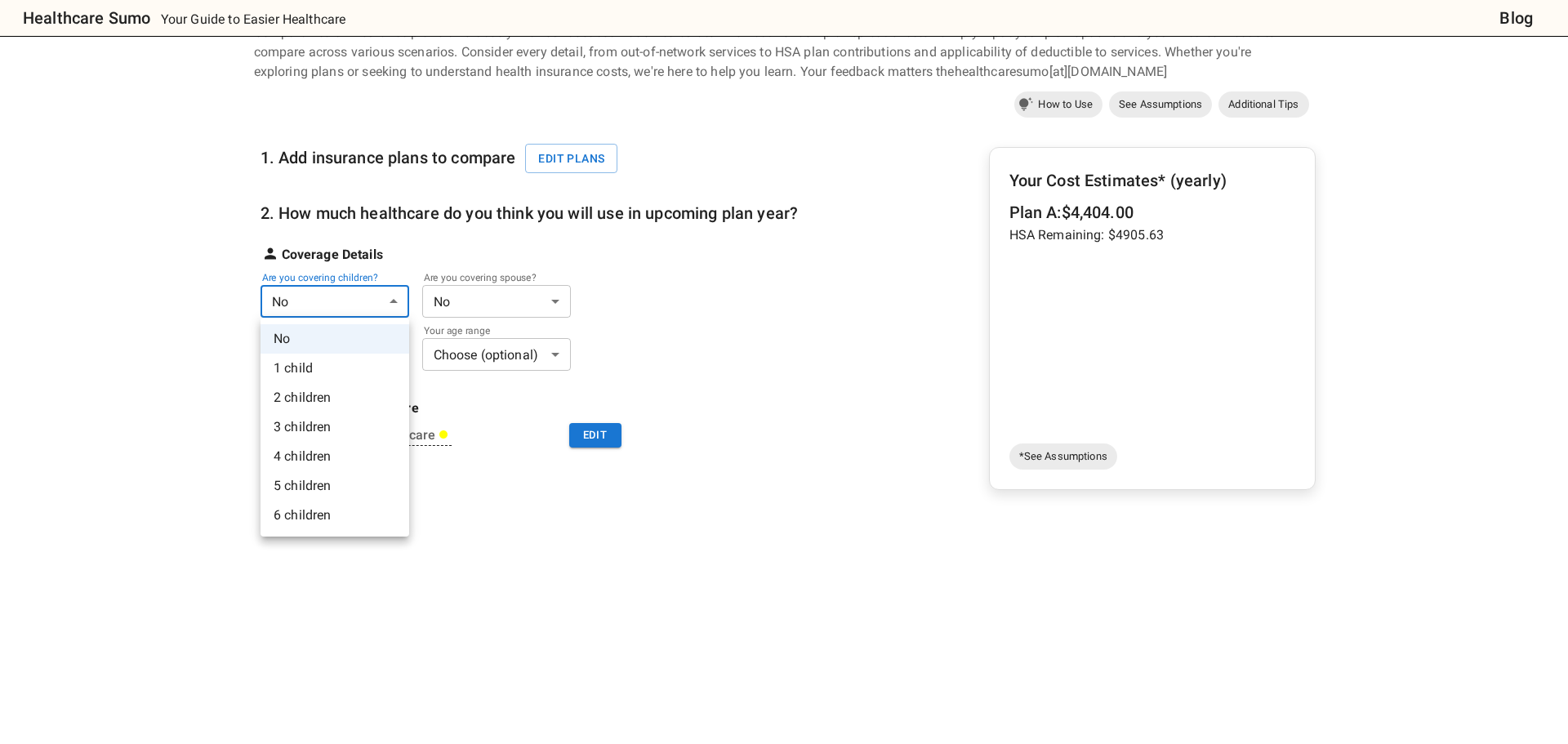
click at [344, 366] on li "1 child" at bounding box center [334, 368] width 149 height 30
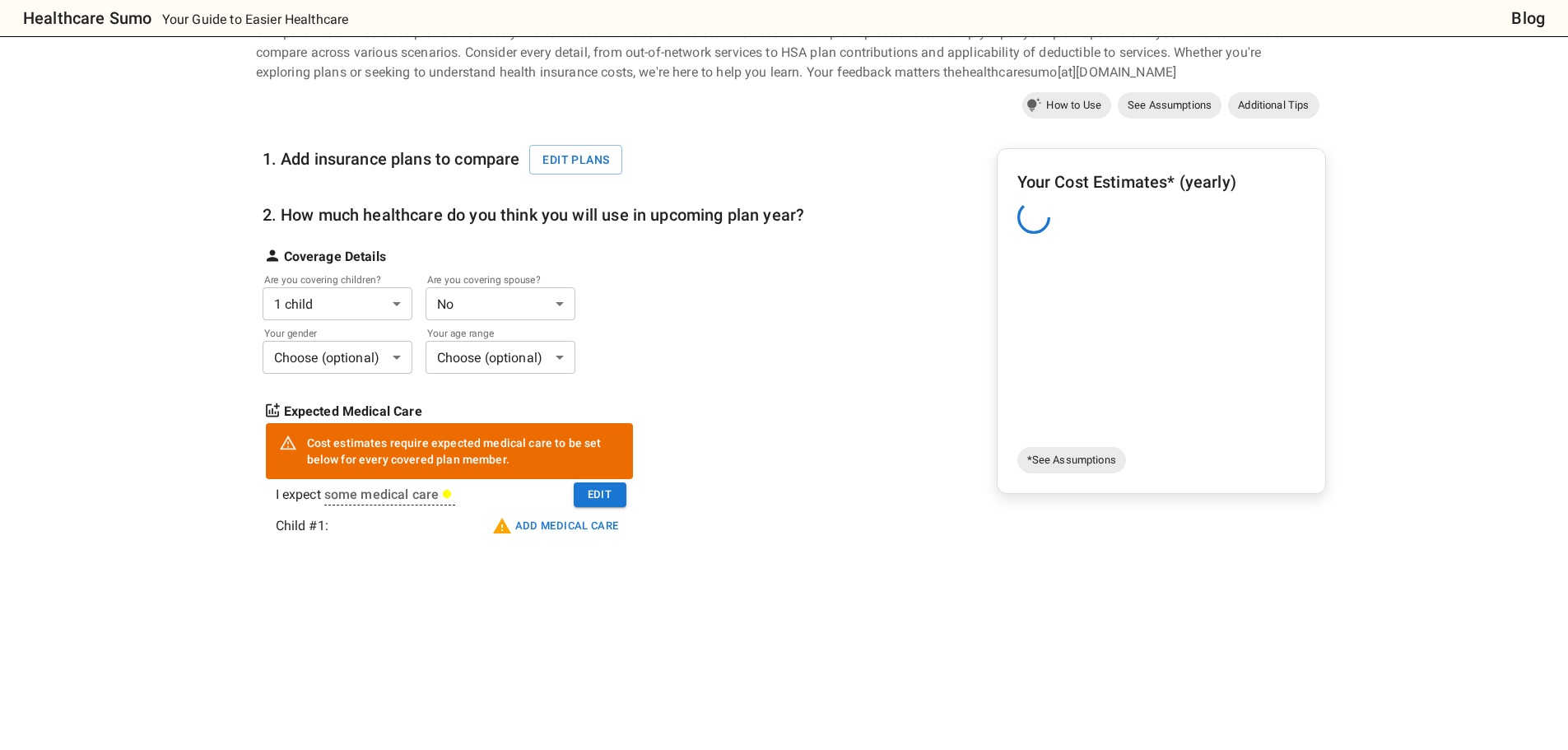
click at [452, 307] on body "Healthcare Sumo Your Guide to Easier Healthcare Blog Health Insurance Calculato…" at bounding box center [784, 576] width 1568 height 1316
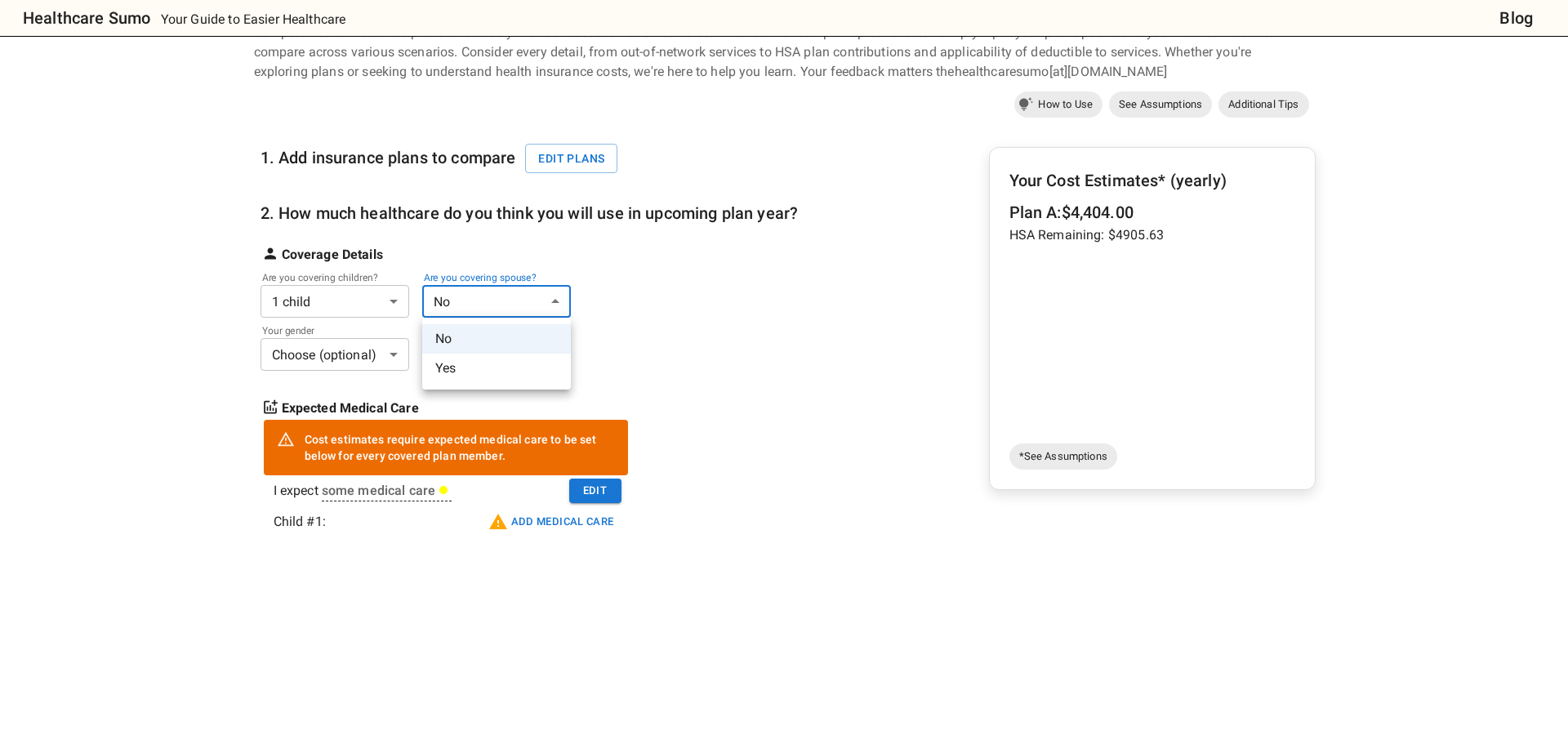
click at [444, 366] on li "Yes" at bounding box center [496, 368] width 149 height 30
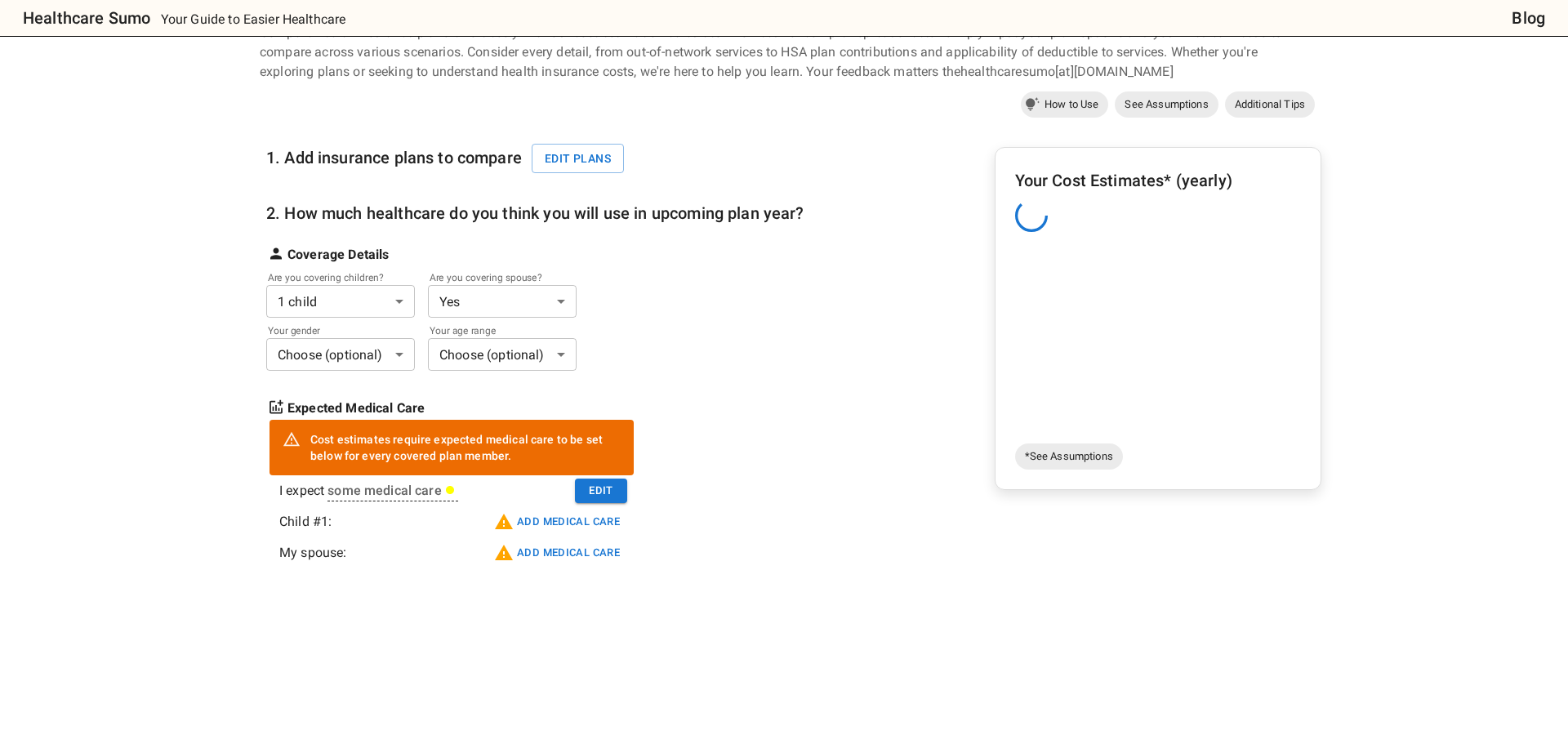
click at [393, 360] on body "Healthcare Sumo Your Guide to Easier Healthcare Blog Health Insurance Calculato…" at bounding box center [784, 576] width 1568 height 1316
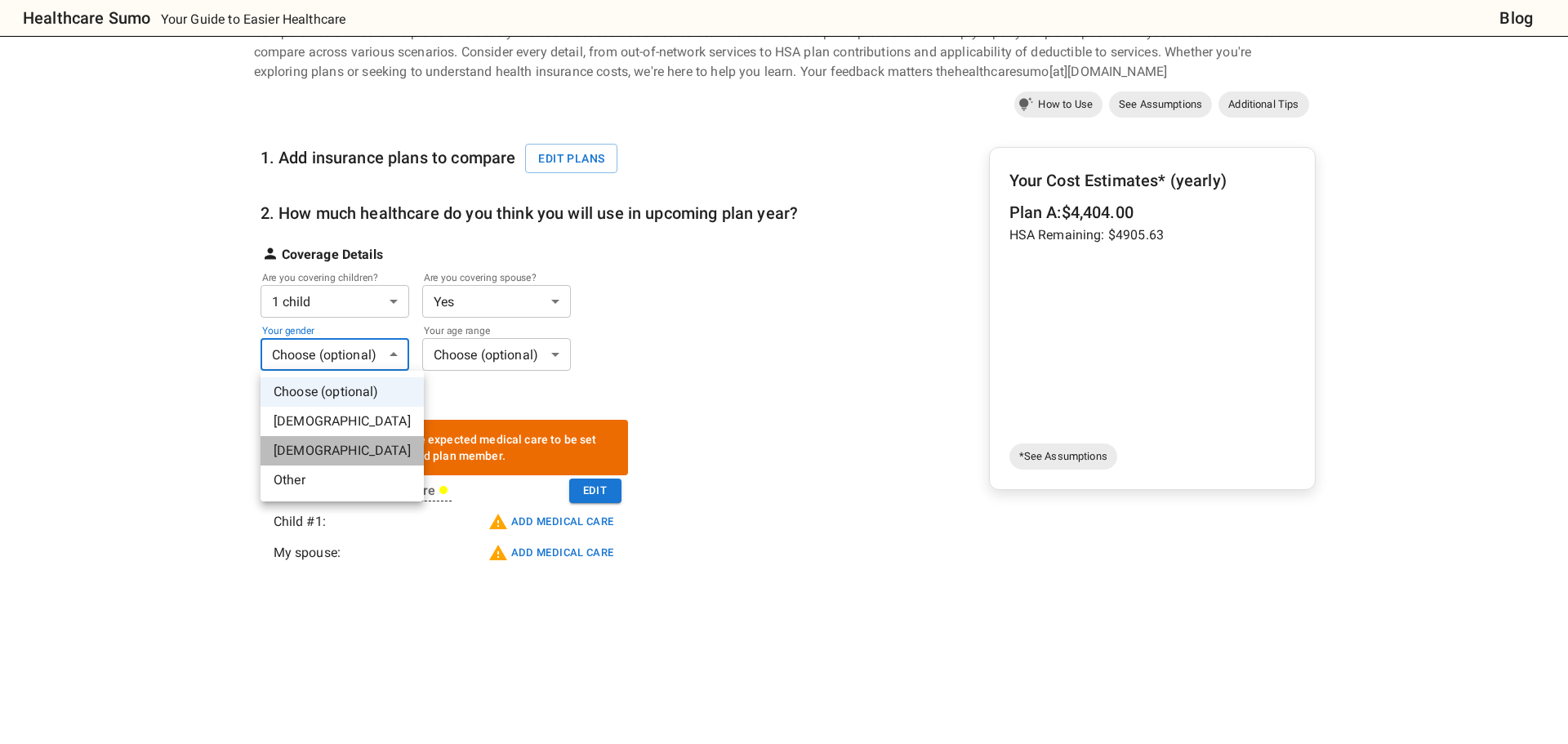
click at [350, 439] on li "[DEMOGRAPHIC_DATA]" at bounding box center [341, 451] width 164 height 30
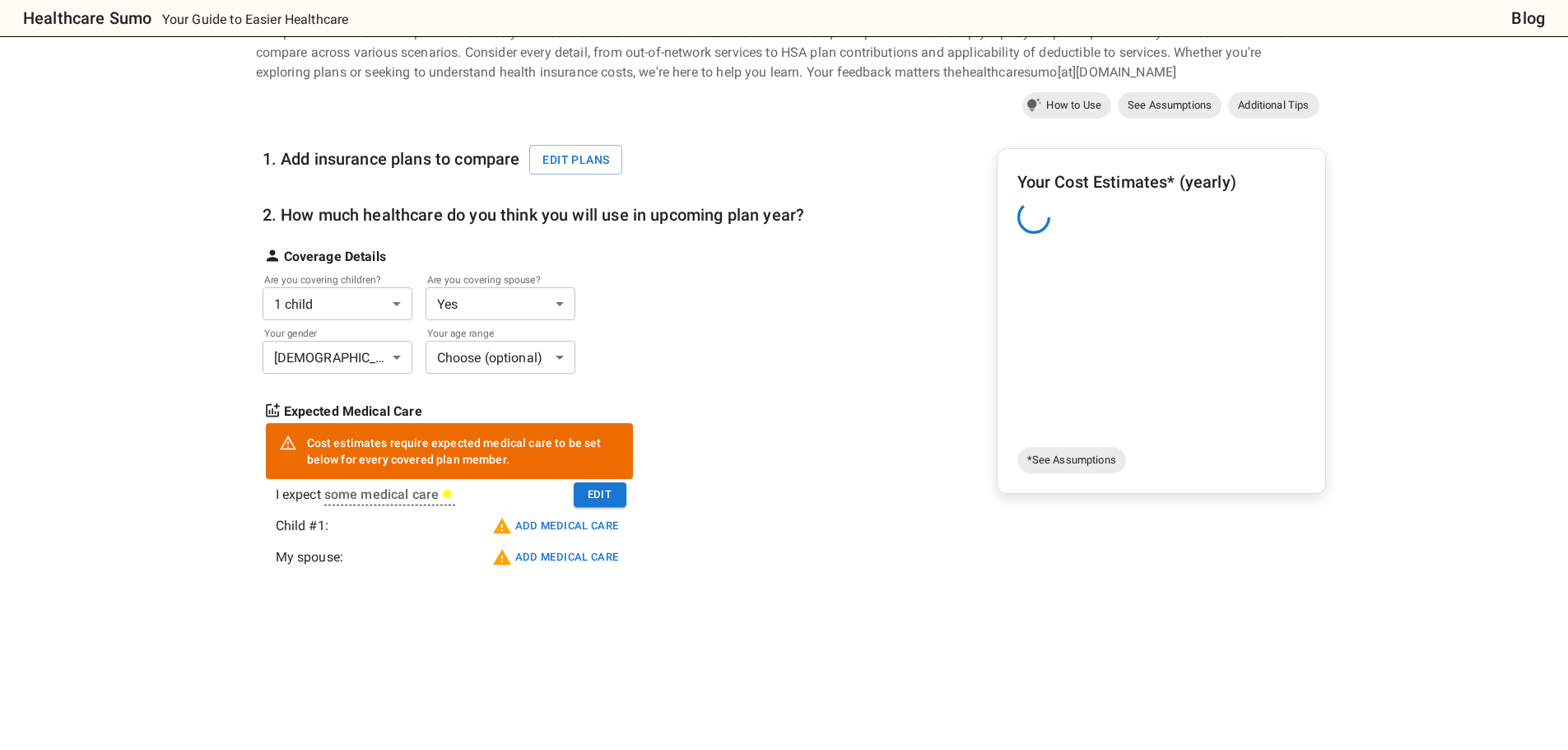
click at [448, 350] on body "Healthcare Sumo Your Guide to Easier Healthcare Blog Health Insurance Calculato…" at bounding box center [784, 581] width 1568 height 1326
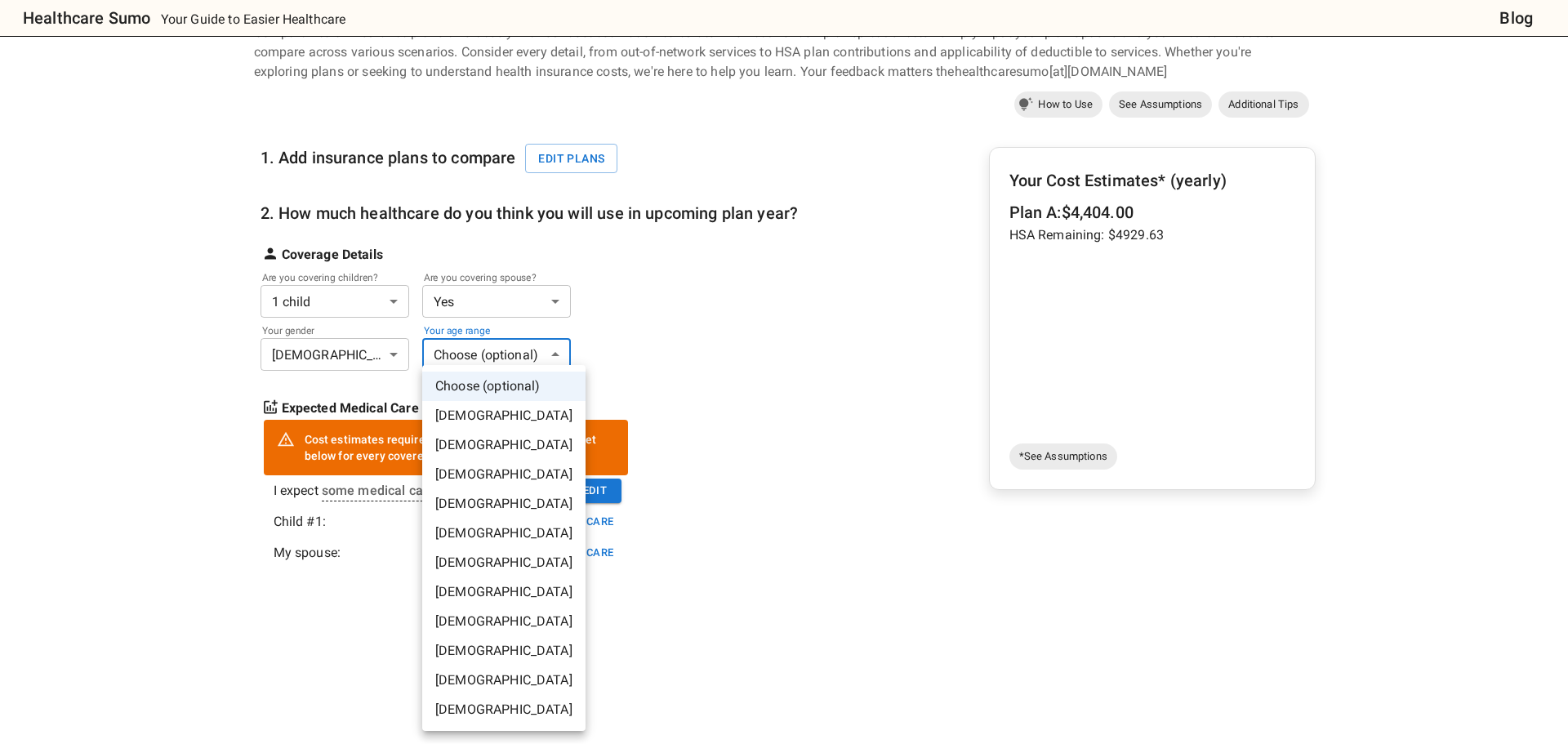
click at [465, 495] on li "[DEMOGRAPHIC_DATA]" at bounding box center [503, 504] width 164 height 30
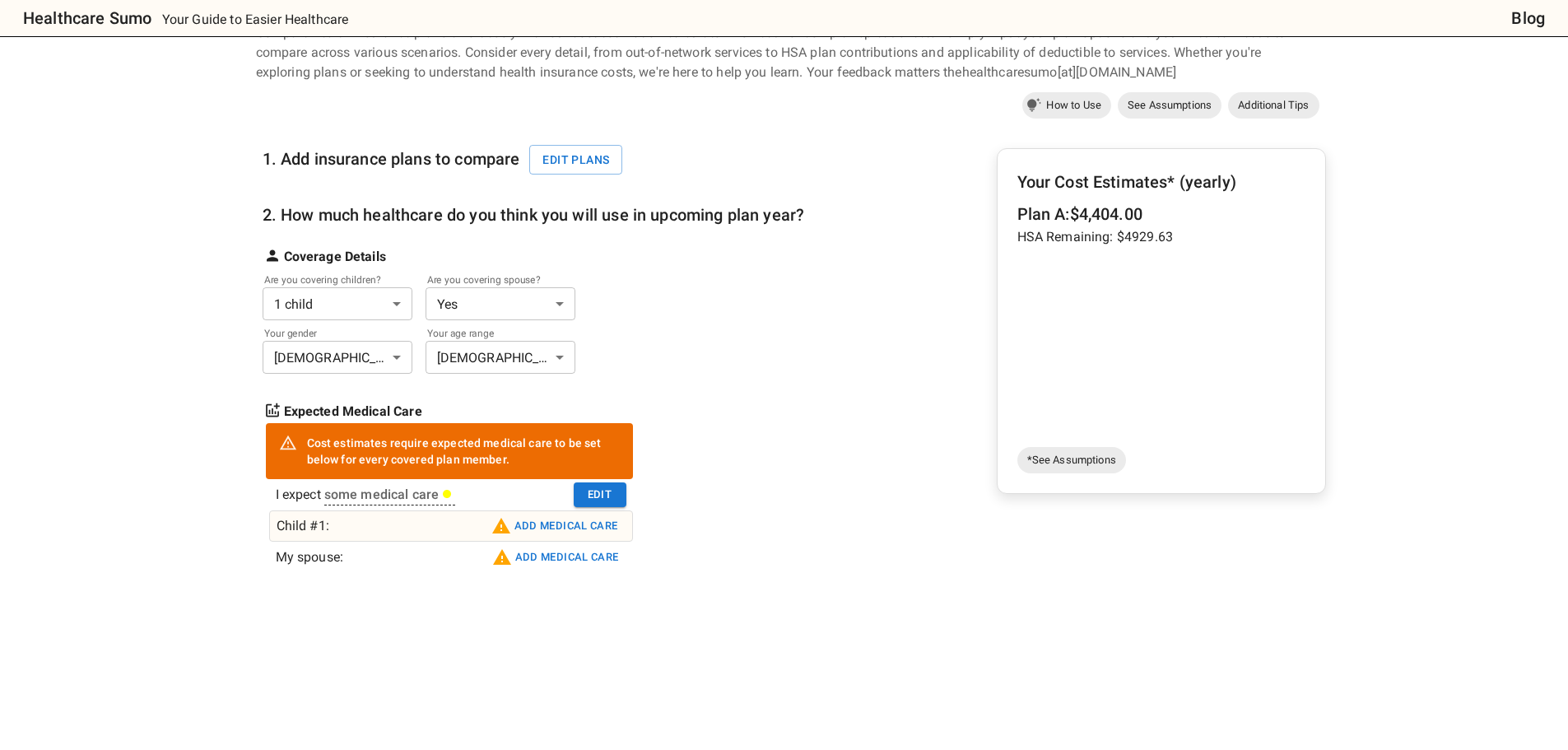
click at [550, 530] on button "Add medical care" at bounding box center [554, 526] width 135 height 26
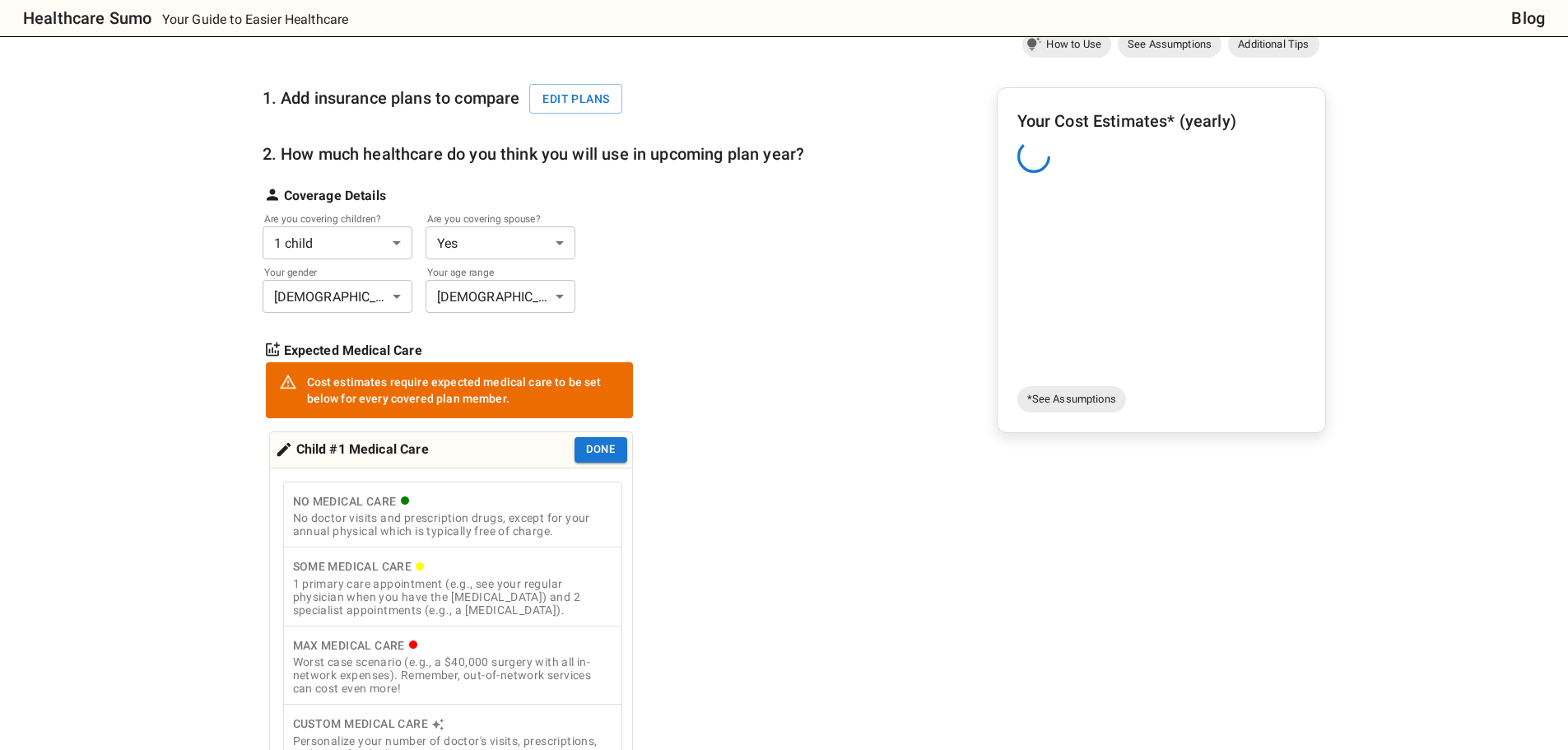
scroll to position [247, 0]
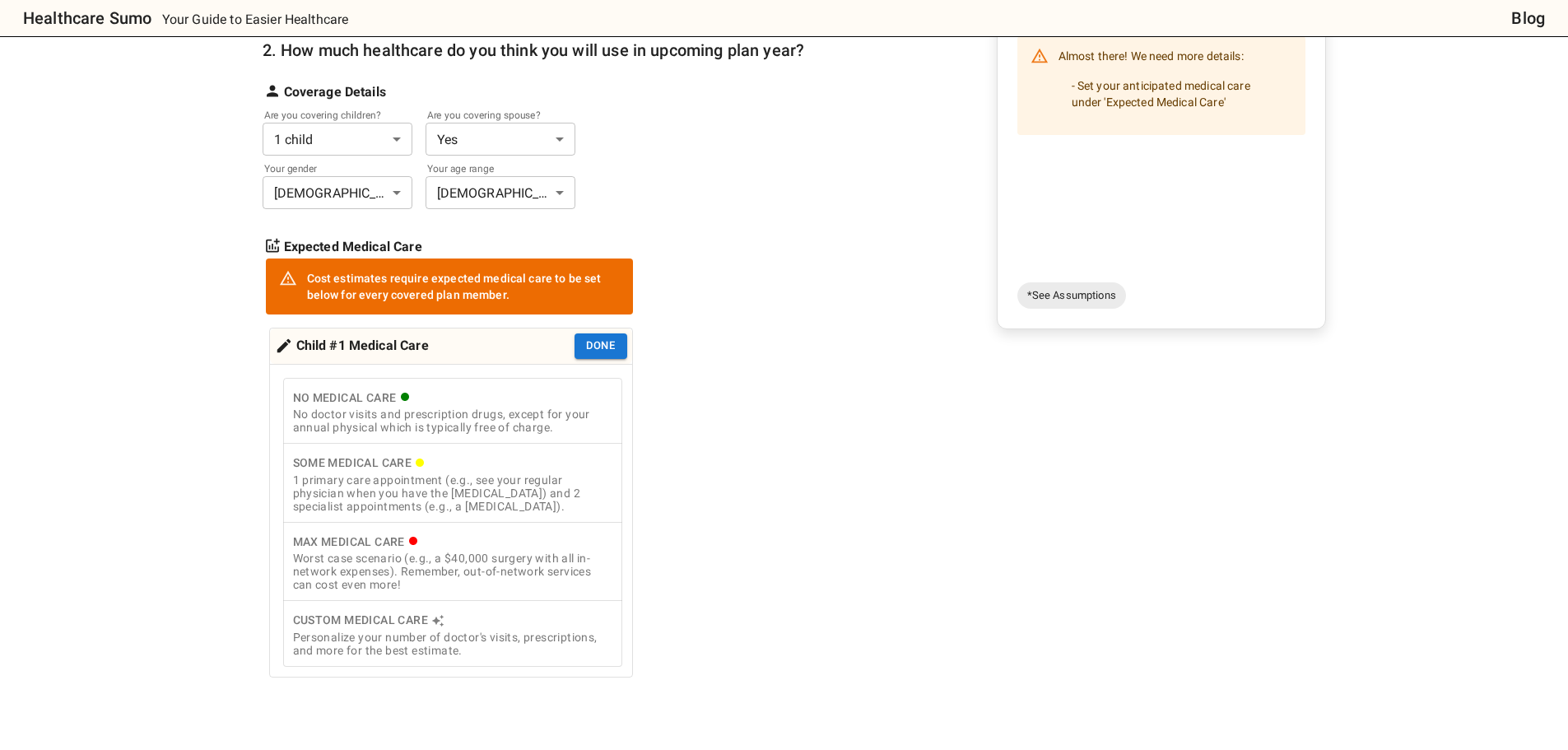
click at [500, 473] on div "Some Medical Care" at bounding box center [453, 462] width 319 height 20
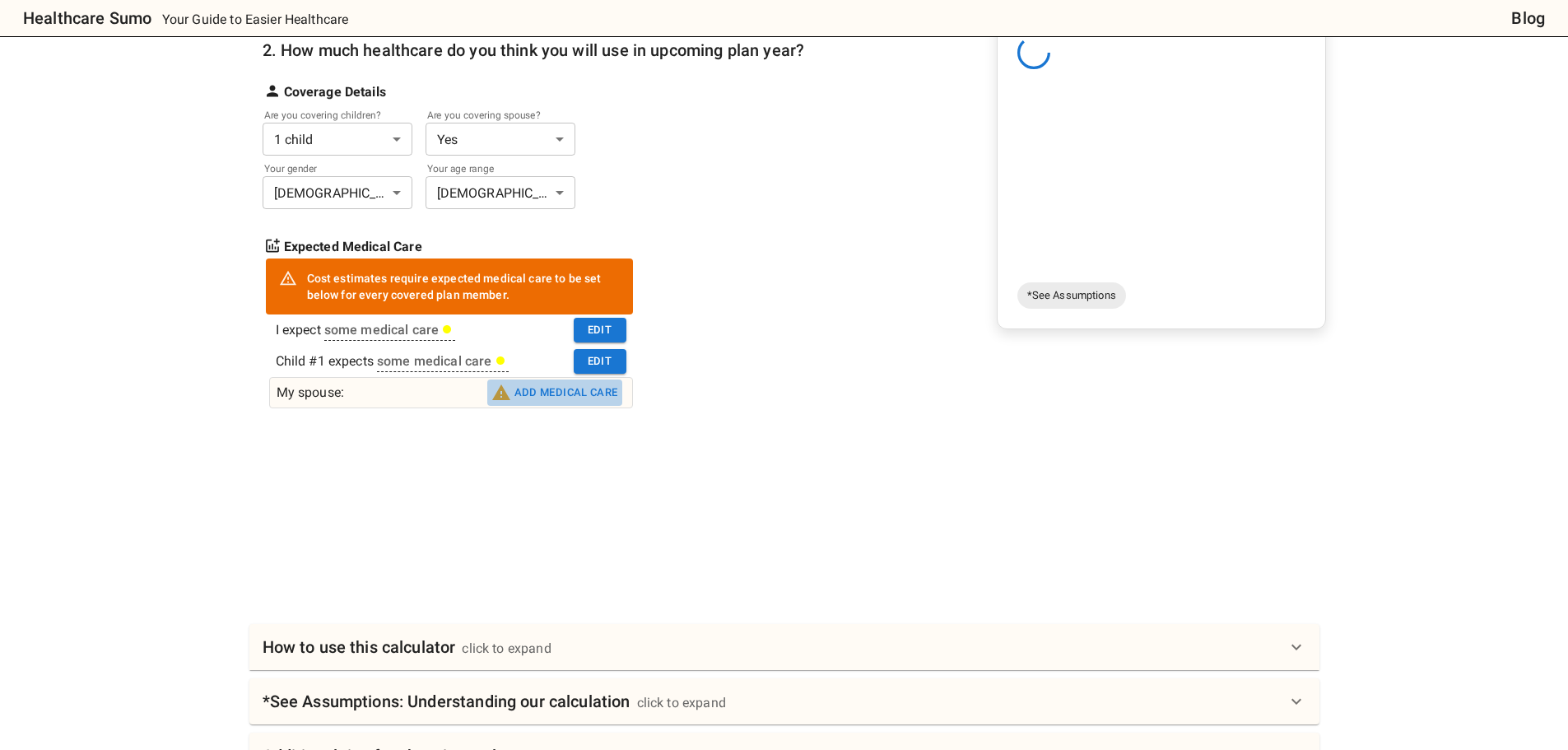
click at [562, 381] on button "Add medical care" at bounding box center [554, 393] width 135 height 26
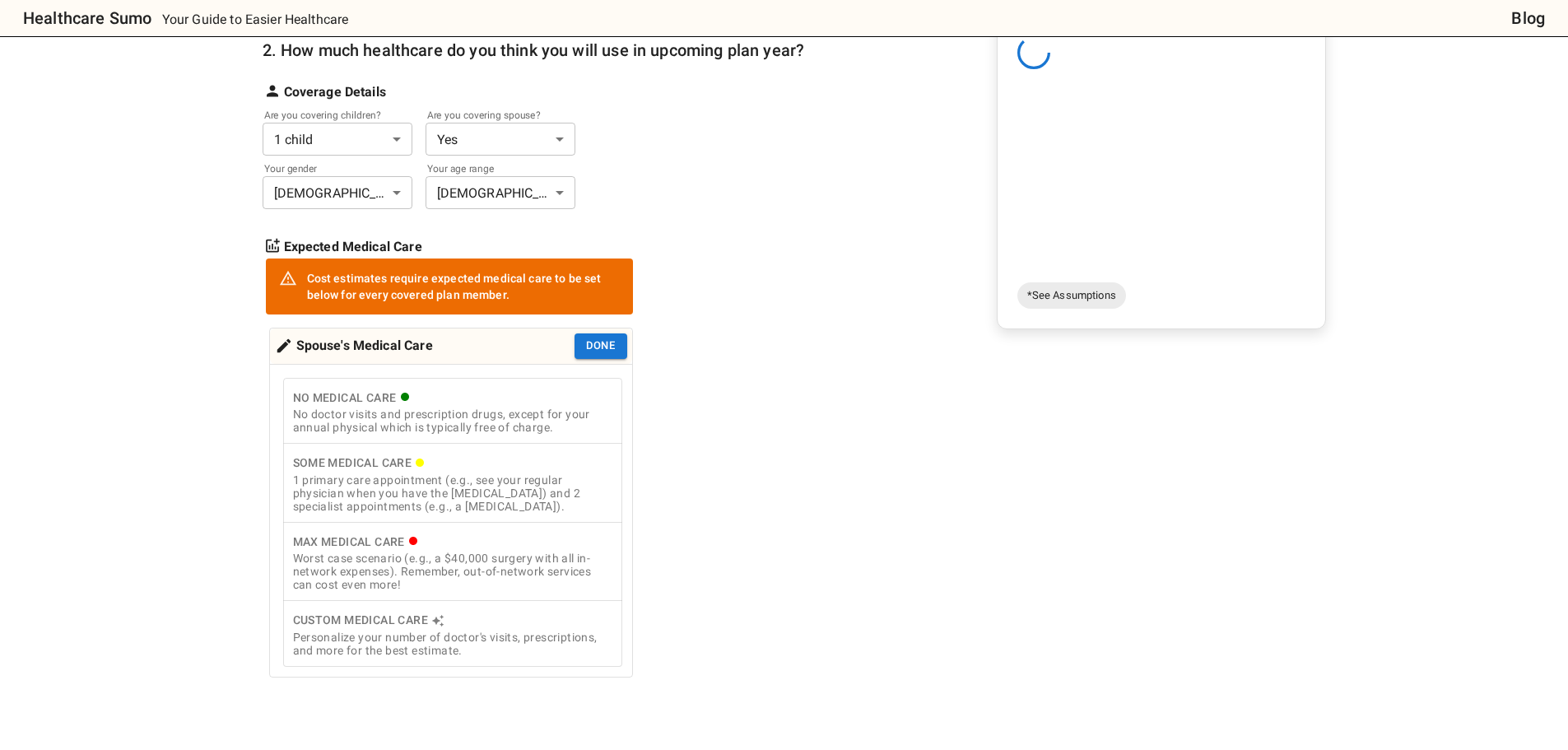
click at [524, 488] on div "1 primary care appointment (e.g., see your regular physician when you have the …" at bounding box center [453, 492] width 319 height 40
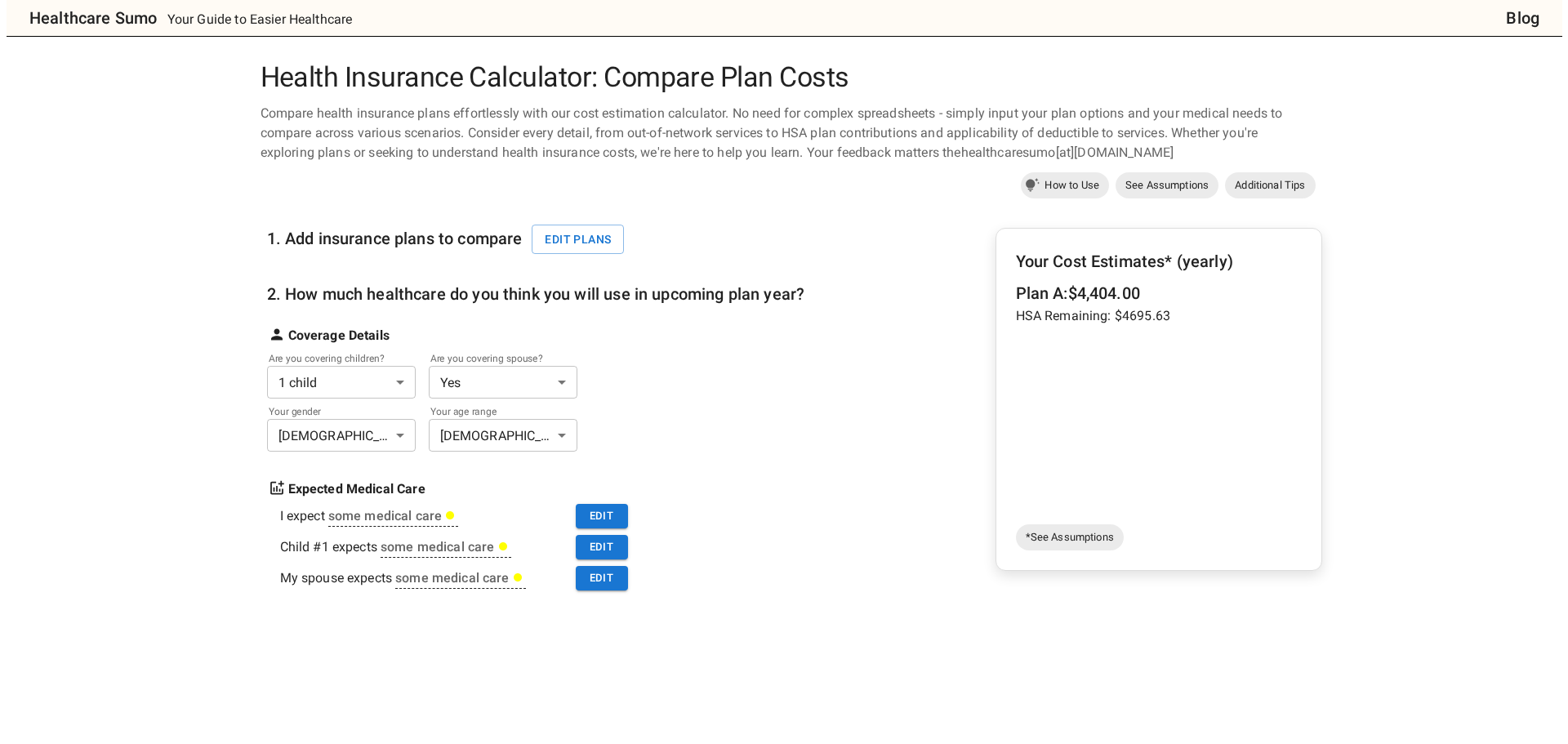
scroll to position [0, 0]
click at [568, 241] on button "Edit plans" at bounding box center [571, 240] width 92 height 31
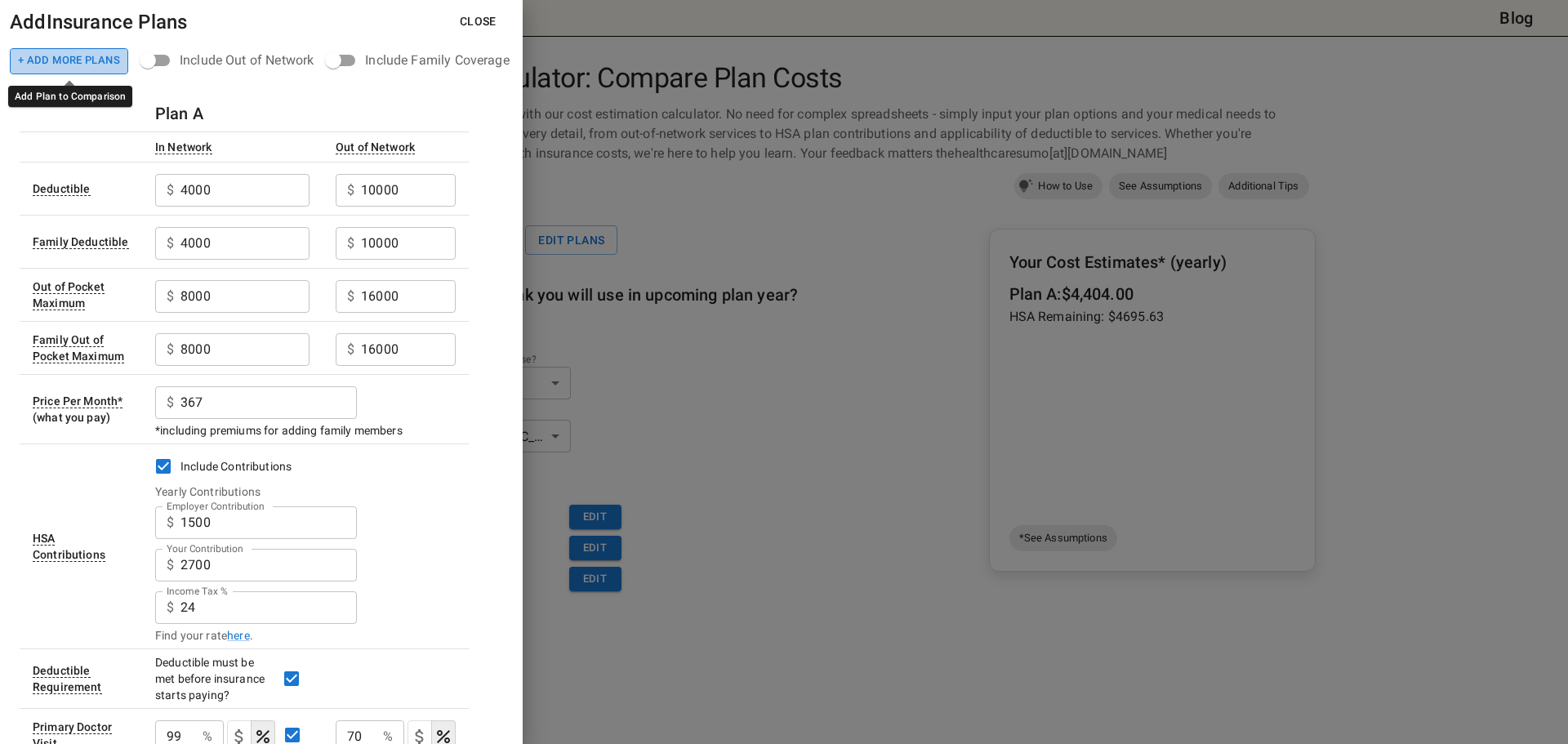
click at [91, 60] on button "+ Add More Plans" at bounding box center [68, 61] width 118 height 26
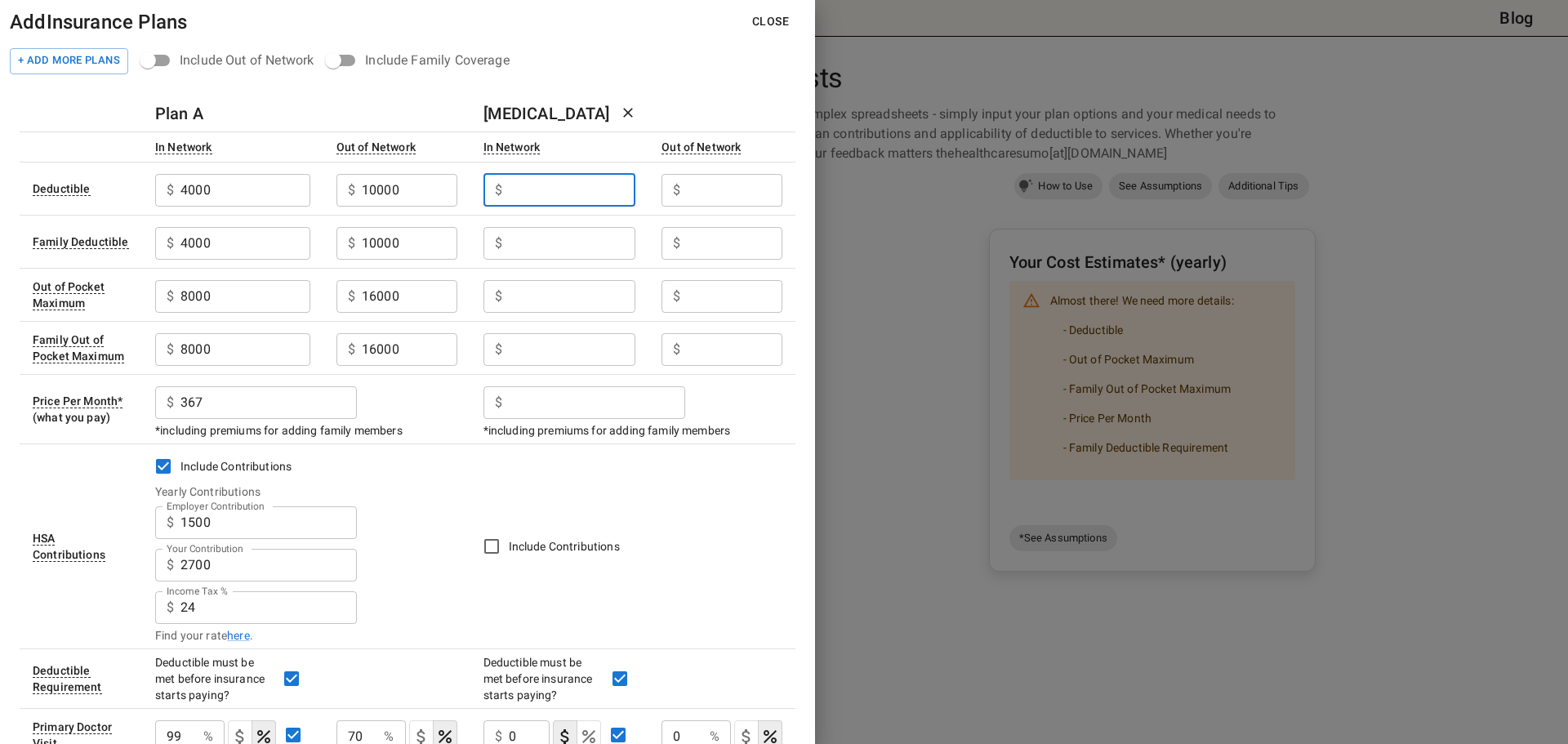
click at [583, 185] on input "Employer Contribution" at bounding box center [572, 190] width 127 height 32
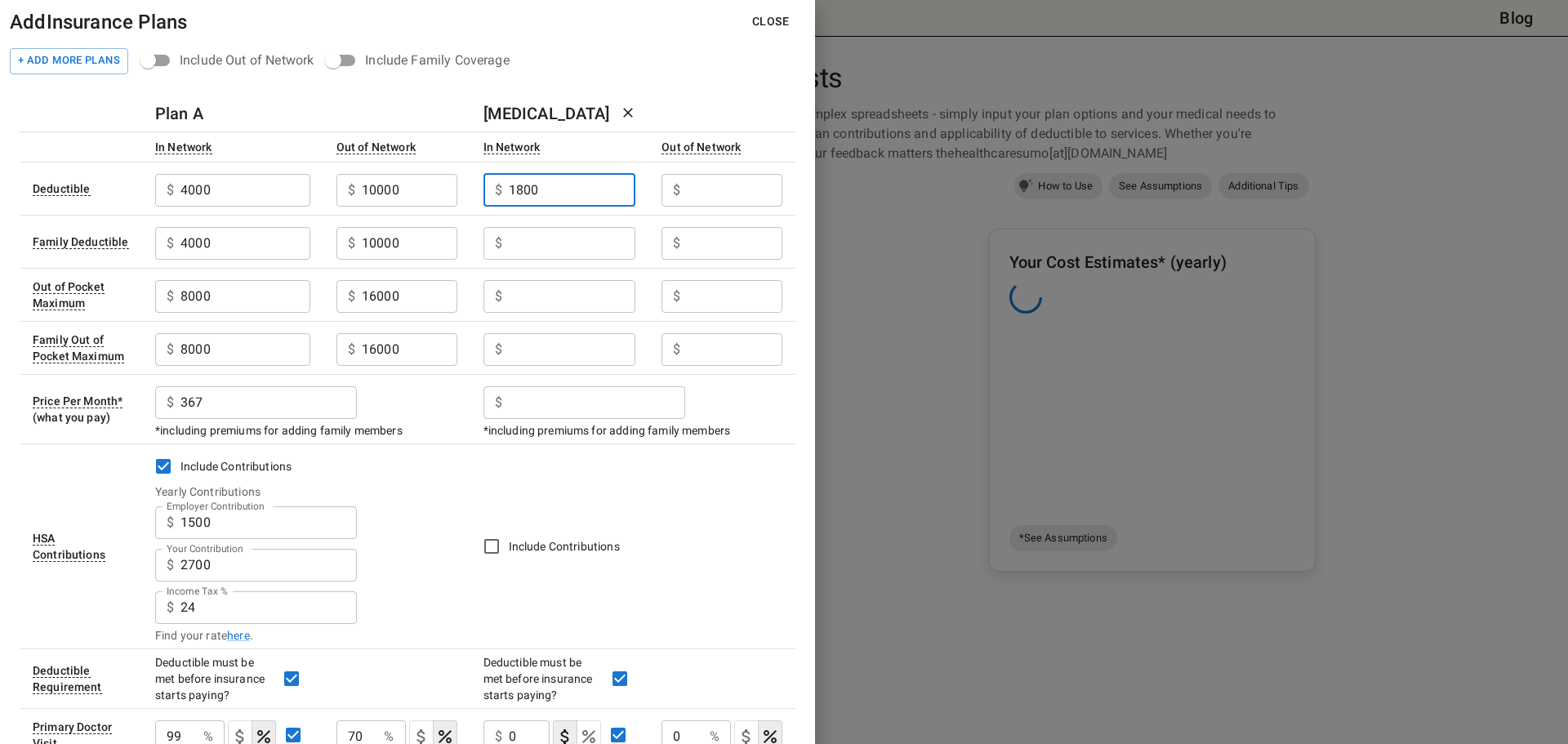
type input "1800"
click at [573, 239] on input "Employer Contribution" at bounding box center [572, 242] width 127 height 32
type input "1800"
click at [548, 305] on input "Employer Contribution" at bounding box center [572, 296] width 127 height 32
type input "7000"
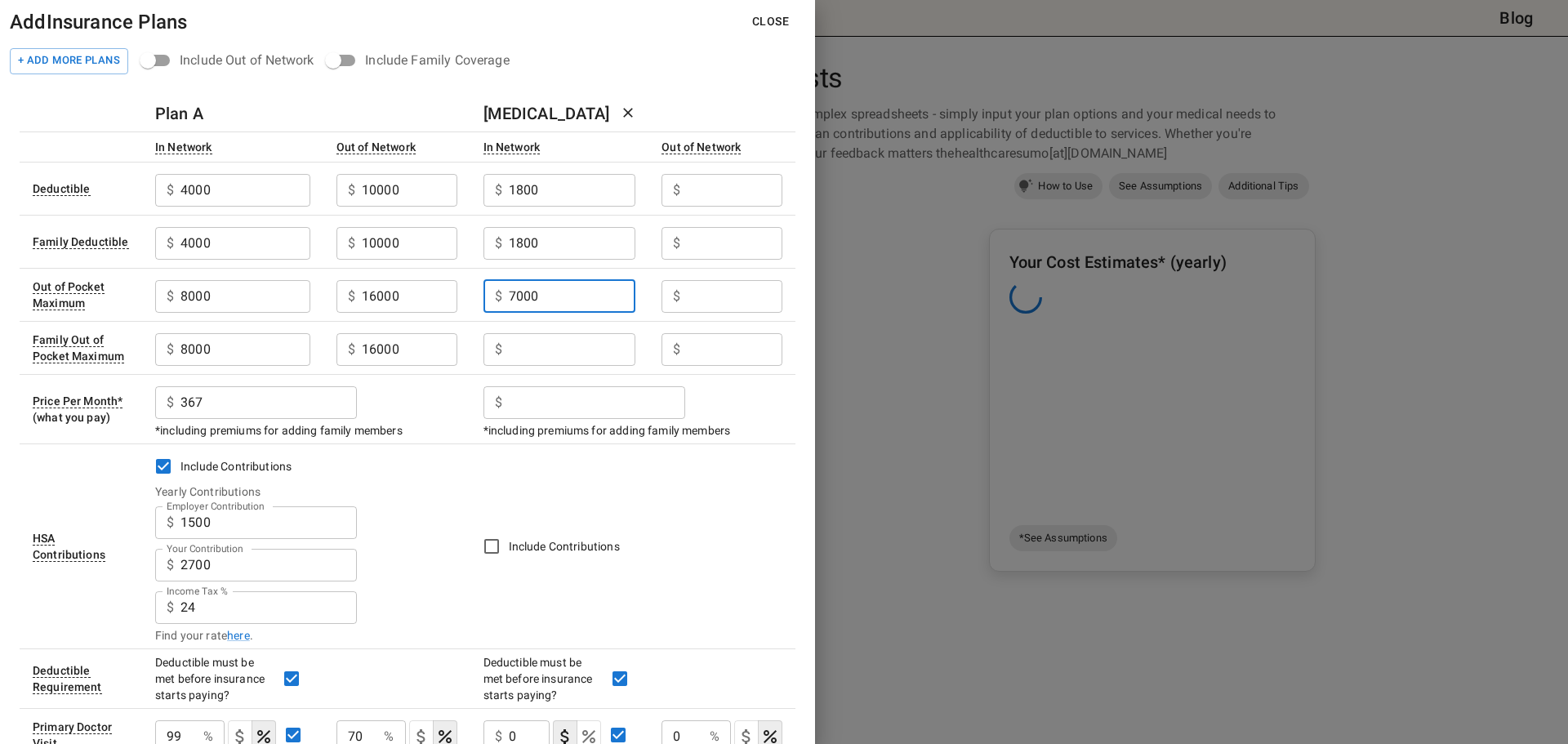
click at [548, 365] on input "Employer Contribution" at bounding box center [572, 348] width 127 height 32
type input "1"
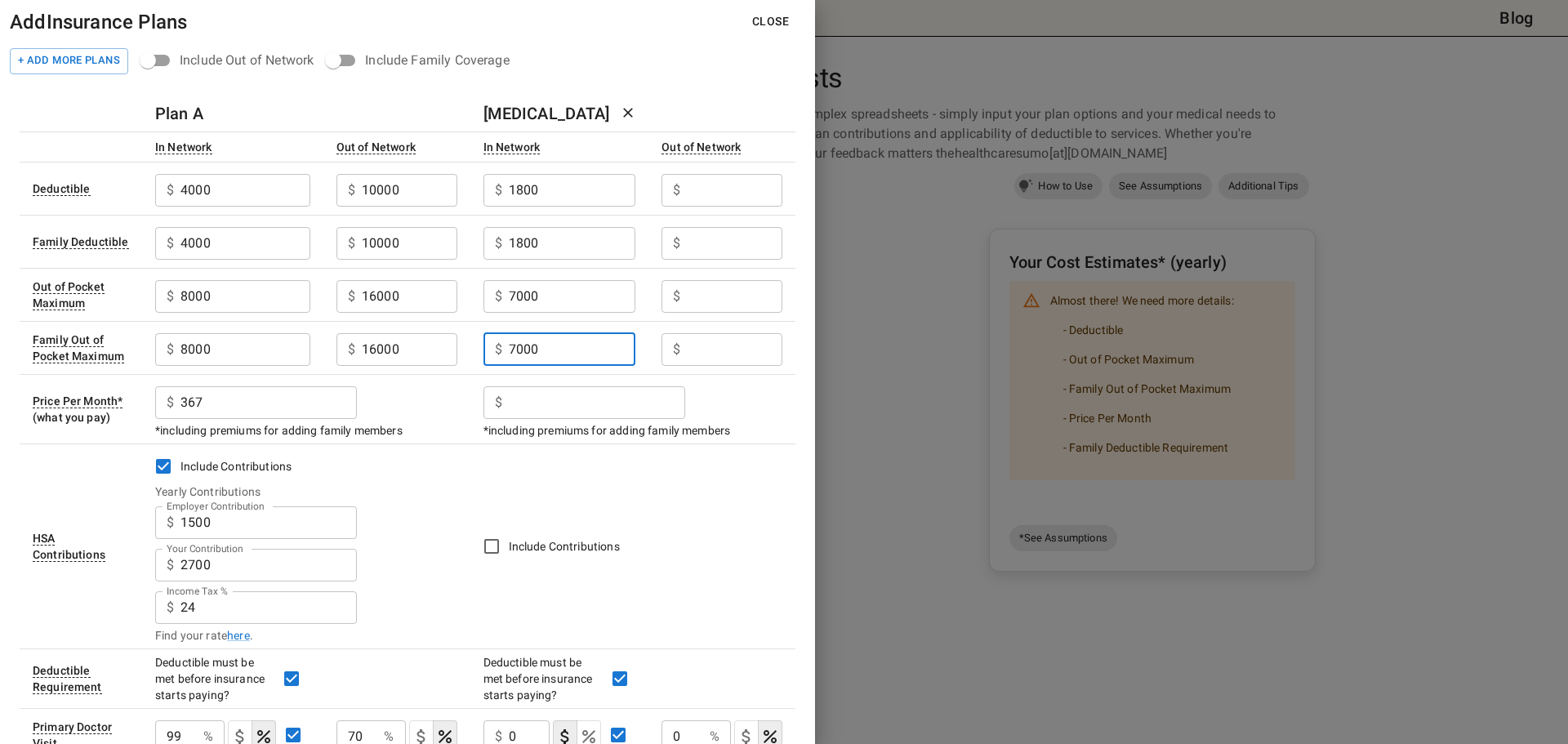
type input "7000"
drag, startPoint x: 717, startPoint y: 187, endPoint x: 721, endPoint y: 256, distance: 69.1
click at [717, 187] on input "Employer Contribution" at bounding box center [734, 190] width 95 height 32
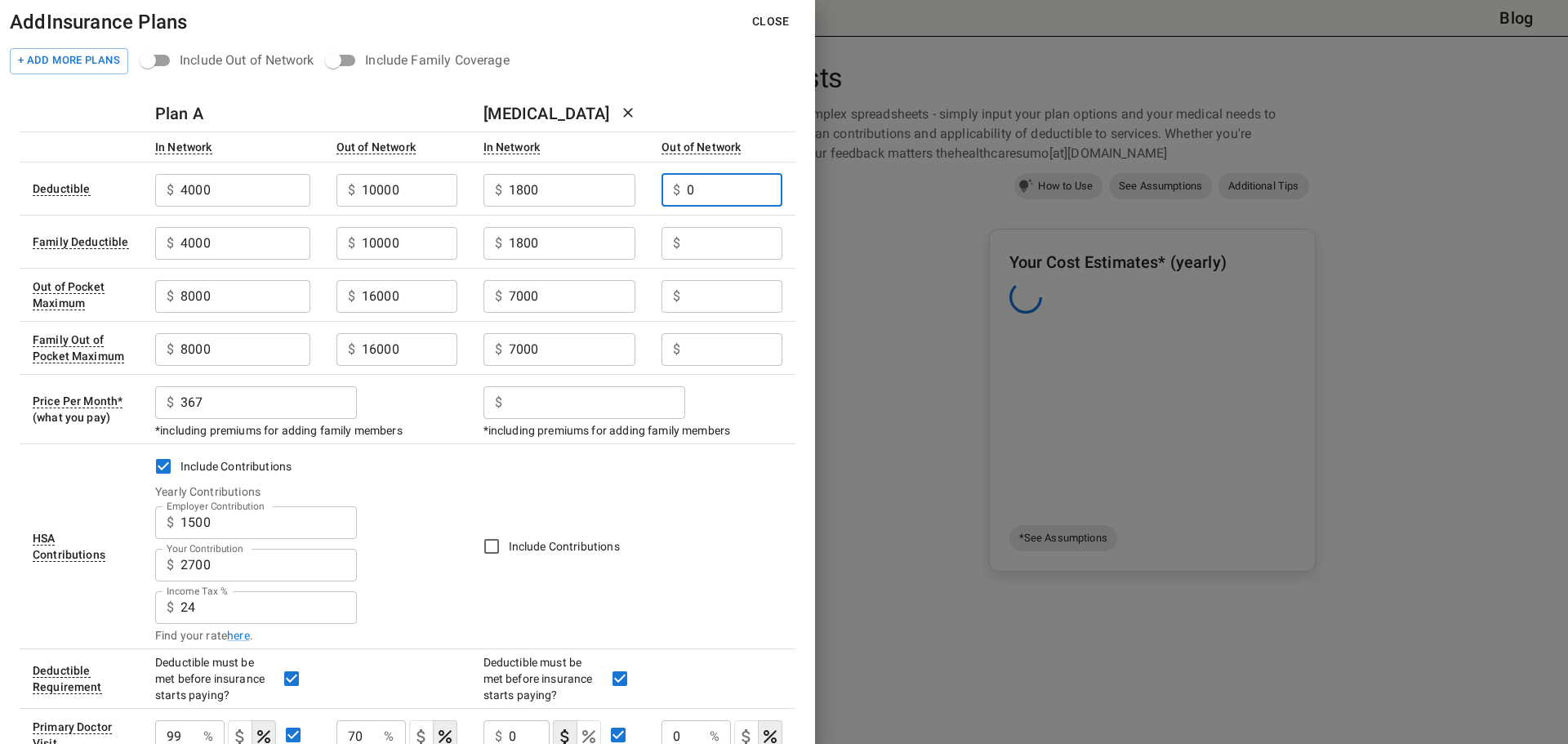
type input "0"
drag, startPoint x: 709, startPoint y: 245, endPoint x: 716, endPoint y: 260, distance: 16.6
click at [709, 245] on input "Employer Contribution" at bounding box center [734, 242] width 95 height 32
type input "0"
click at [700, 297] on input "Employer Contribution" at bounding box center [734, 296] width 95 height 32
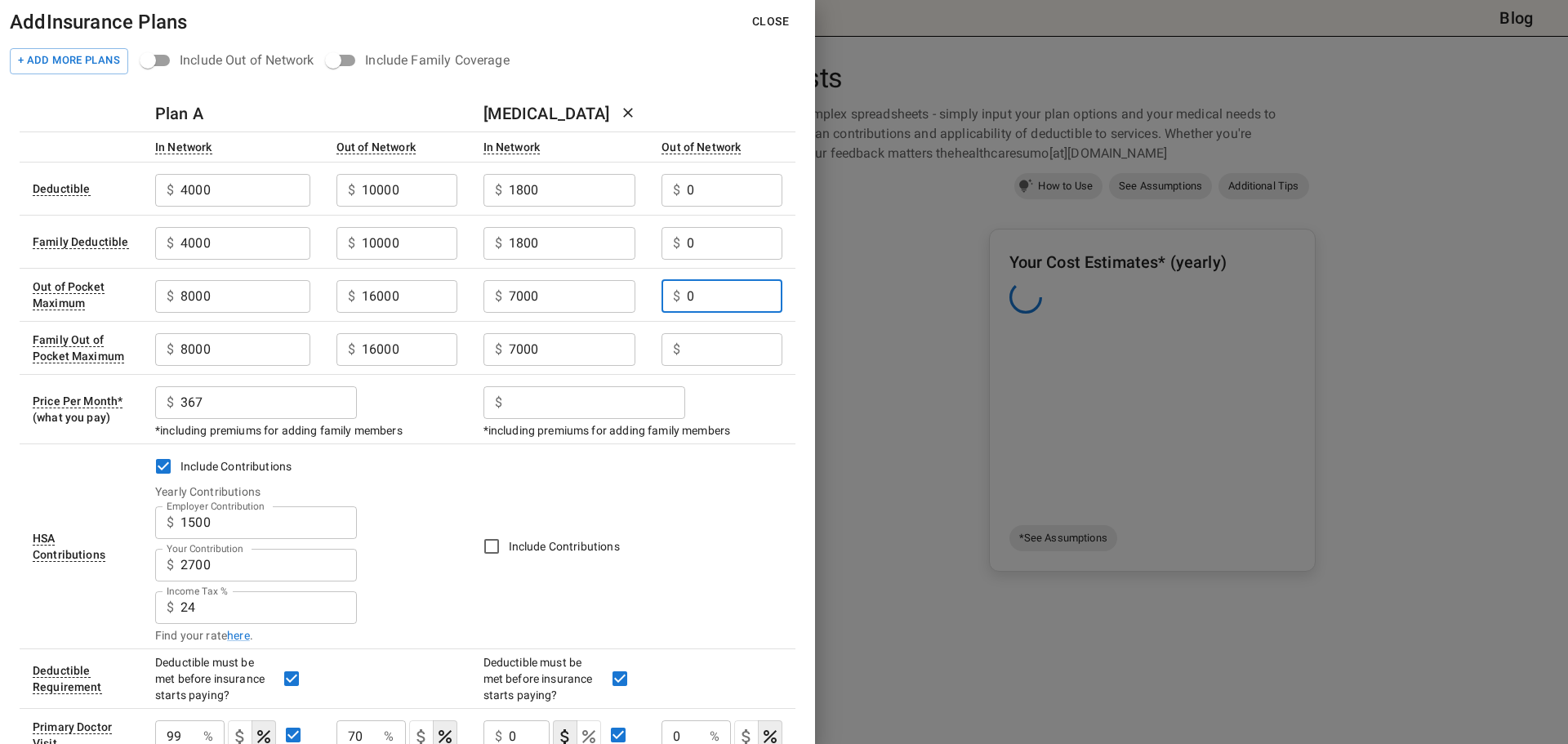
type input "0"
click at [702, 344] on input "Employer Contribution" at bounding box center [734, 348] width 95 height 32
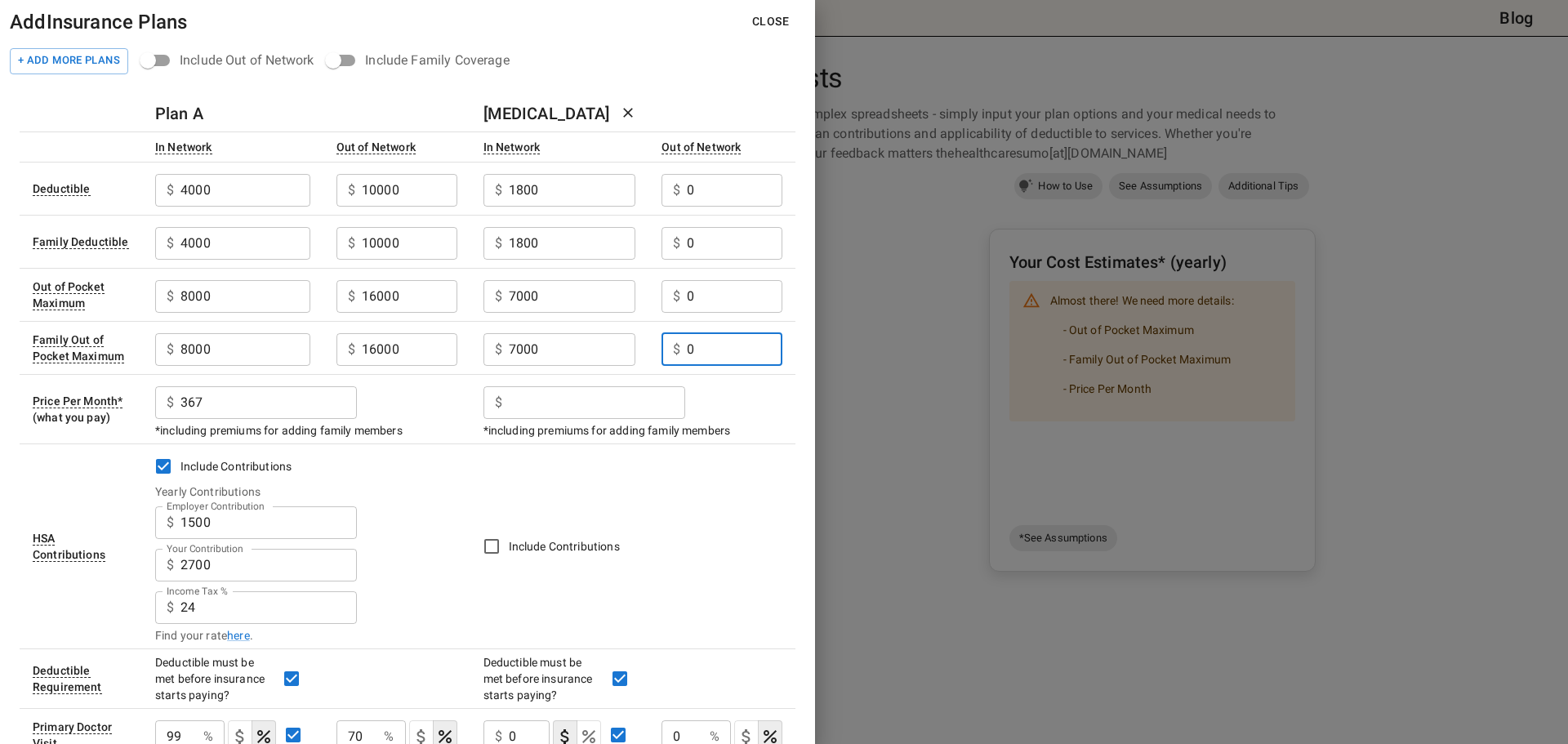
type input "0"
click at [515, 407] on input "Employer Contribution" at bounding box center [596, 402] width 176 height 32
click at [581, 406] on input "Employer Contribution" at bounding box center [596, 402] width 176 height 32
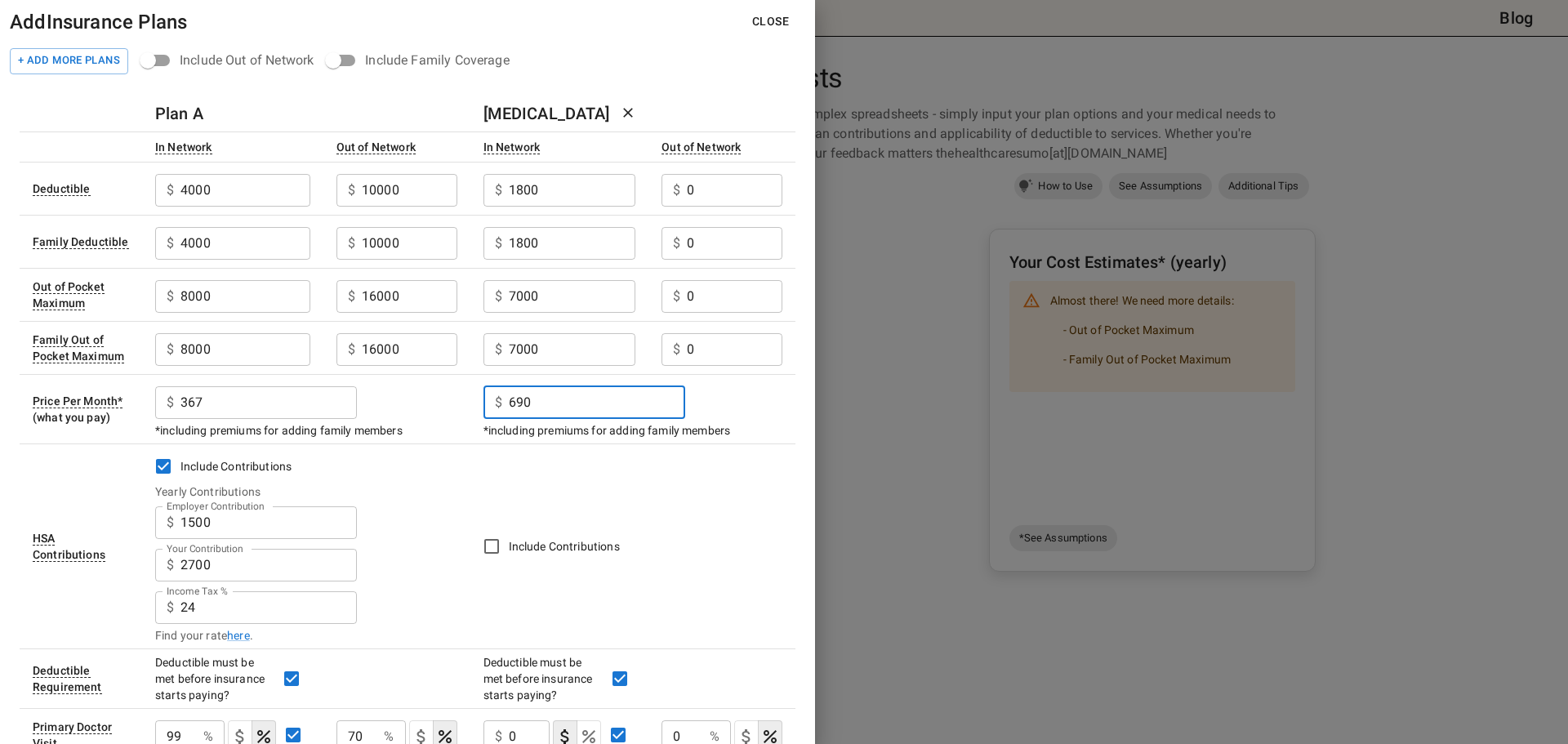
scroll to position [81, 0]
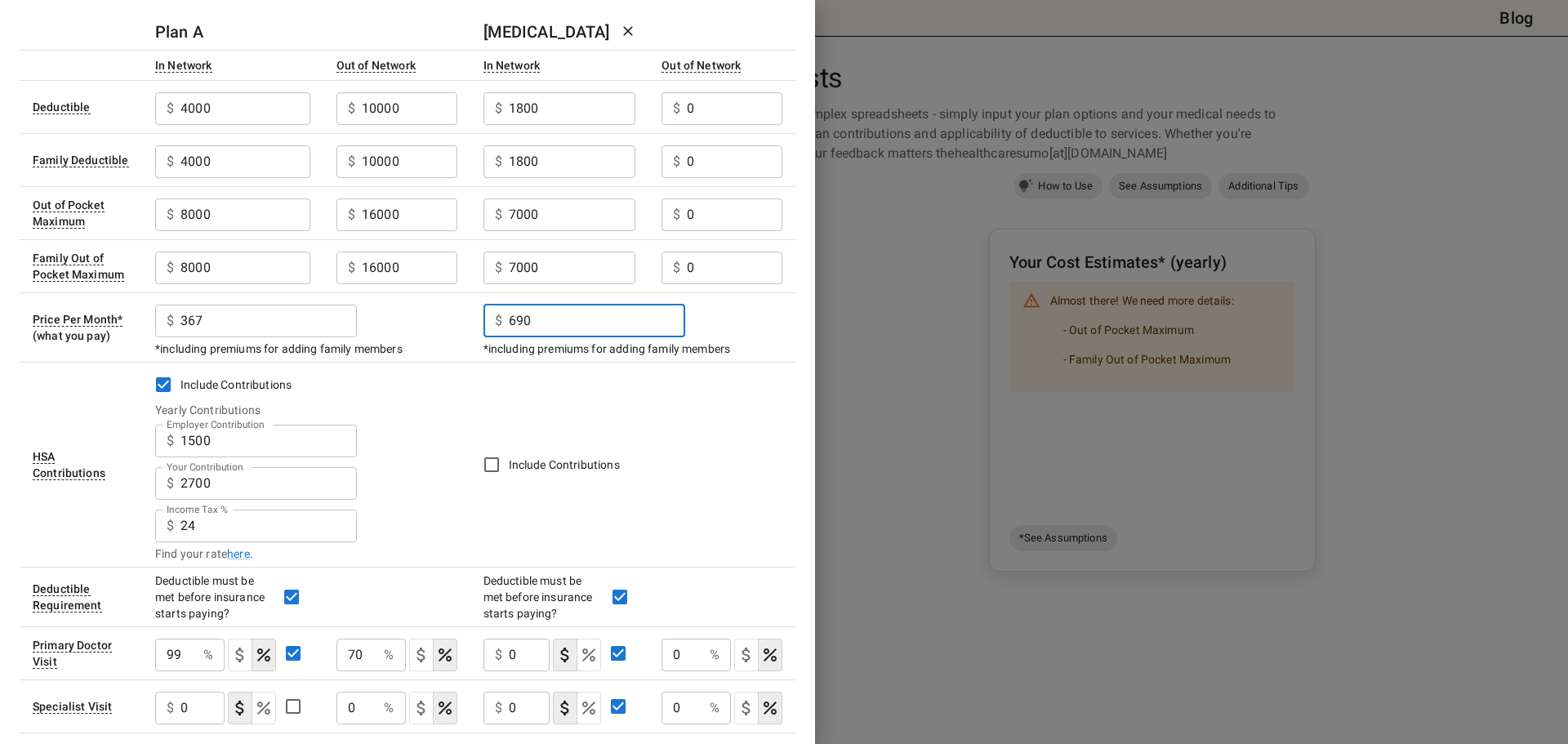
type input "690"
click at [660, 417] on td "Include Contributions" at bounding box center [633, 464] width 326 height 205
click at [570, 216] on input "7000" at bounding box center [572, 214] width 127 height 32
click at [572, 268] on input "7000" at bounding box center [572, 267] width 127 height 32
click at [632, 446] on td "Include Contributions" at bounding box center [633, 464] width 326 height 205
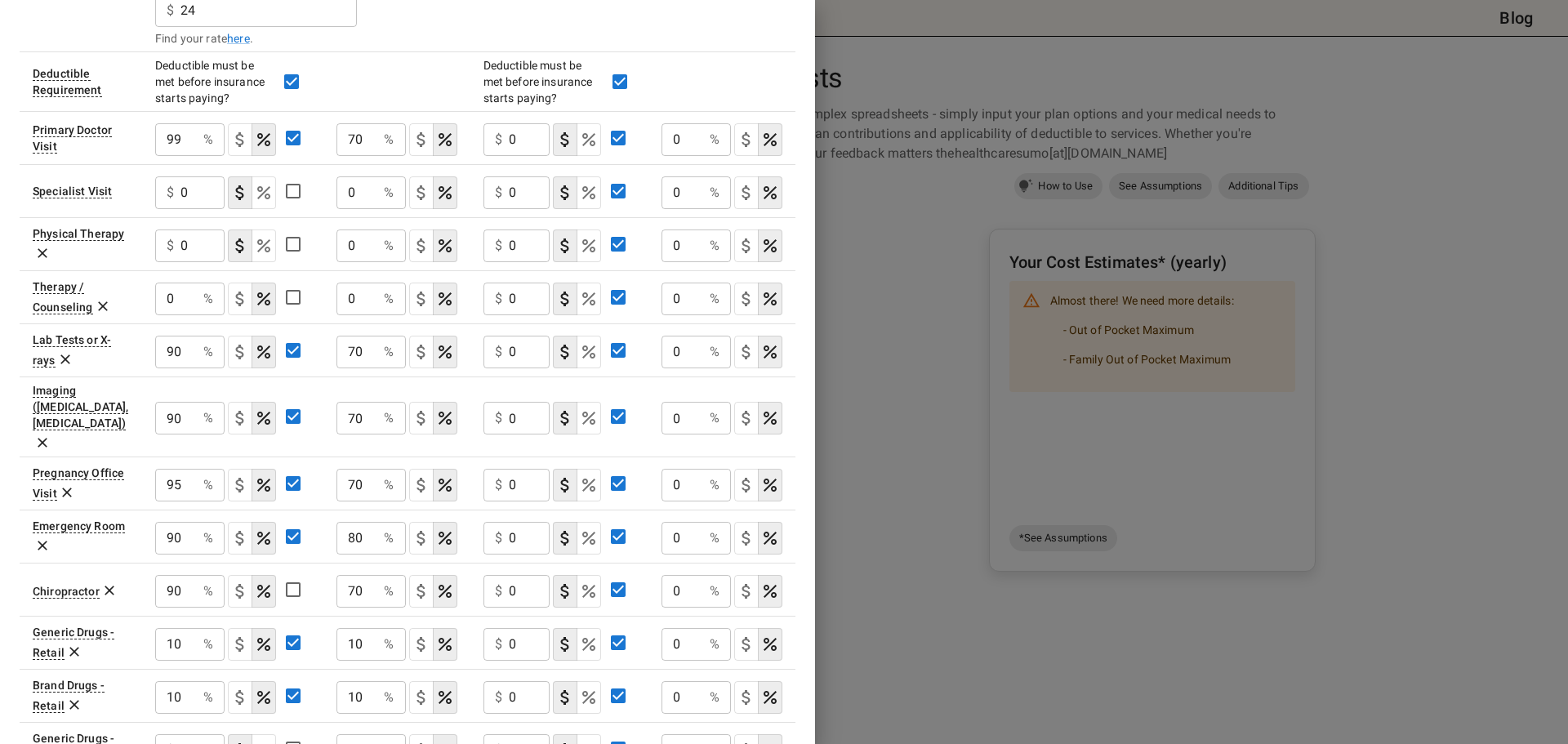
scroll to position [572, 0]
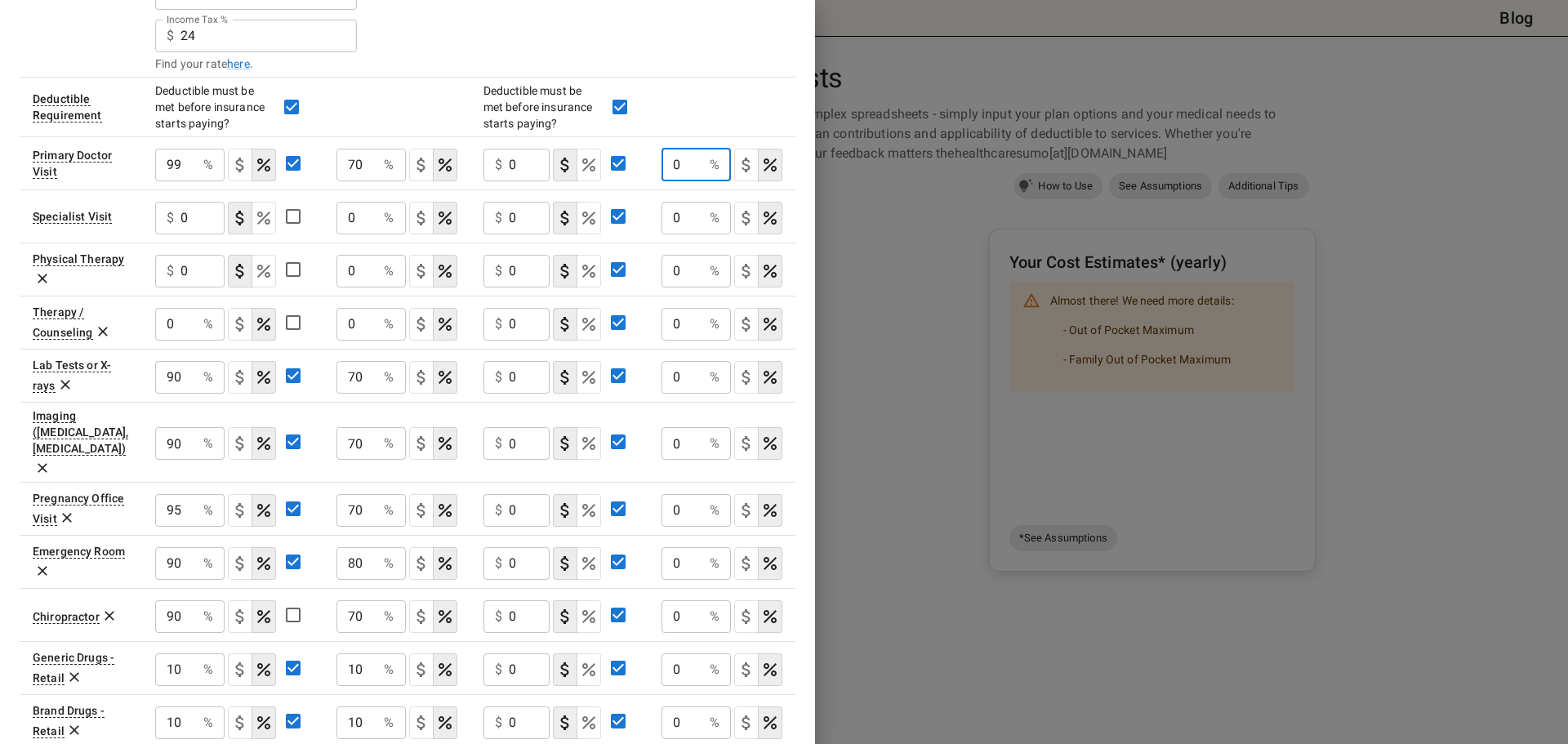
click at [629, 169] on tr "Primary Doctor Visit 99 % ​ 70 % ​ $ 0 ​ 0 % ​" at bounding box center [407, 163] width 776 height 53
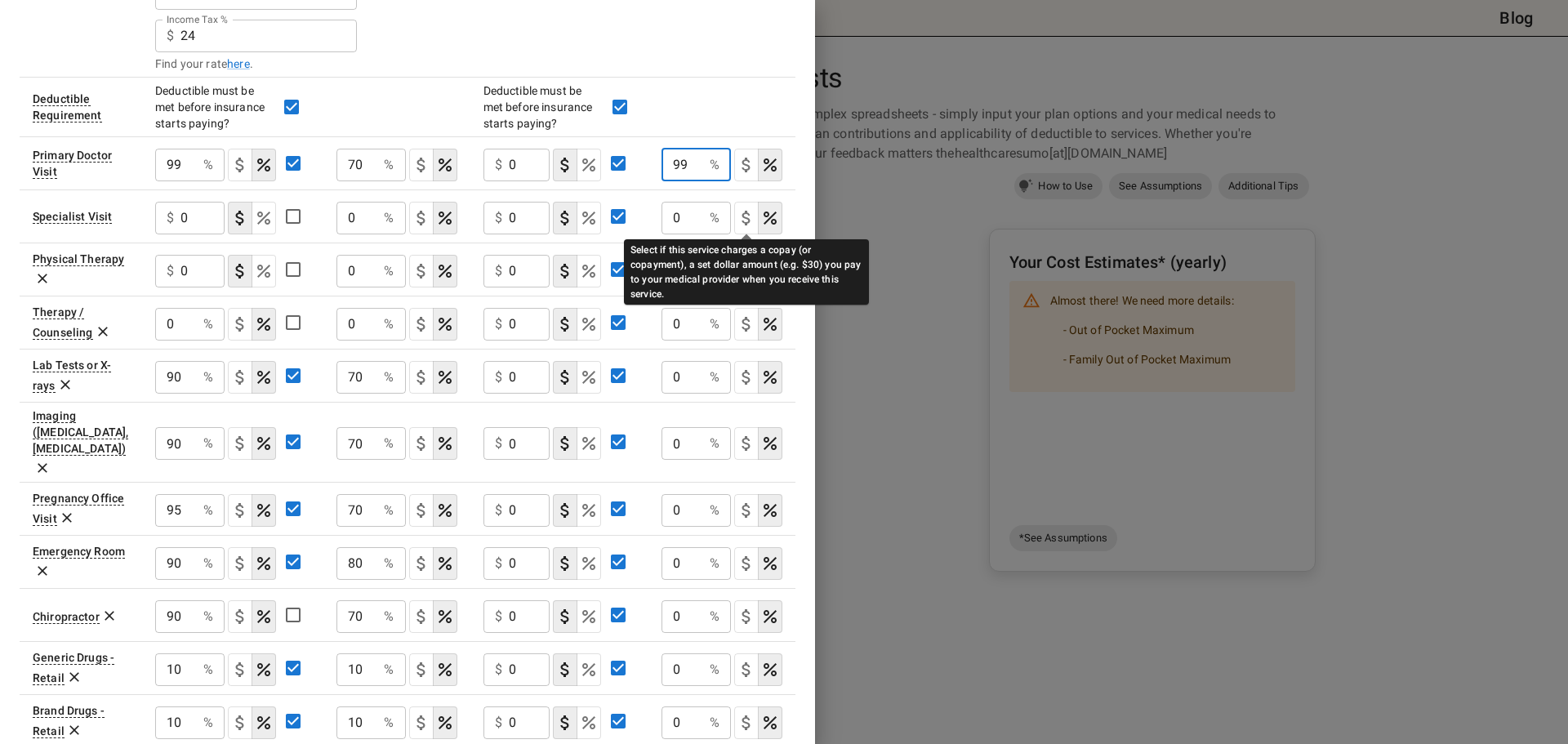
type input "99"
click at [749, 225] on icon "Select if this service charges a copay (or copayment), a set dollar amount (e.g…" at bounding box center [746, 218] width 19 height 19
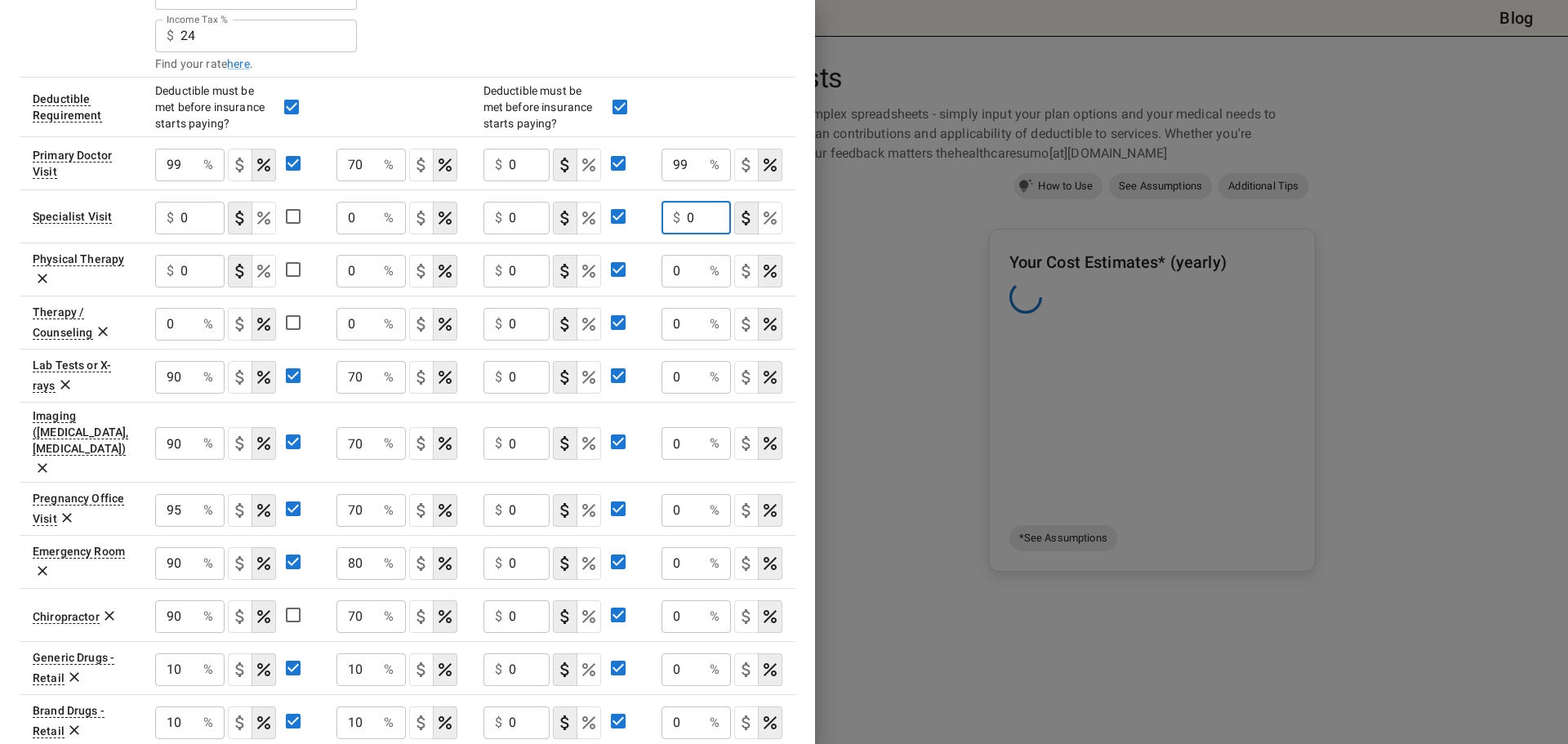
drag, startPoint x: 699, startPoint y: 225, endPoint x: 670, endPoint y: 225, distance: 29.0
click at [670, 225] on div "$ 0 ​" at bounding box center [695, 217] width 69 height 32
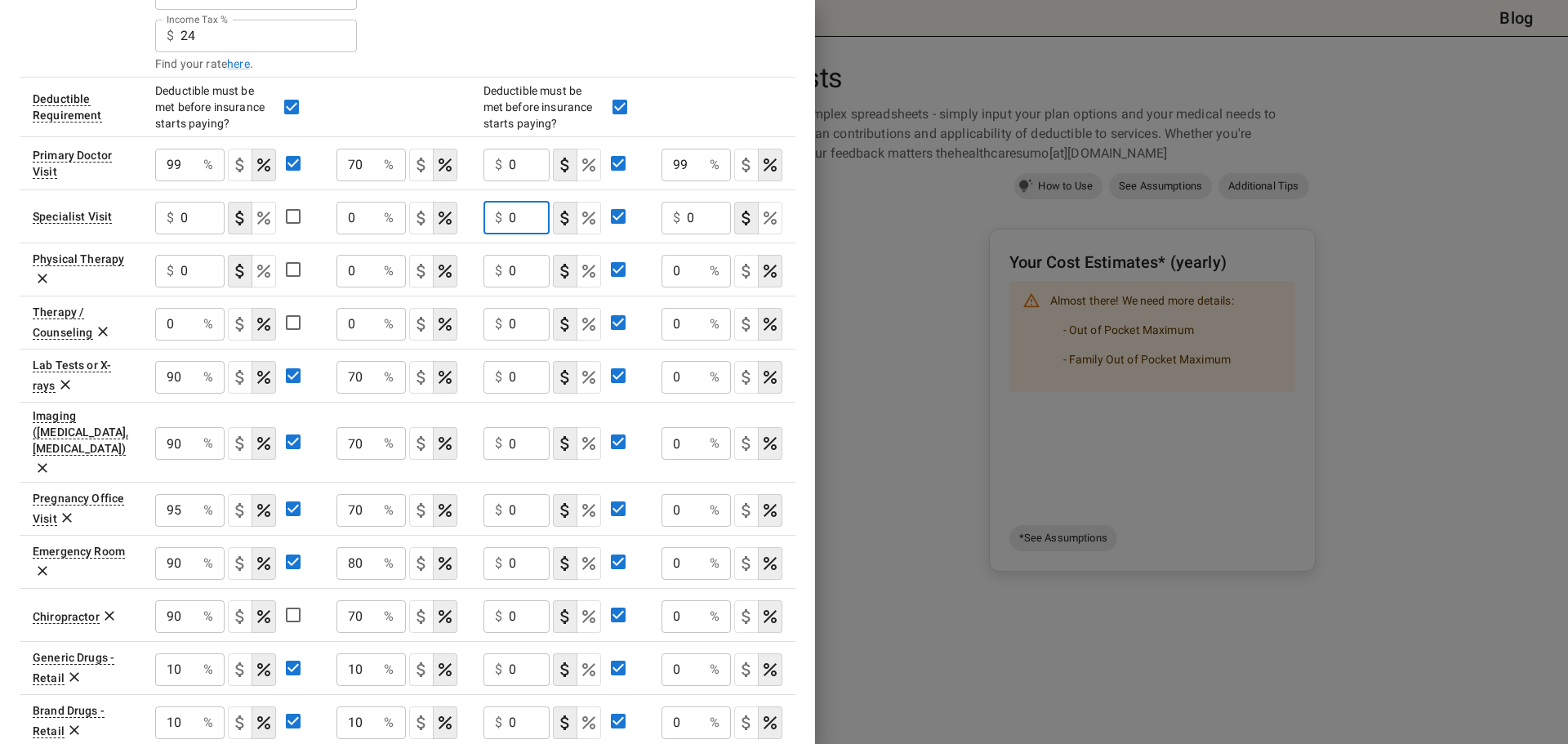
drag, startPoint x: 517, startPoint y: 224, endPoint x: 503, endPoint y: 224, distance: 14.0
click at [503, 224] on div "$ 0 ​" at bounding box center [517, 217] width 67 height 32
drag, startPoint x: 692, startPoint y: 160, endPoint x: 650, endPoint y: 164, distance: 42.2
click at [650, 164] on td "99 % ​" at bounding box center [721, 163] width 147 height 53
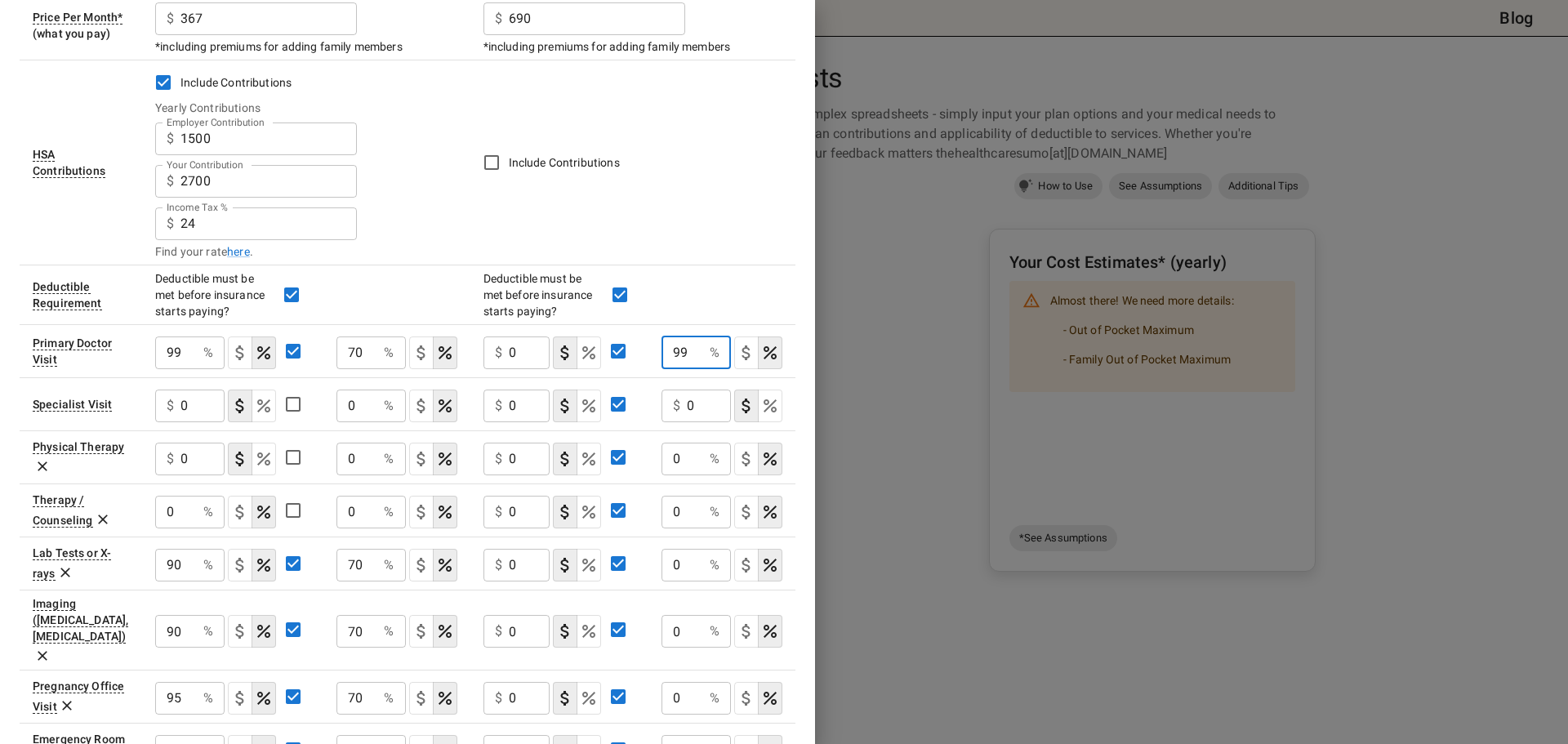
scroll to position [408, 0]
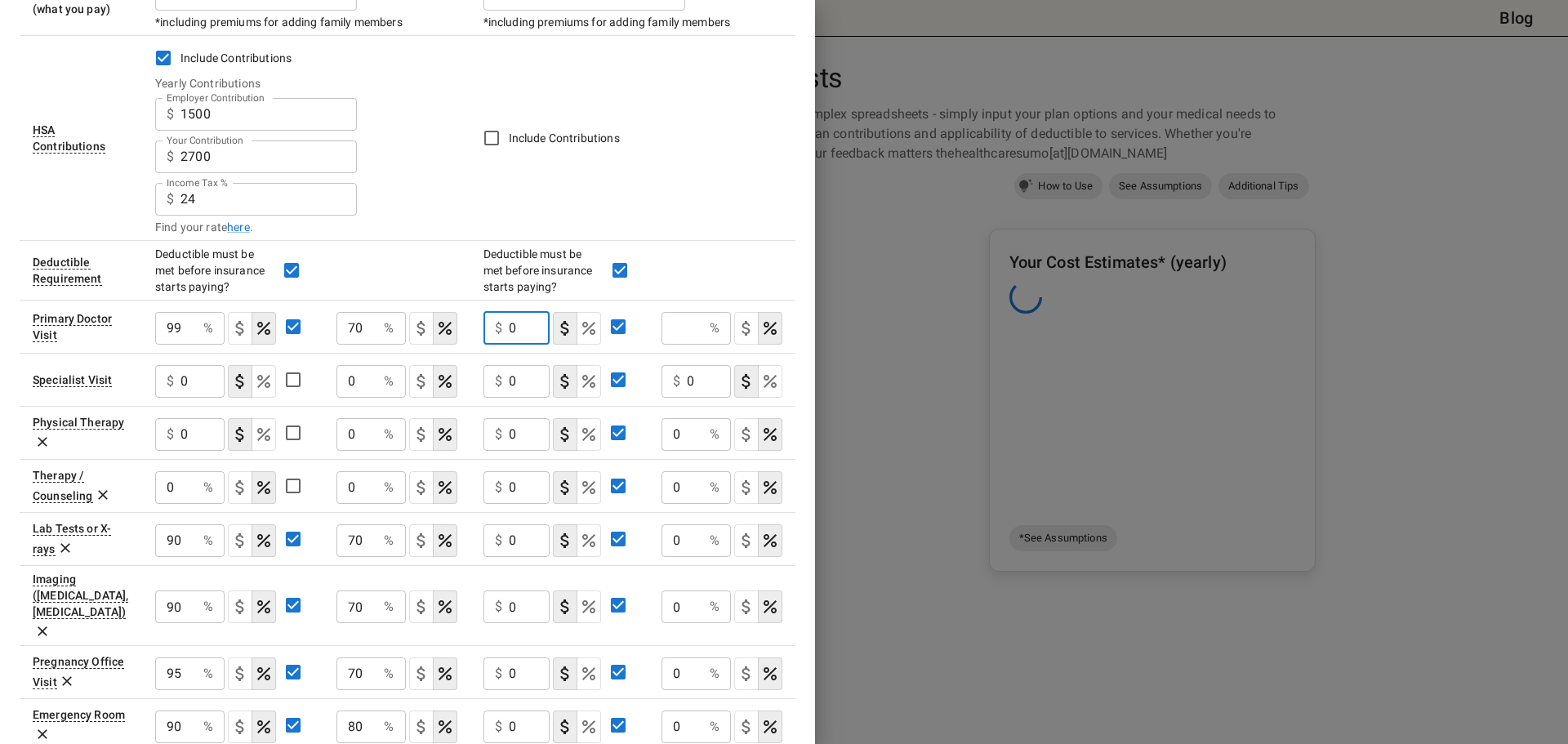
drag, startPoint x: 515, startPoint y: 331, endPoint x: 502, endPoint y: 331, distance: 13.0
click at [502, 331] on div "$ 0 ​" at bounding box center [517, 327] width 67 height 32
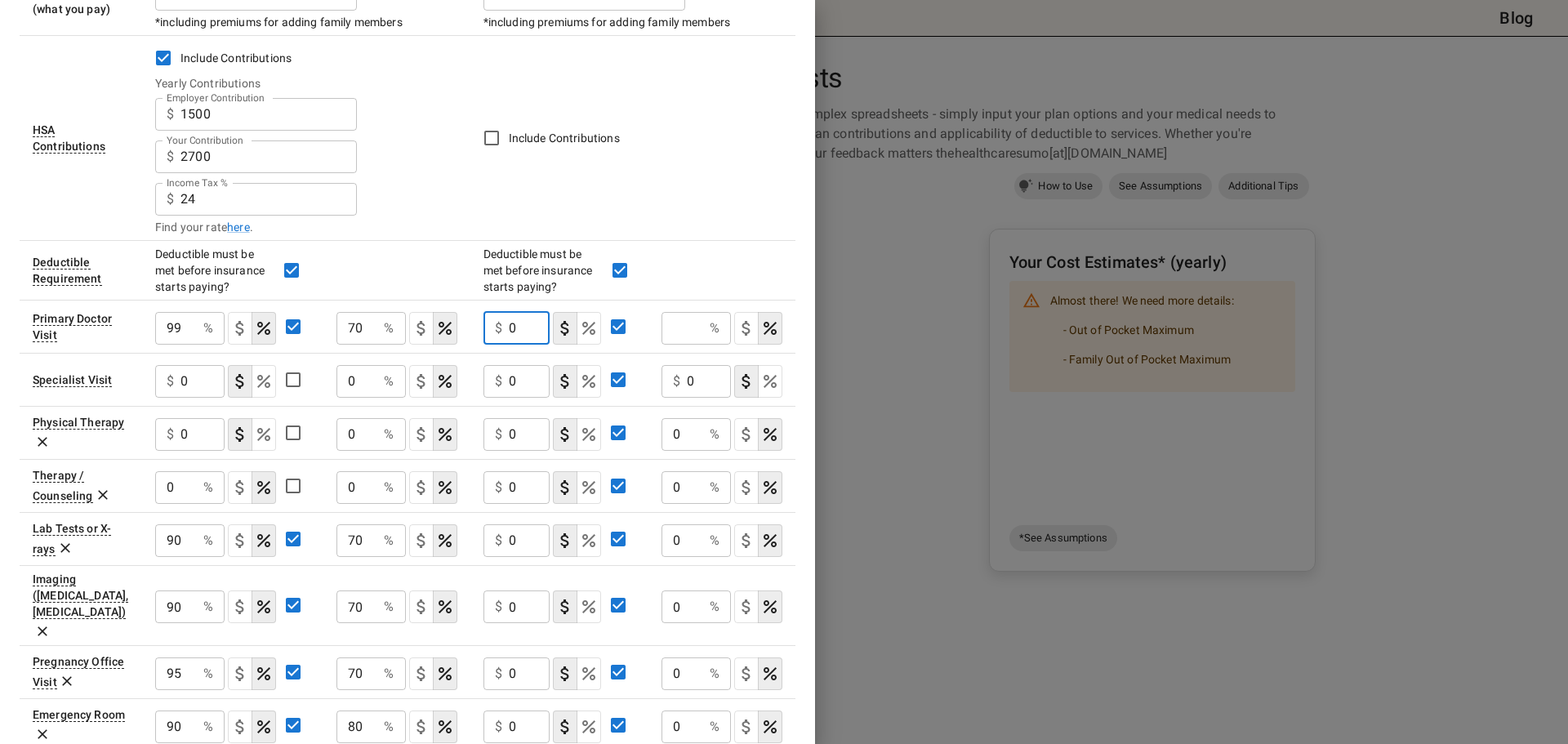
click at [587, 331] on icon "Select if this service charges coinsurance, a percentage of the medical expense…" at bounding box center [588, 327] width 13 height 13
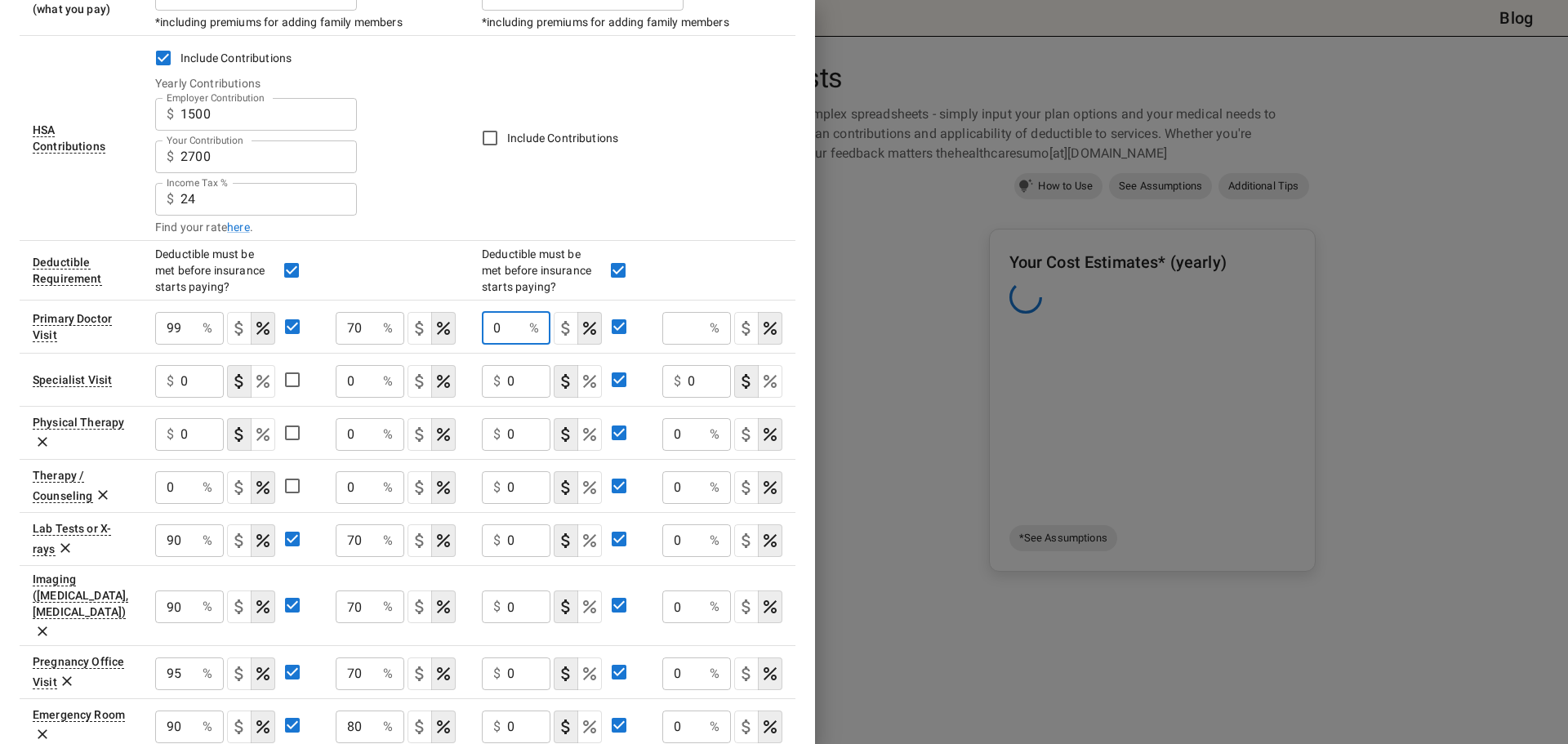
click at [501, 331] on input "0" at bounding box center [502, 327] width 41 height 32
type input "99"
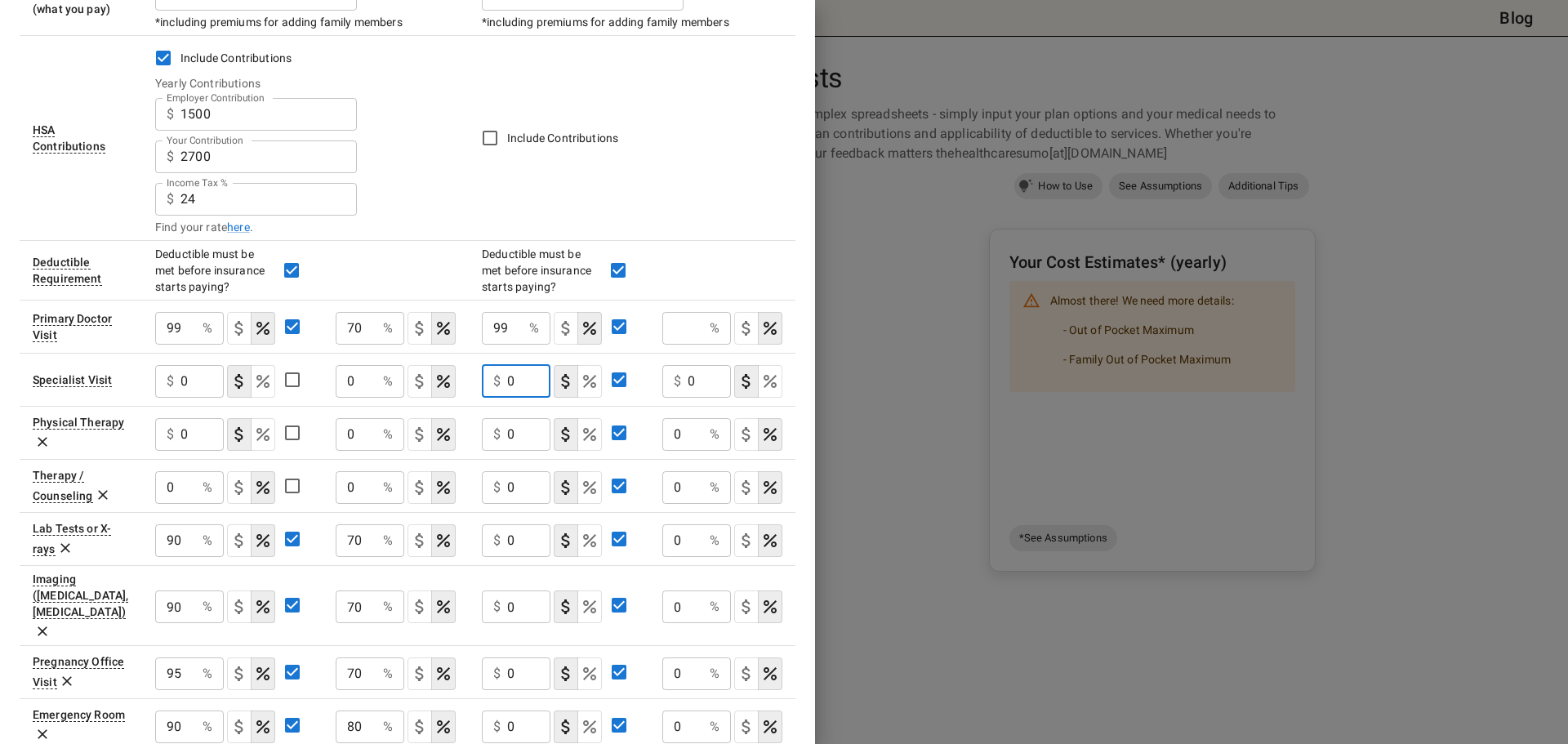
click at [524, 389] on input "0" at bounding box center [528, 381] width 43 height 32
drag, startPoint x: 521, startPoint y: 376, endPoint x: 505, endPoint y: 376, distance: 16.0
click at [505, 376] on div "$ 0 ​" at bounding box center [516, 381] width 68 height 32
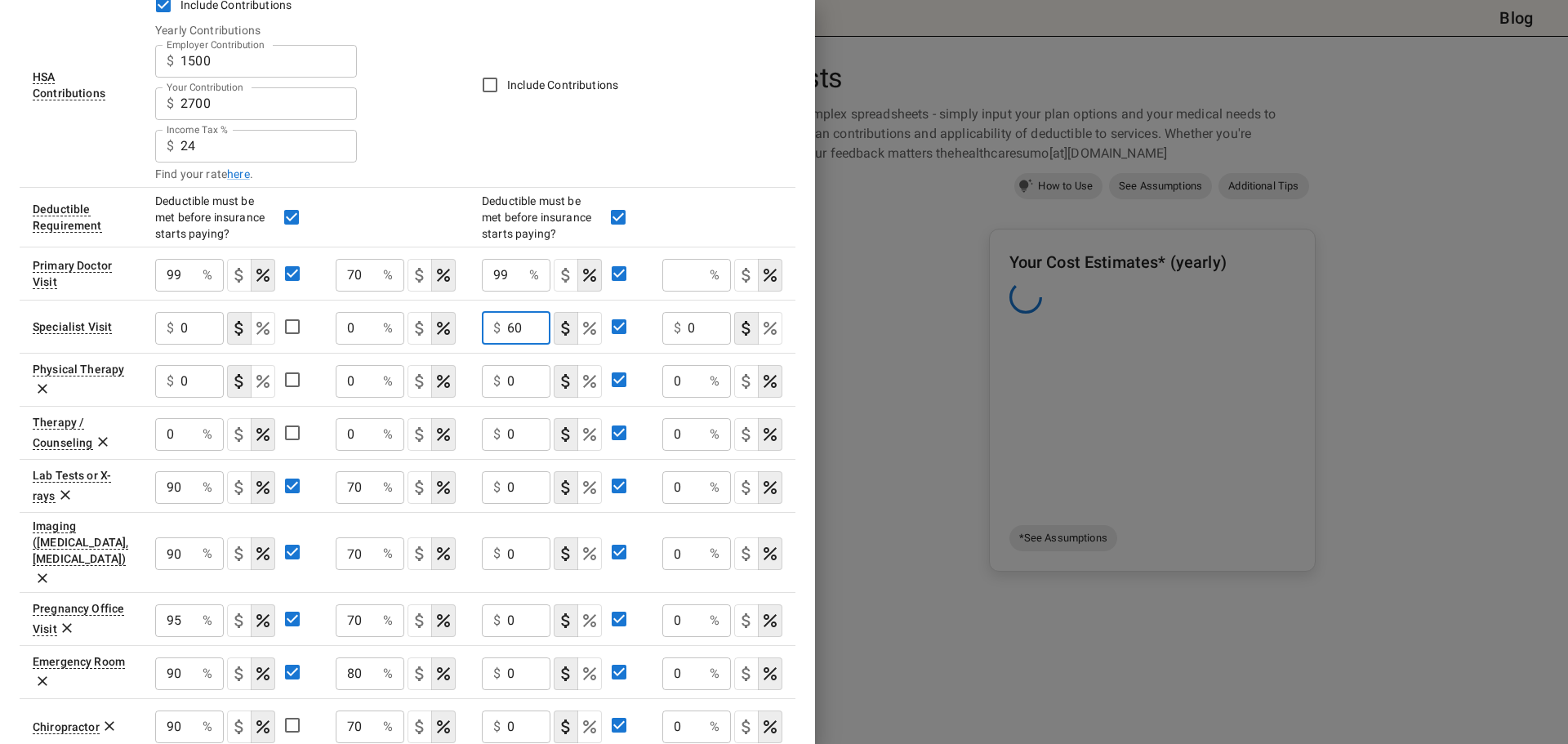
scroll to position [490, 0]
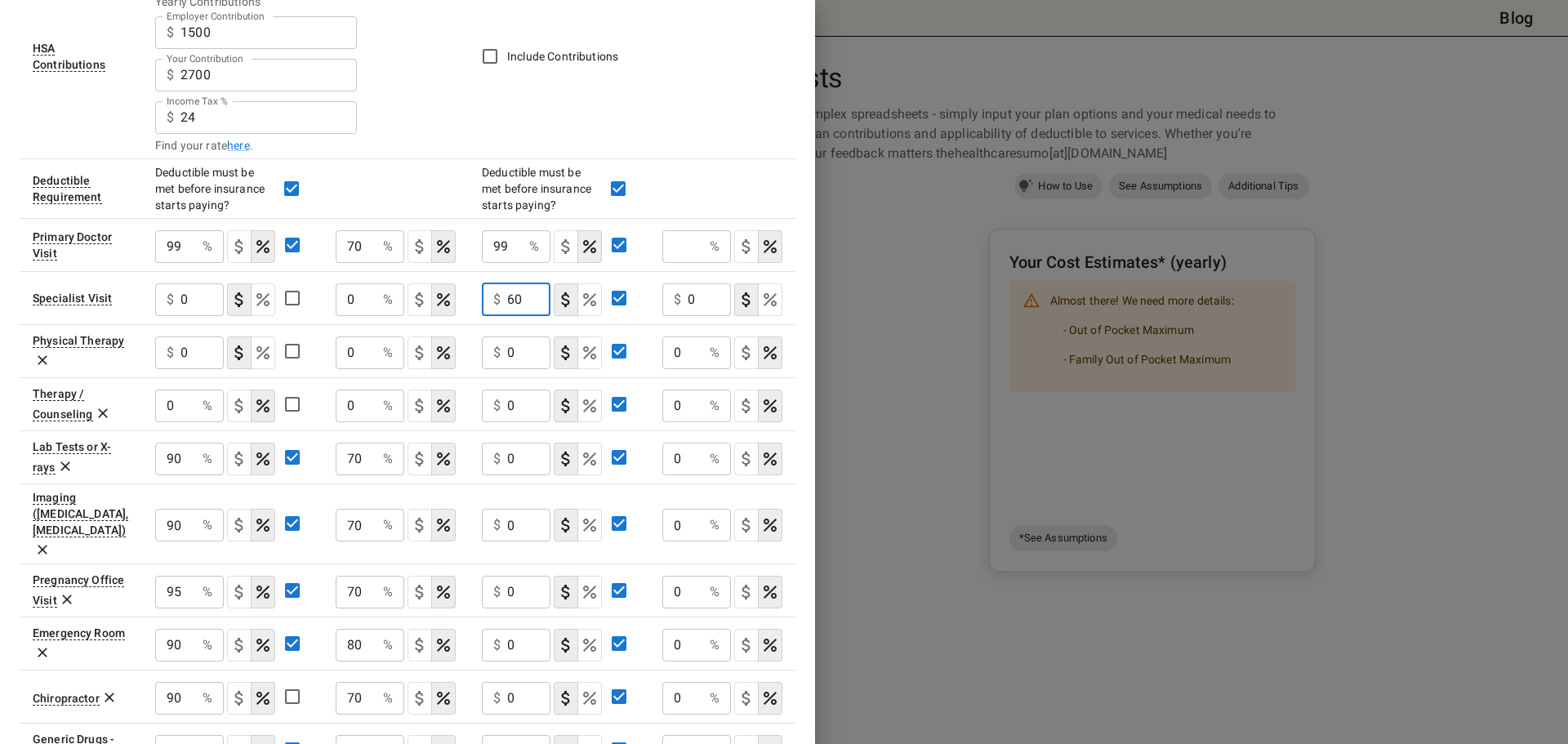
type input "60"
click at [526, 351] on input "0" at bounding box center [528, 352] width 43 height 32
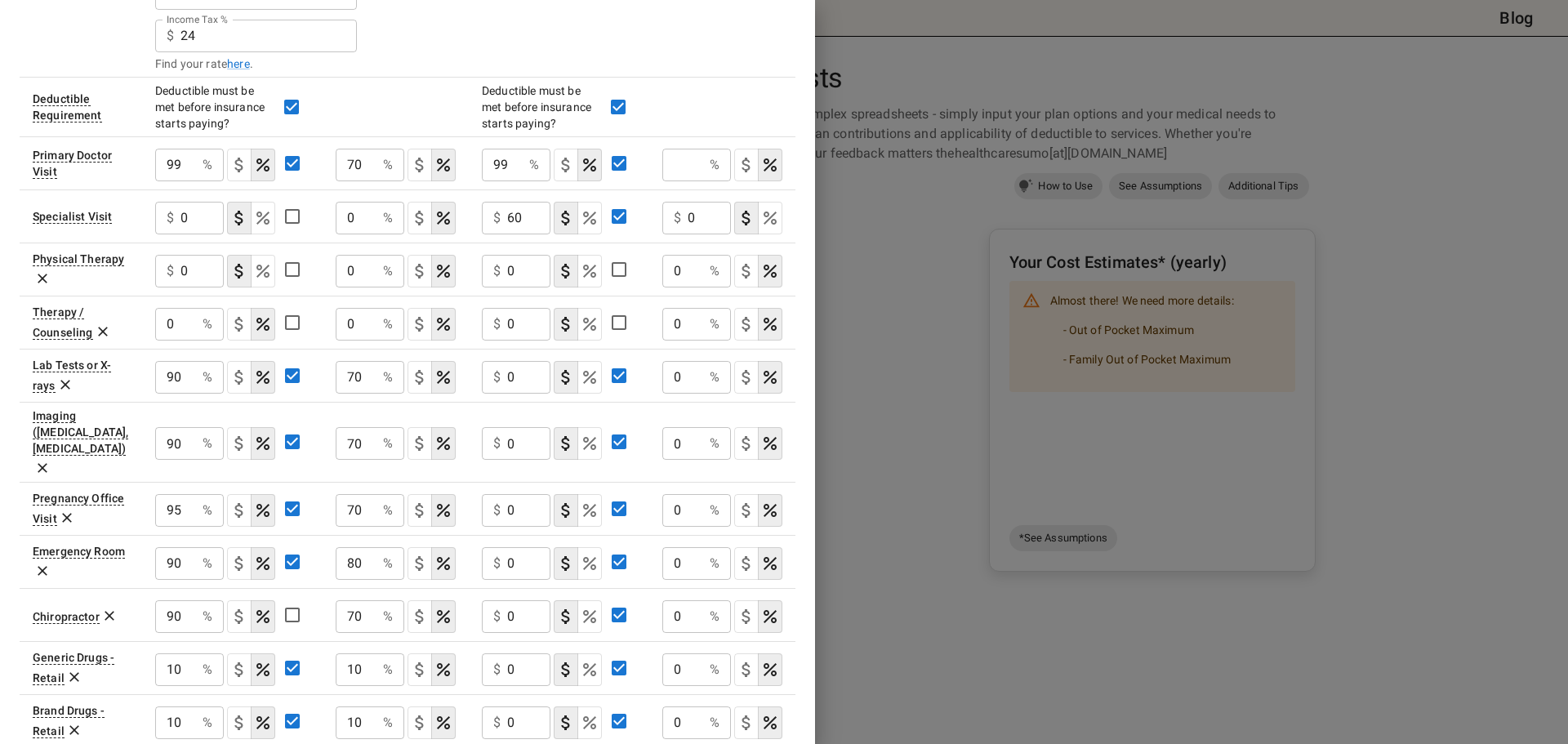
scroll to position [653, 0]
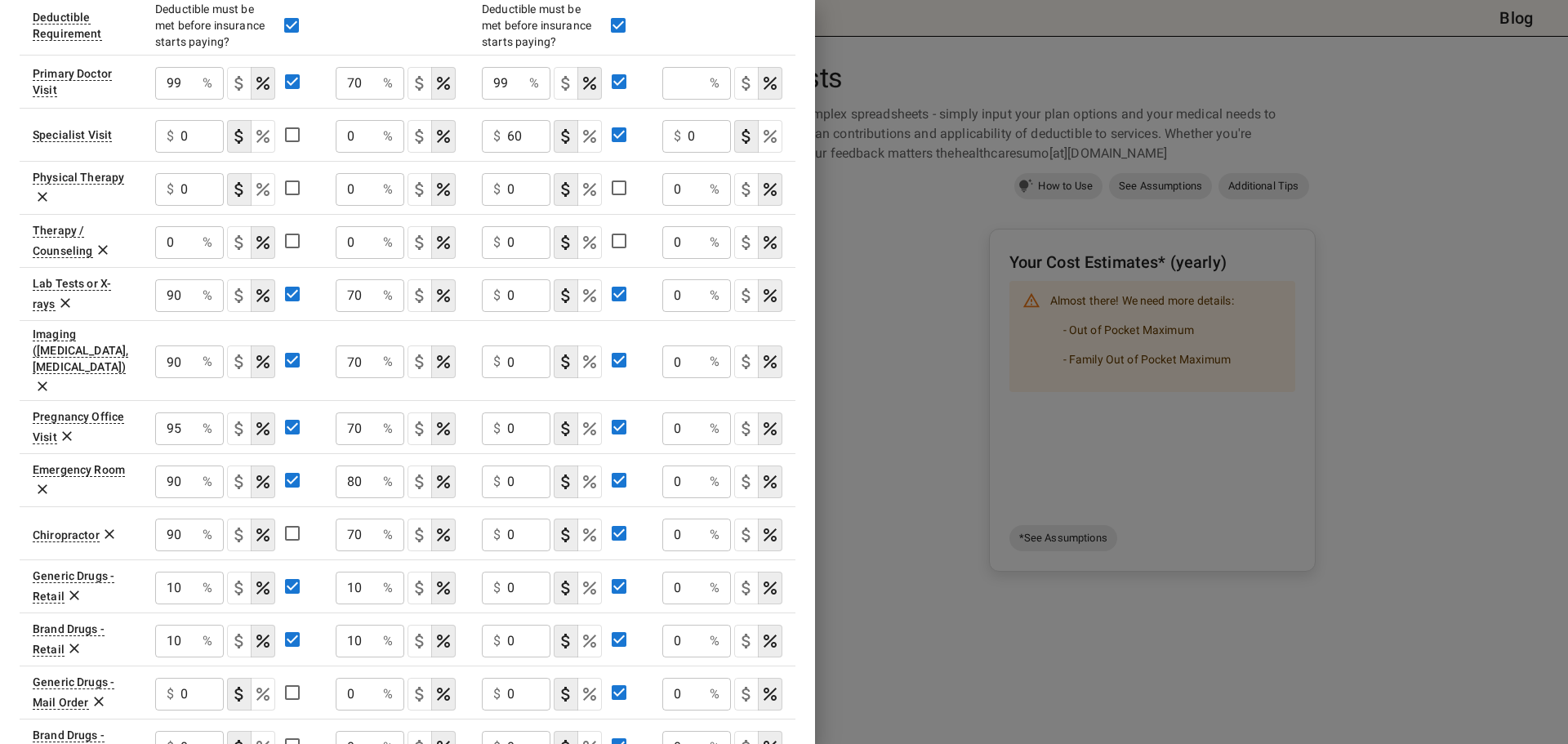
click at [588, 304] on icon "Select if this service charges coinsurance, a percentage of the medical expense…" at bounding box center [589, 295] width 19 height 19
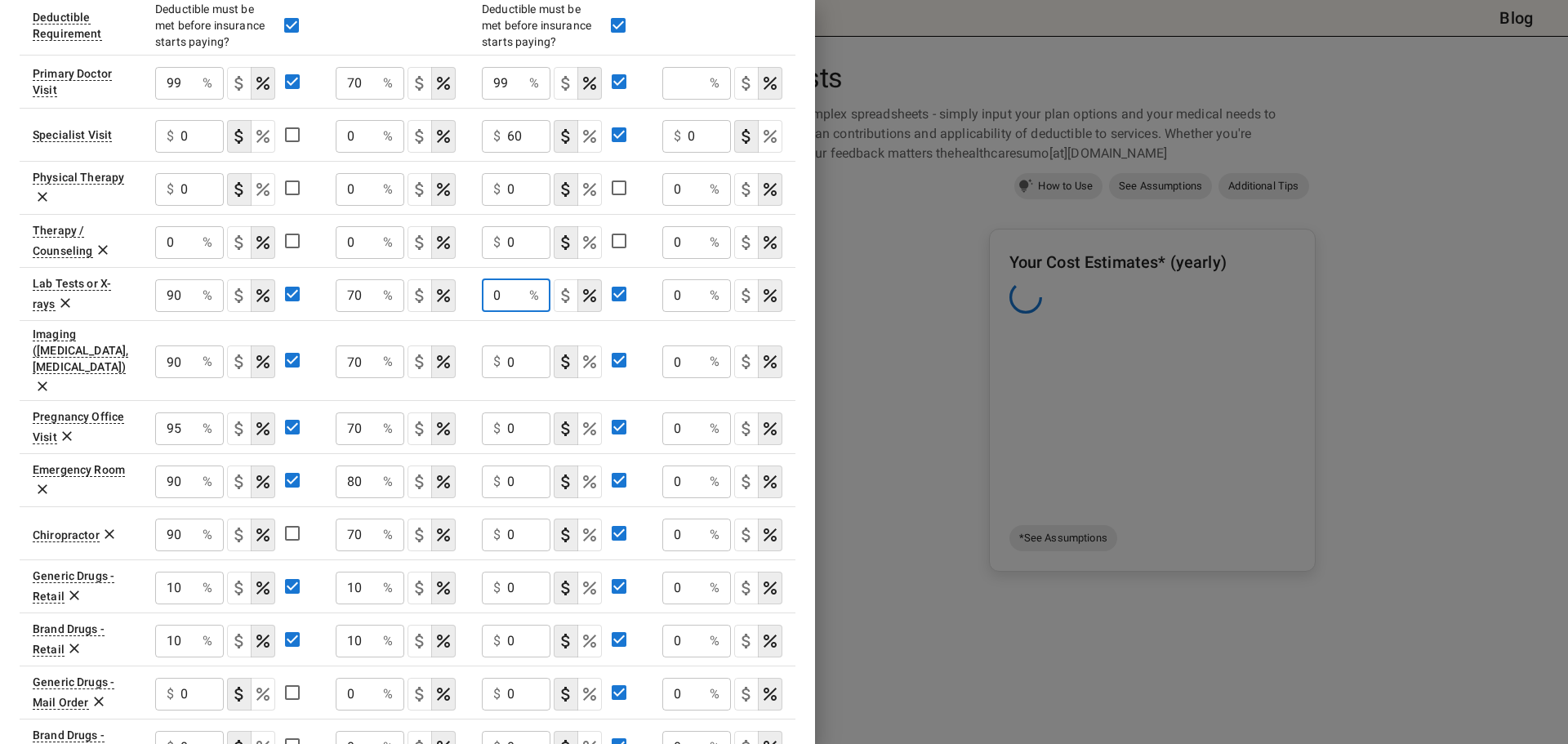
drag, startPoint x: 519, startPoint y: 296, endPoint x: 496, endPoint y: 296, distance: 23.0
click at [496, 296] on input "0" at bounding box center [502, 295] width 41 height 32
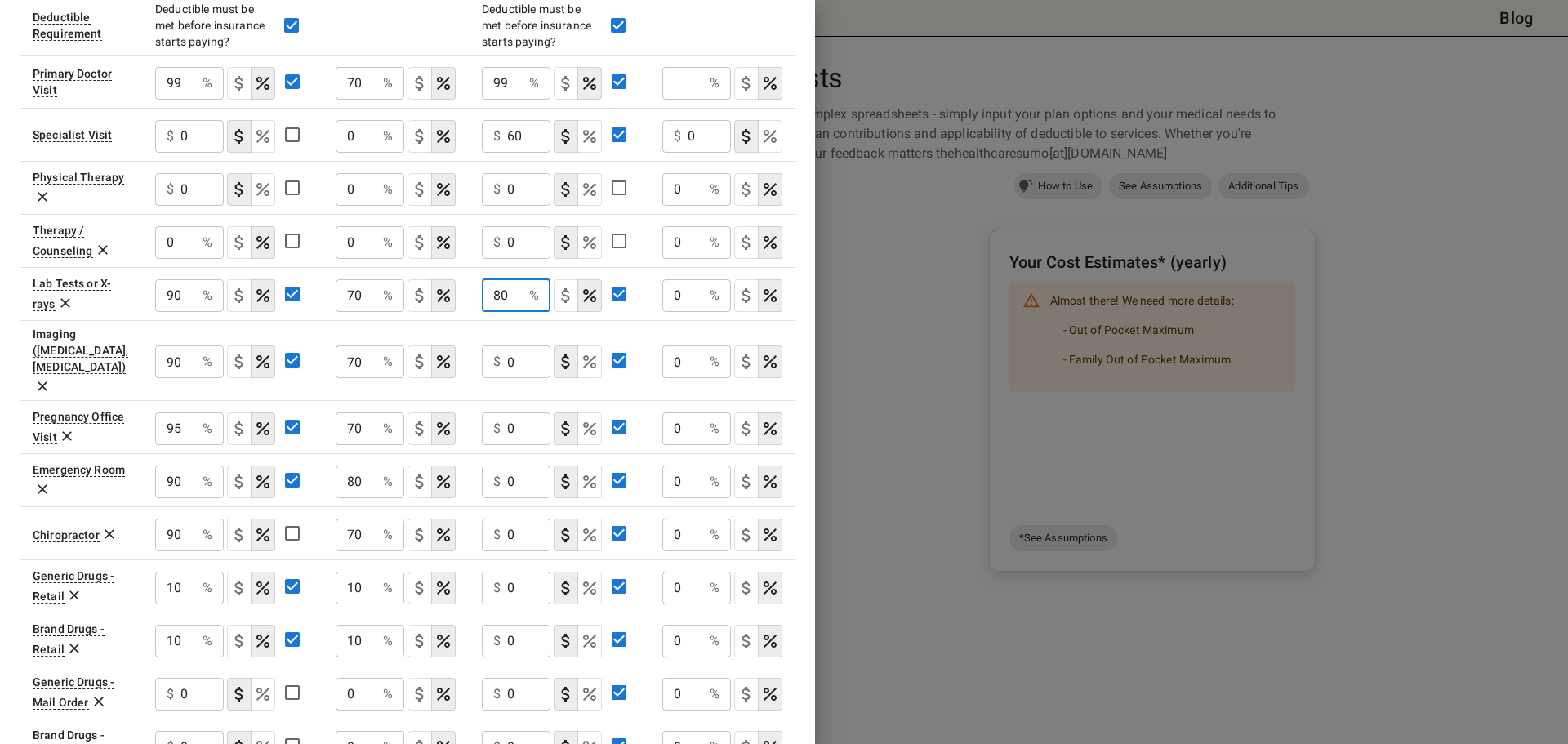
type input "80"
drag, startPoint x: 537, startPoint y: 350, endPoint x: 514, endPoint y: 354, distance: 23.3
click at [503, 354] on div "$ 0 ​" at bounding box center [516, 361] width 68 height 32
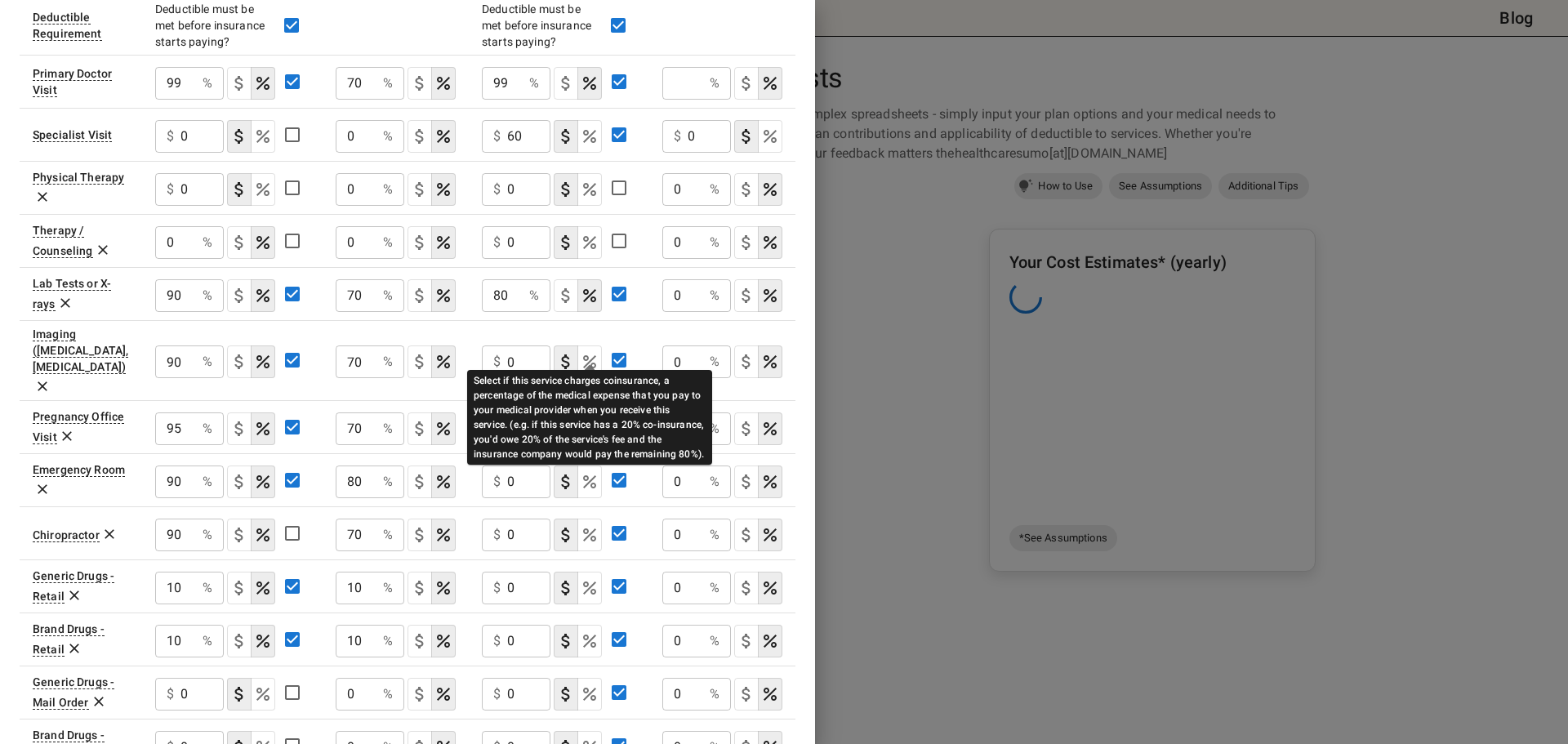
click at [594, 355] on icon "Select if this service charges coinsurance, a percentage of the medical expense…" at bounding box center [589, 361] width 13 height 13
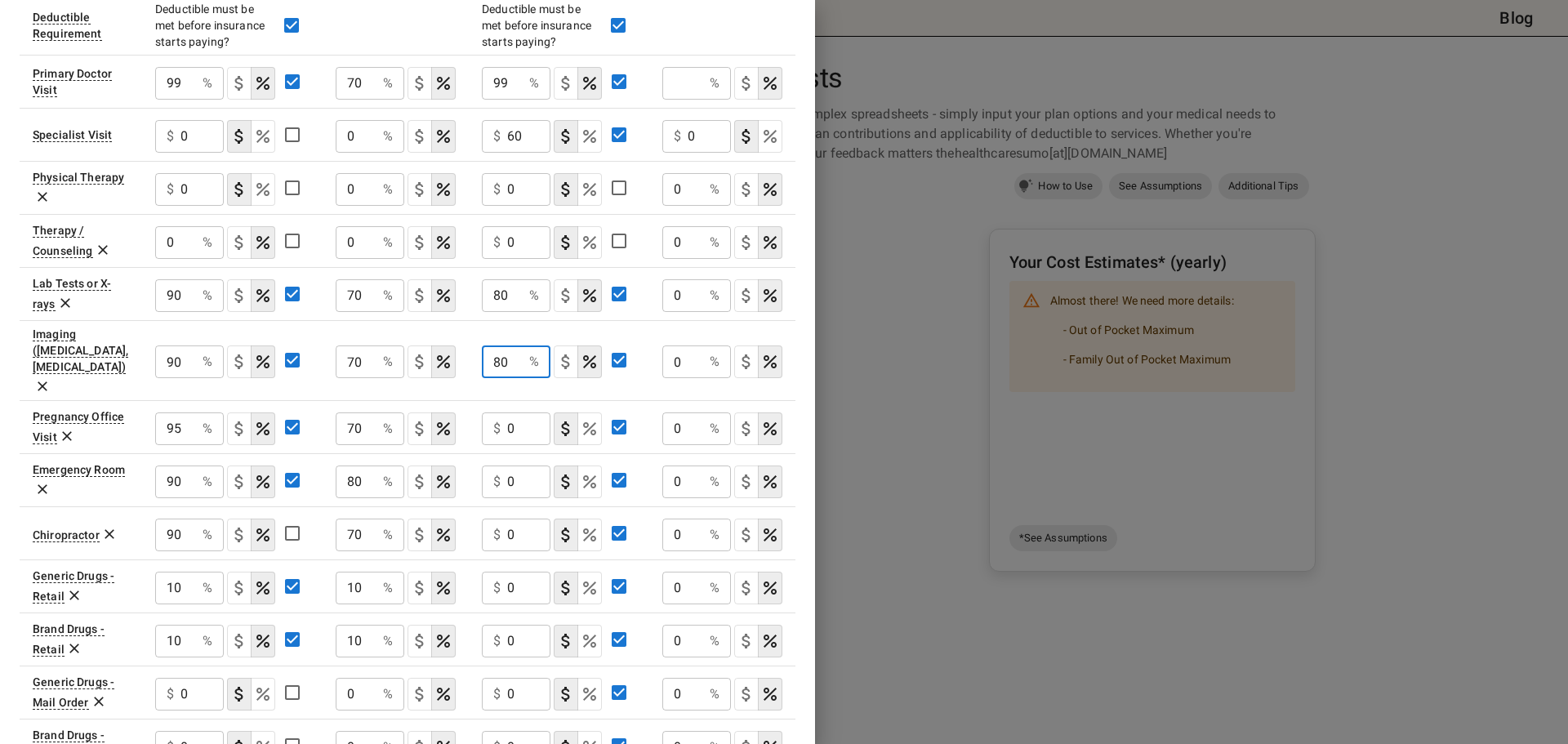
type input "80"
drag, startPoint x: 534, startPoint y: 405, endPoint x: 499, endPoint y: 404, distance: 35.0
click at [499, 412] on div "$ 0 ​" at bounding box center [516, 428] width 68 height 32
type input "30"
click at [531, 466] on input "0" at bounding box center [528, 481] width 43 height 32
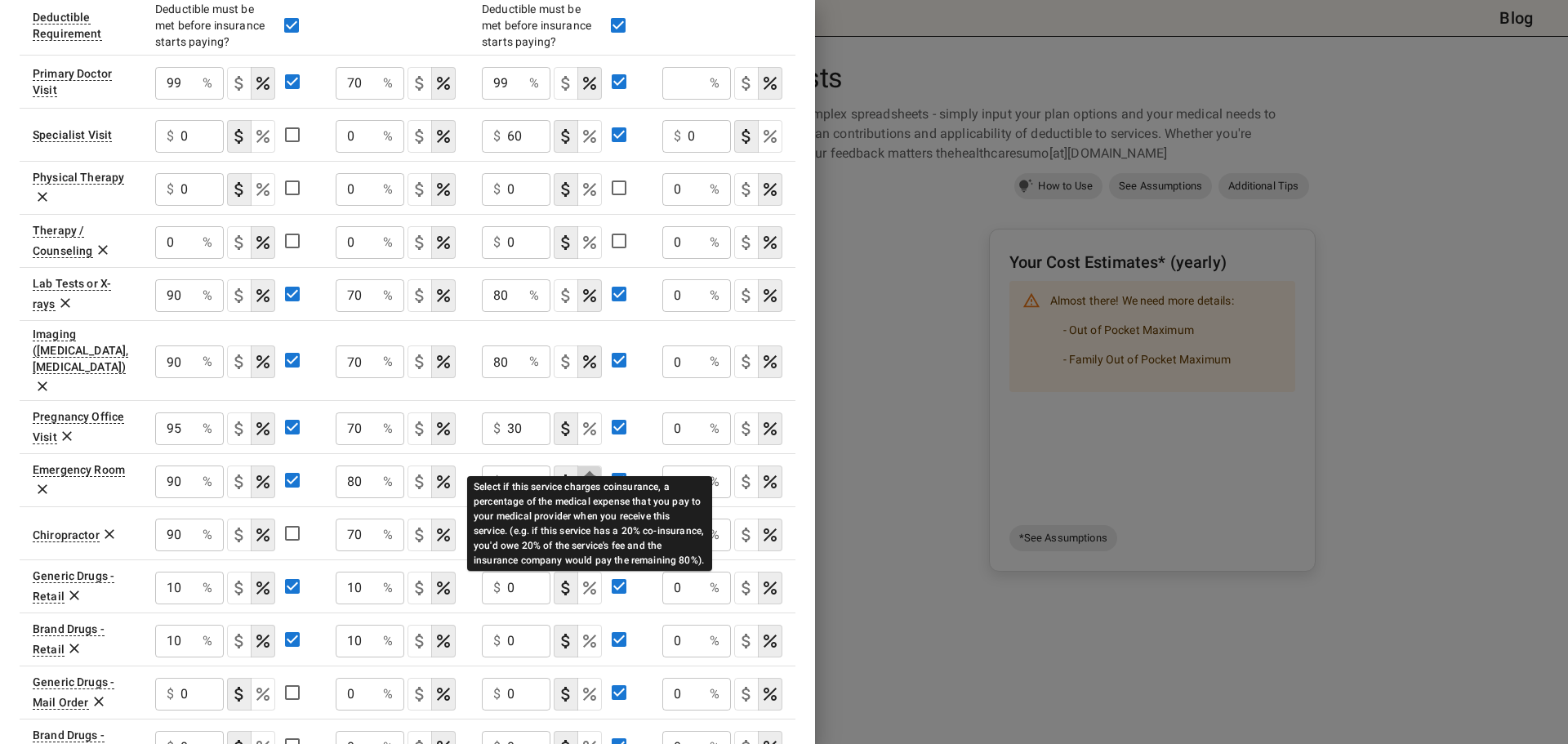
click at [593, 472] on icon "Select if this service charges coinsurance, a percentage of the medical expense…" at bounding box center [589, 481] width 19 height 19
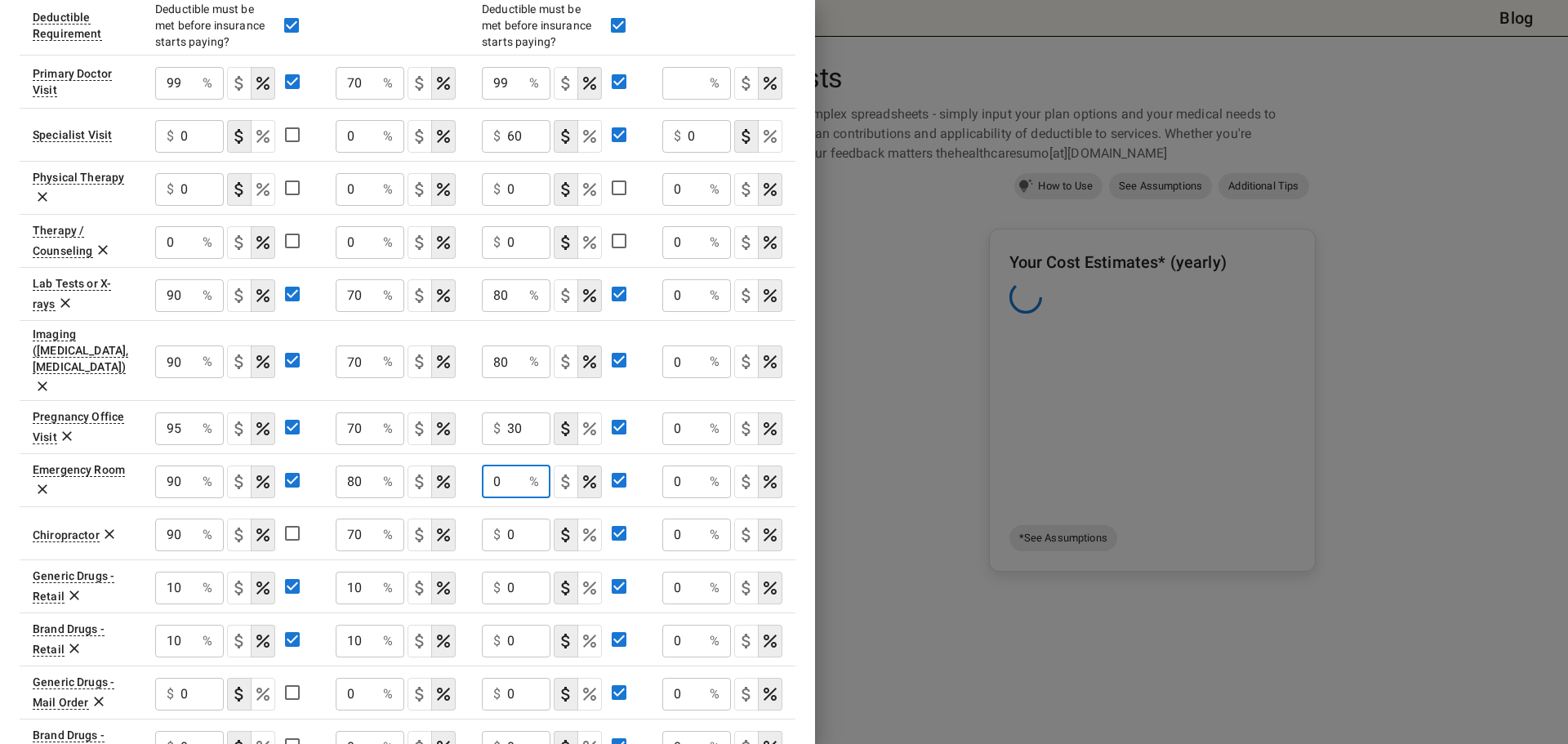
drag, startPoint x: 500, startPoint y: 453, endPoint x: 475, endPoint y: 453, distance: 25.0
click at [475, 453] on td "0 % ​" at bounding box center [559, 480] width 180 height 53
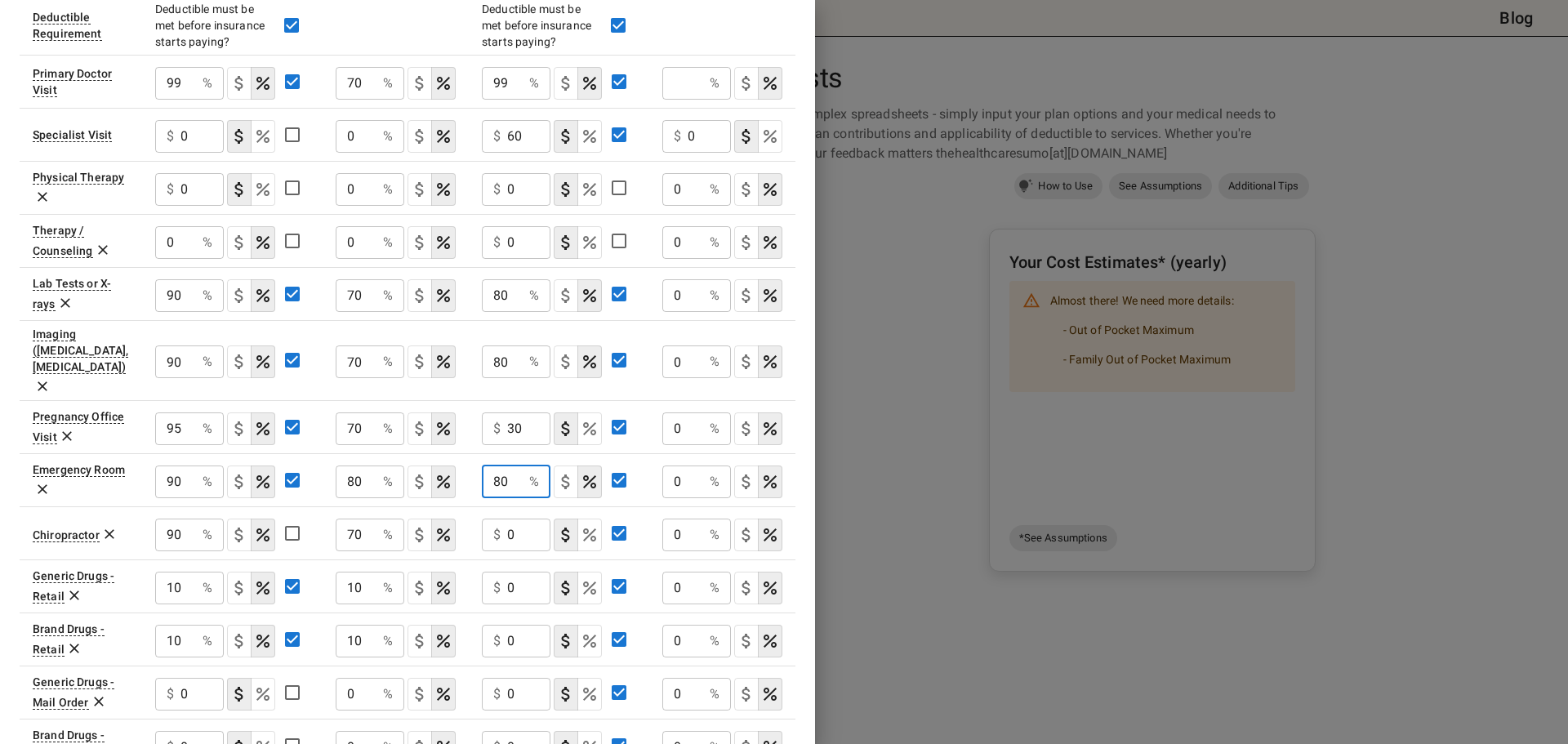
type input "80"
click at [514, 518] on input "0" at bounding box center [528, 534] width 43 height 32
drag, startPoint x: 522, startPoint y: 512, endPoint x: 498, endPoint y: 510, distance: 24.1
click at [498, 518] on div "$ 0 ​" at bounding box center [516, 534] width 68 height 32
type input "60"
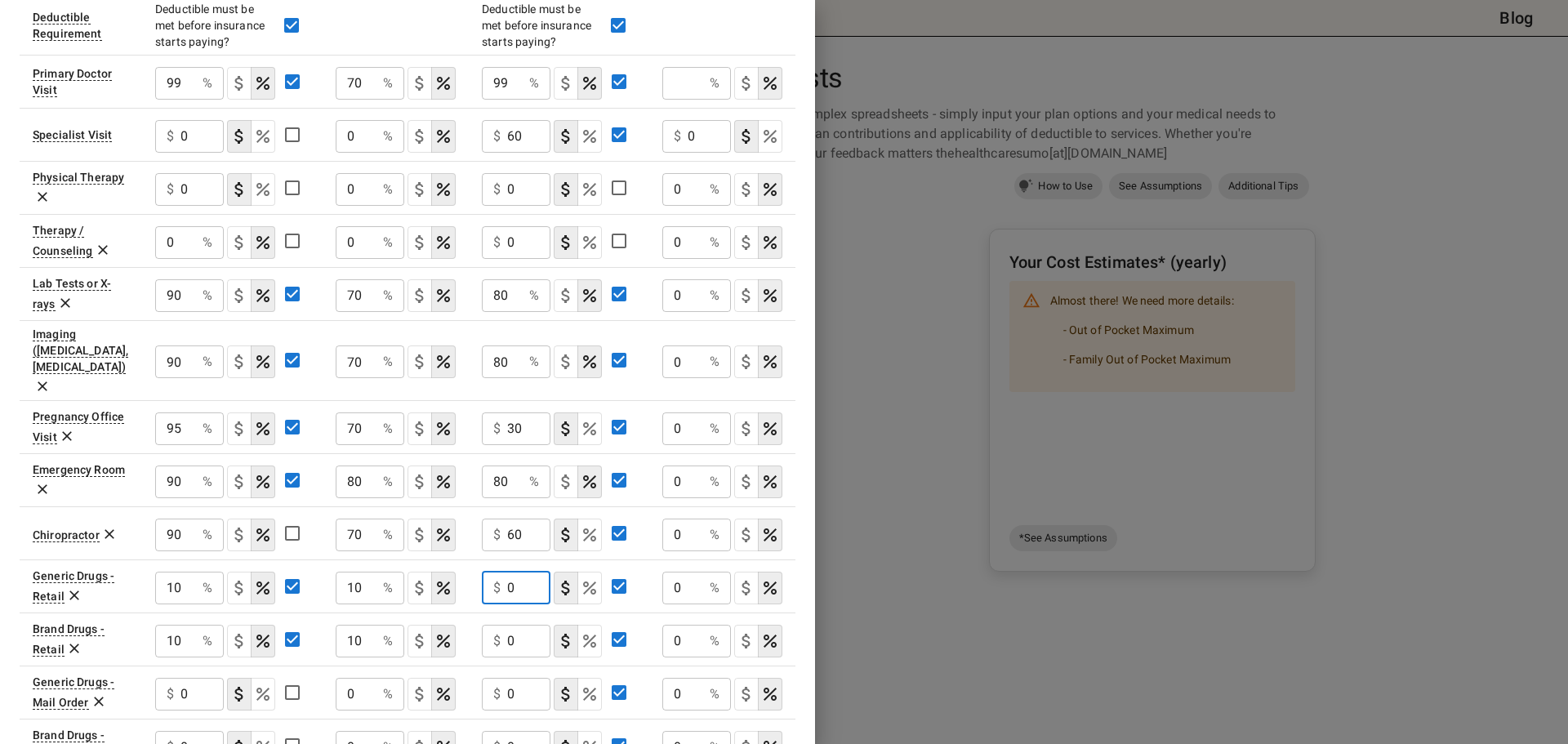
drag, startPoint x: 522, startPoint y: 558, endPoint x: 488, endPoint y: 564, distance: 34.5
click at [488, 572] on div "$ 0 ​" at bounding box center [516, 587] width 68 height 32
type input "10"
drag, startPoint x: 526, startPoint y: 610, endPoint x: 489, endPoint y: 610, distance: 37.0
click at [489, 624] on div "$ 0 ​" at bounding box center [516, 640] width 68 height 32
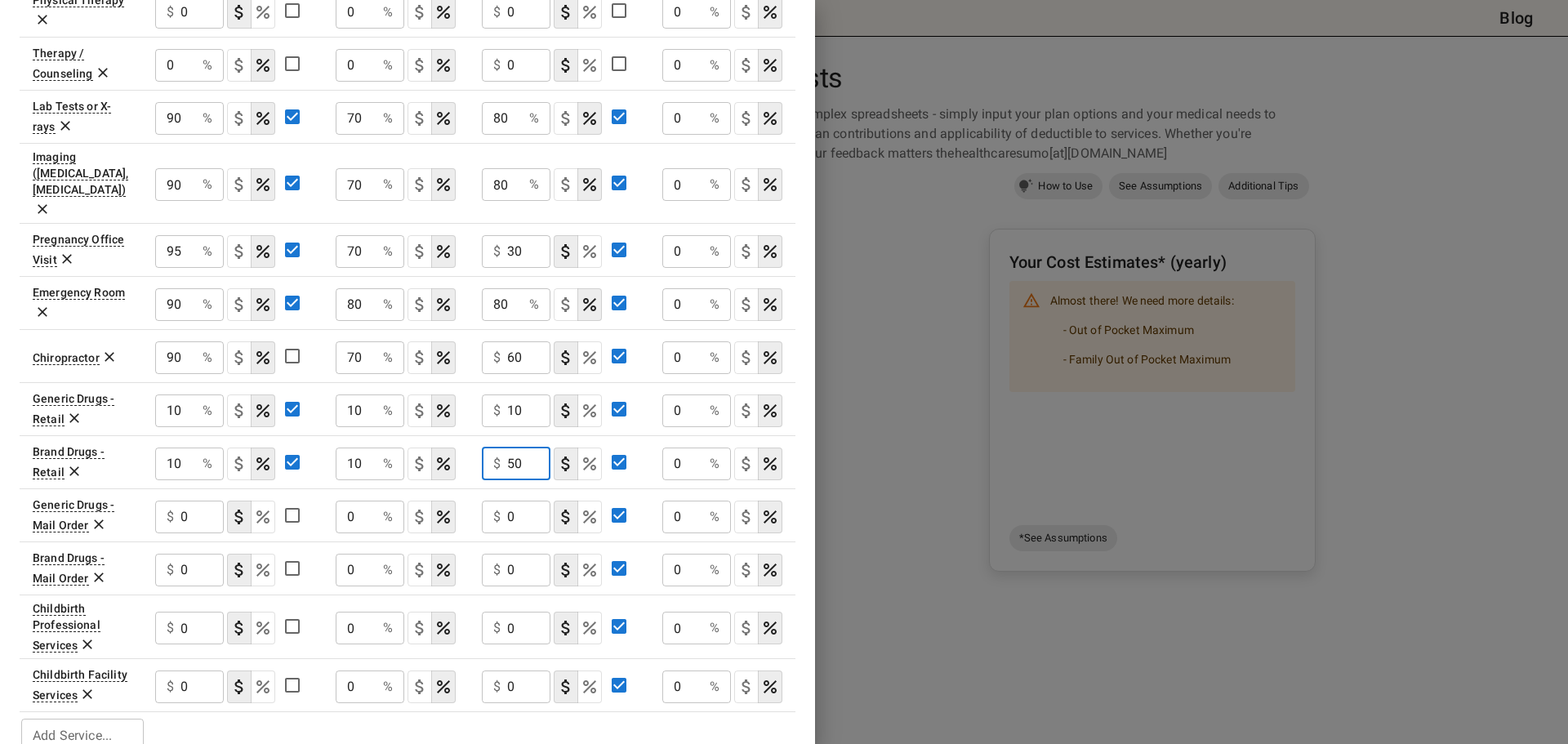
scroll to position [834, 0]
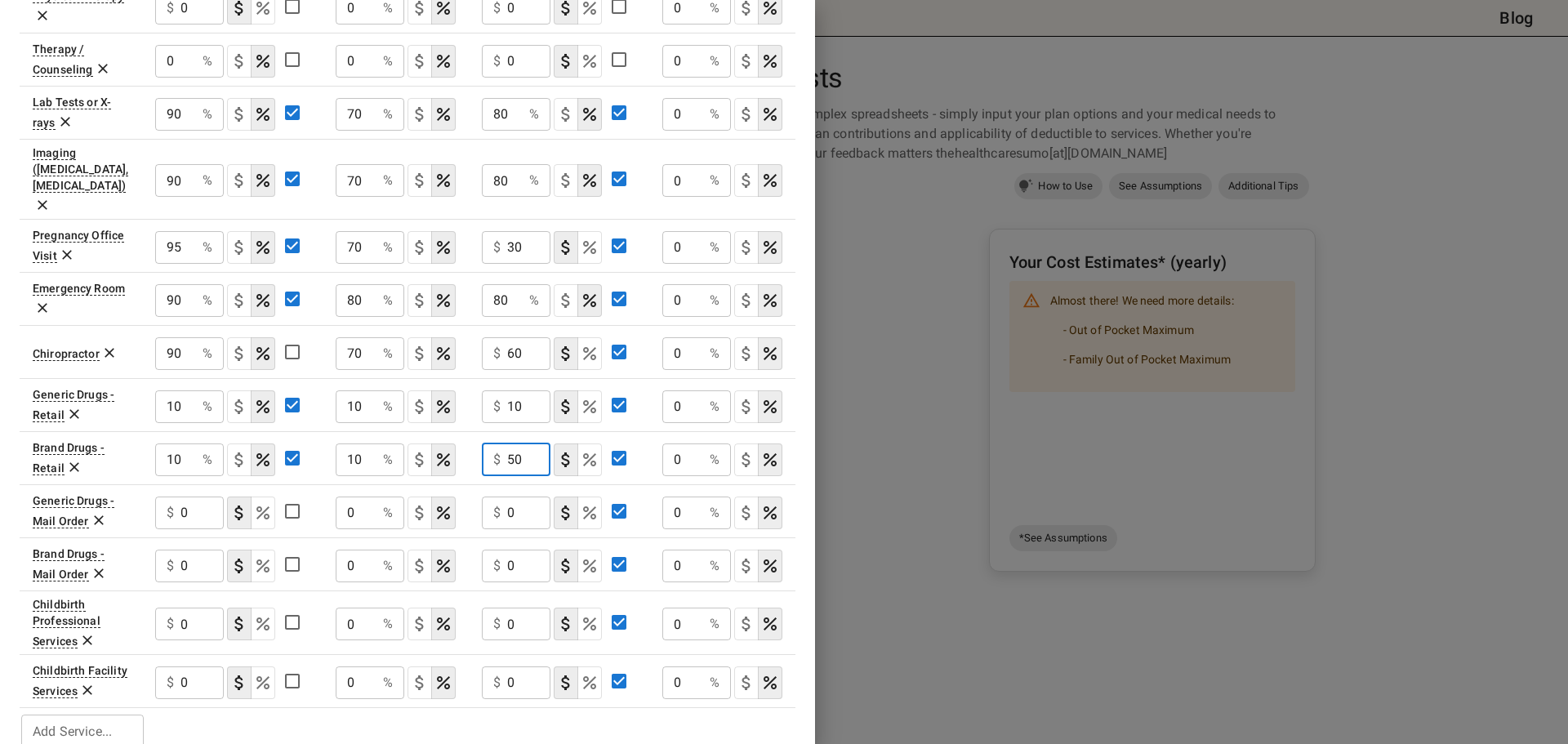
type input "50"
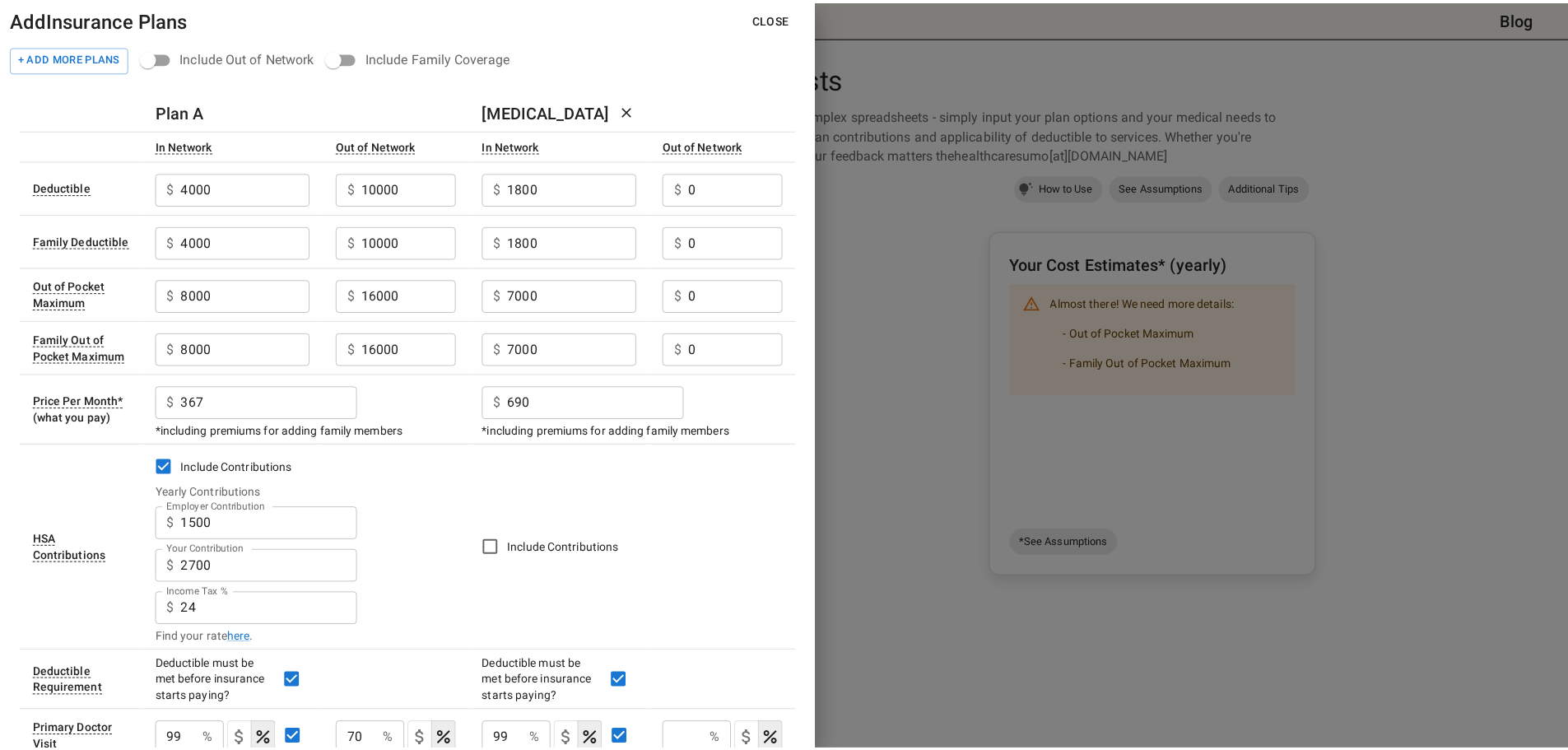
scroll to position [0, 0]
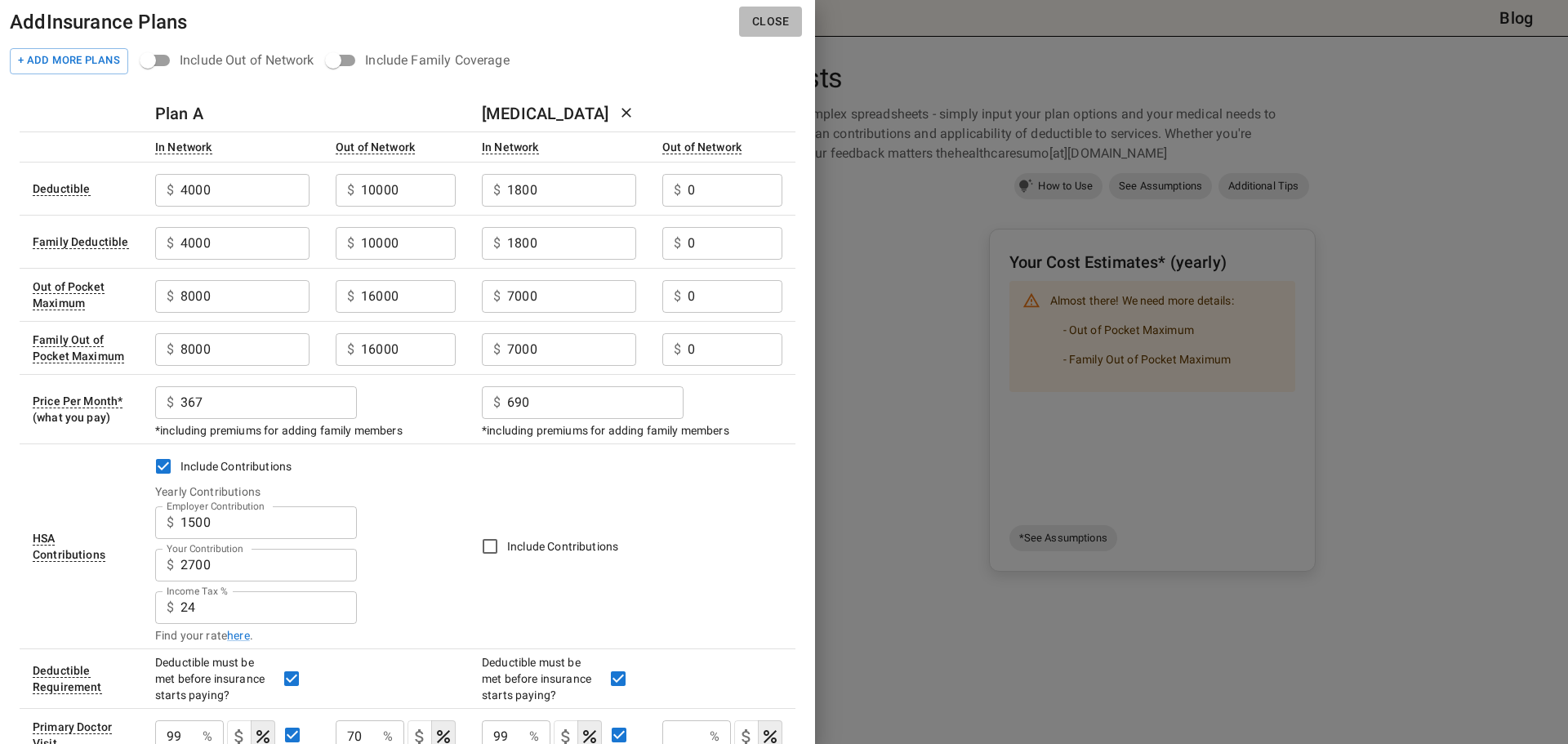
click at [758, 24] on button "Close" at bounding box center [770, 21] width 63 height 31
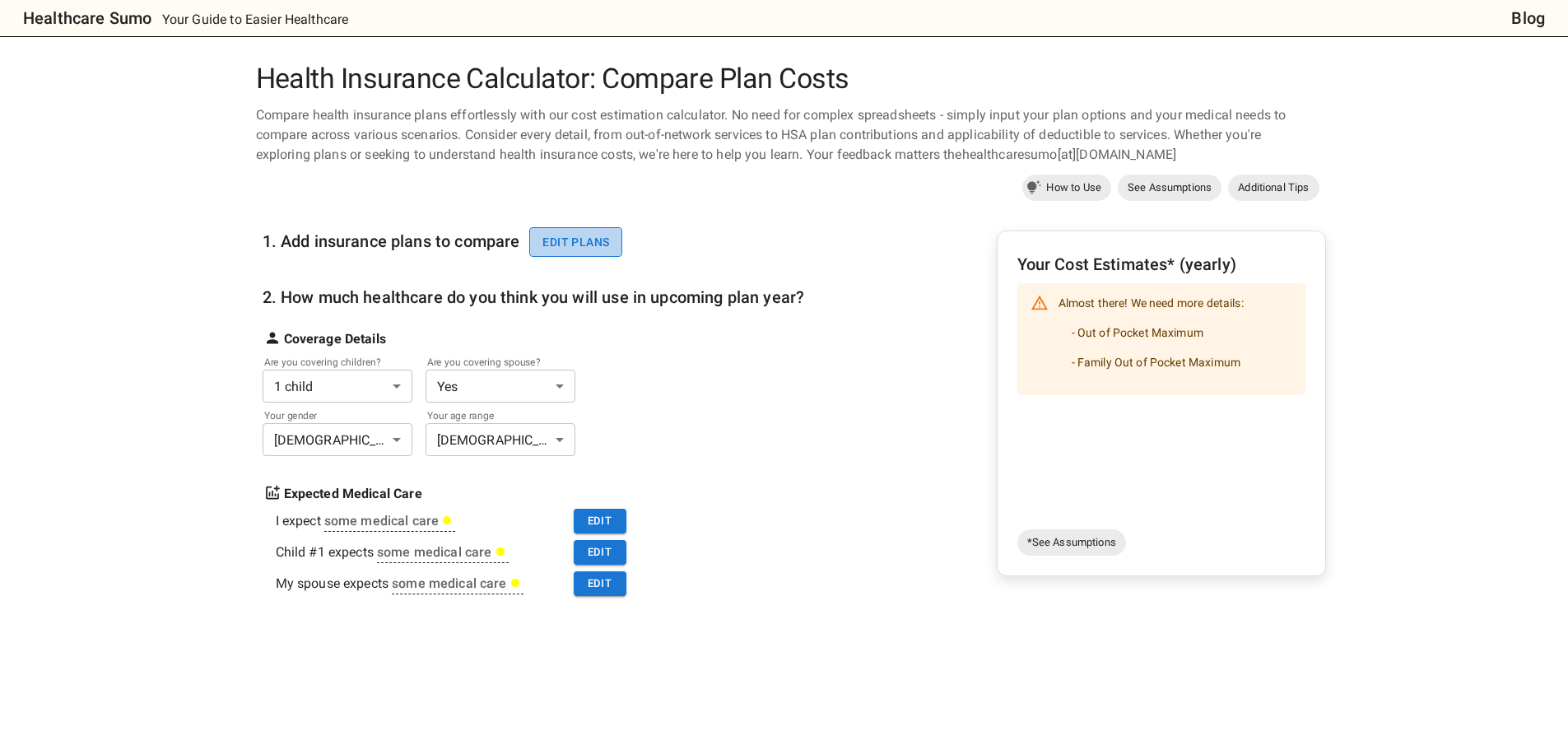
click at [568, 231] on button "Edit plans" at bounding box center [575, 242] width 93 height 31
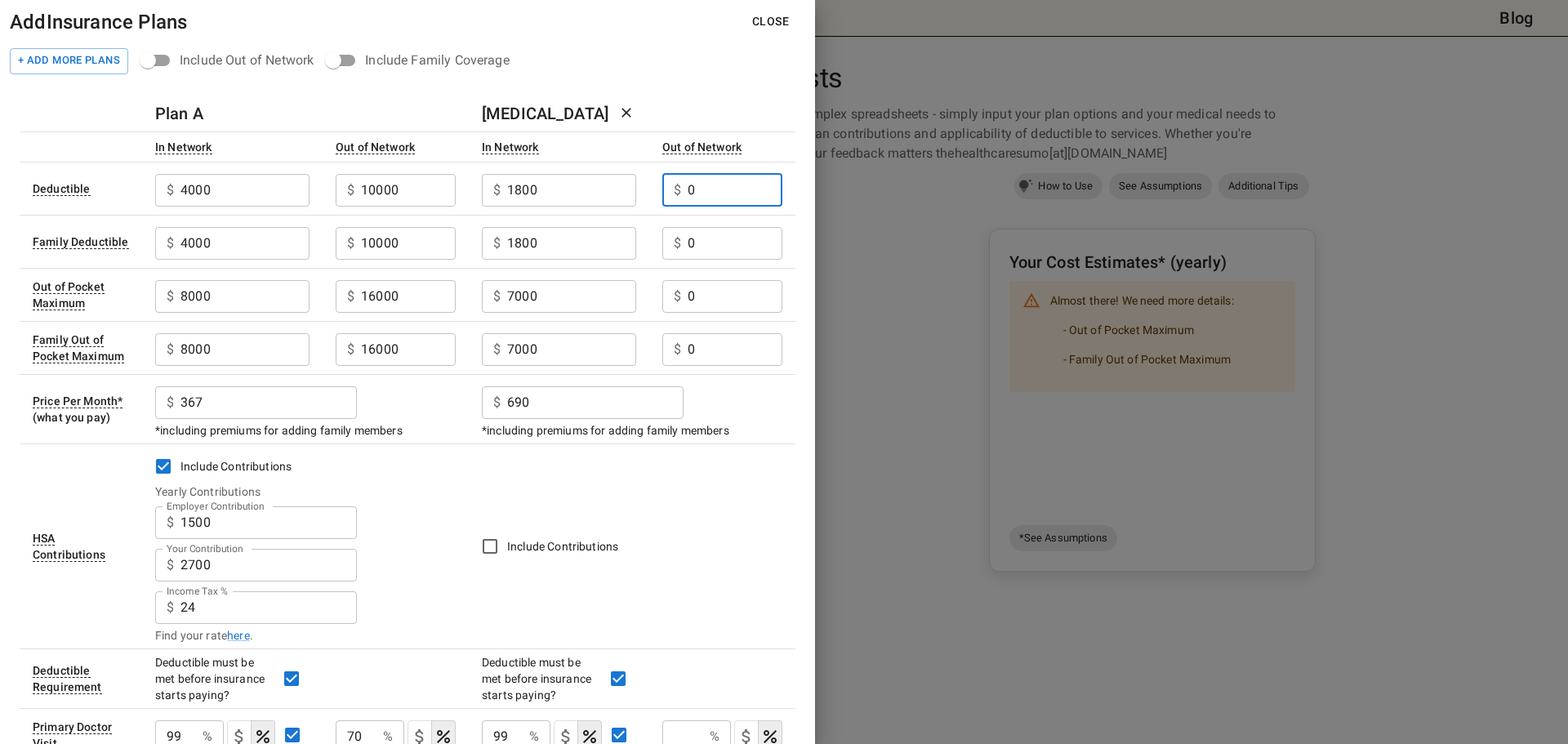
click at [714, 195] on input "0" at bounding box center [735, 190] width 95 height 32
type input "99"
type input "60"
type input "80"
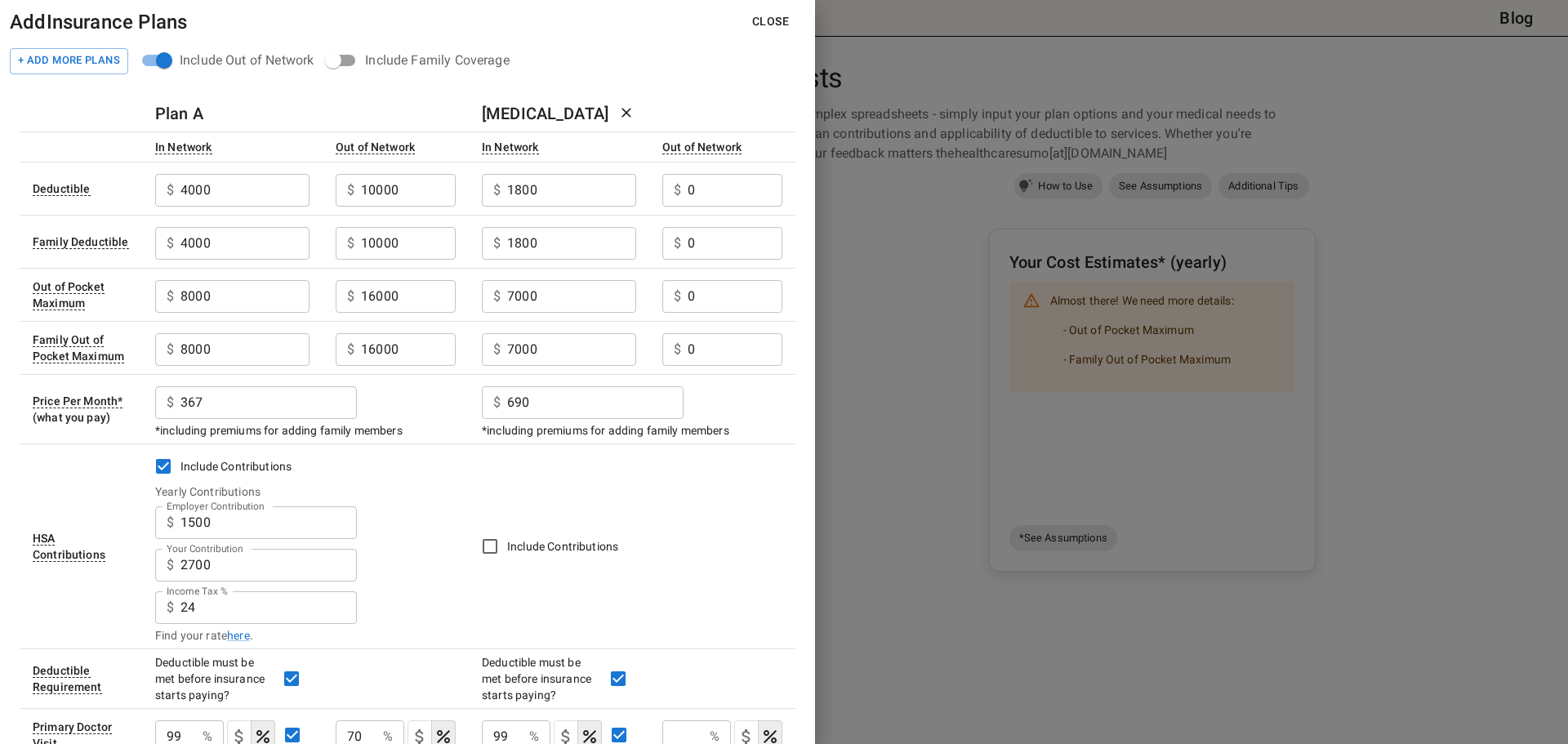
type input "30"
type input "60"
type input "50"
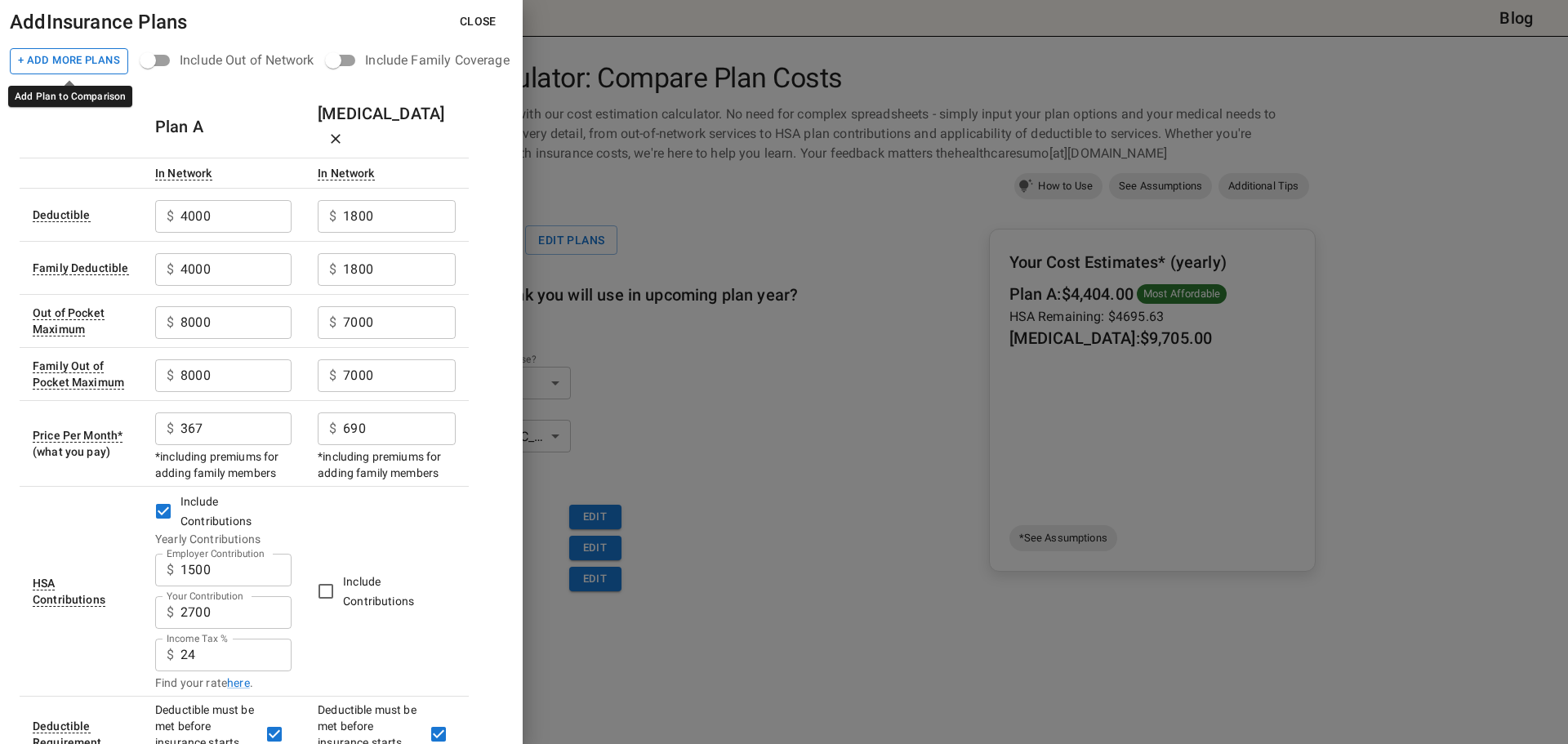
click at [49, 58] on button "+ Add More Plans" at bounding box center [68, 61] width 118 height 26
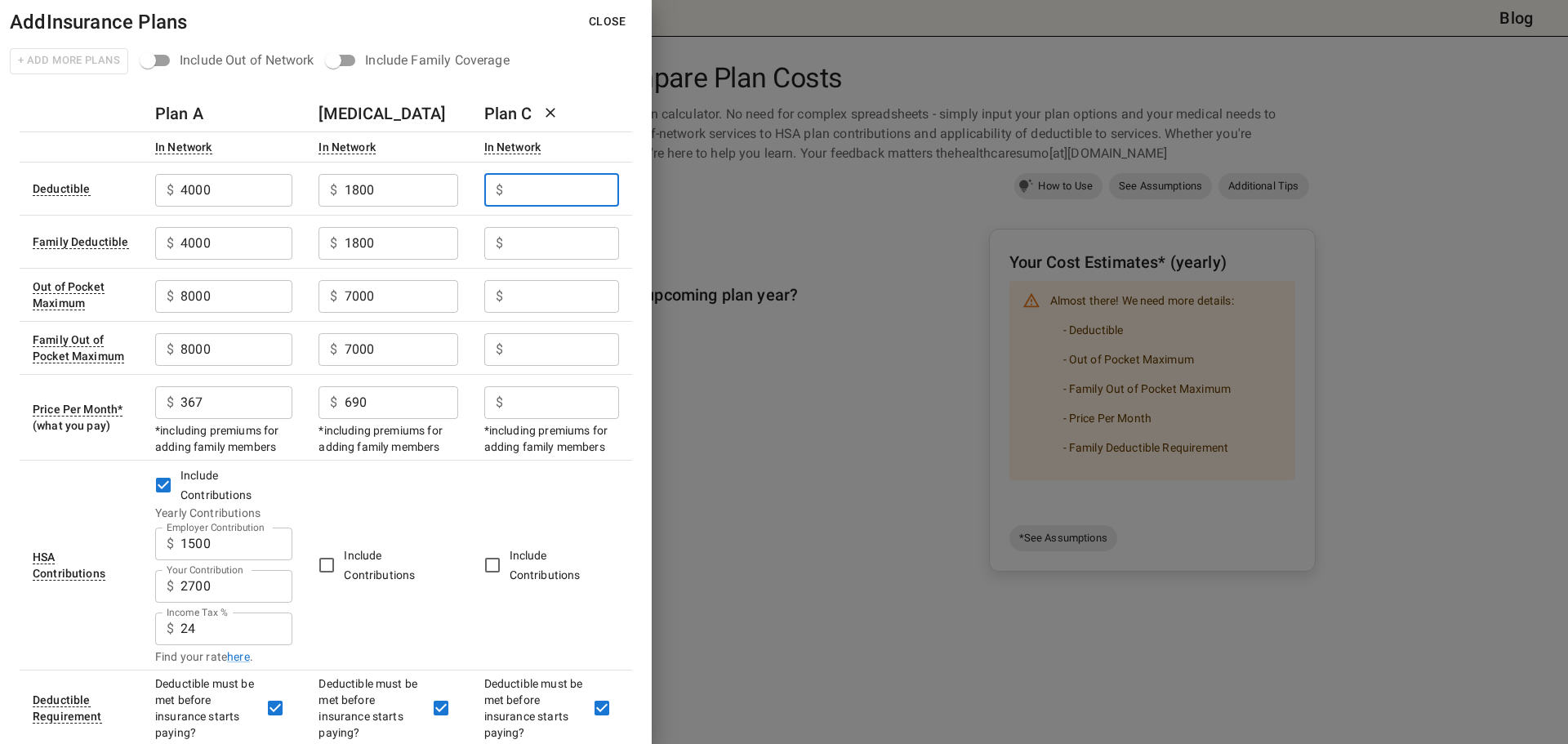
click at [546, 184] on input "Employer Contribution" at bounding box center [564, 190] width 109 height 32
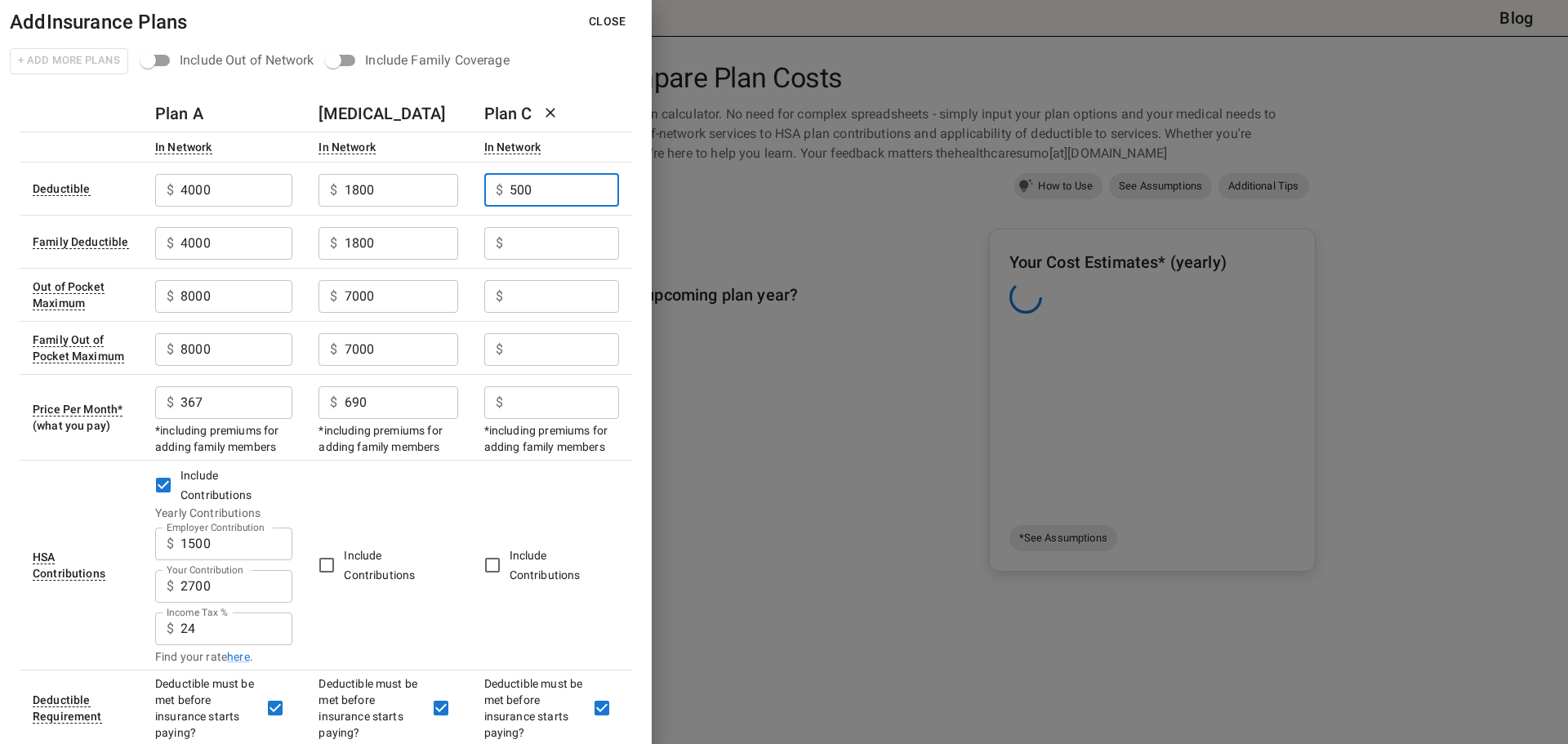
type input "500"
click at [549, 229] on input "Employer Contribution" at bounding box center [564, 242] width 109 height 32
type input "500"
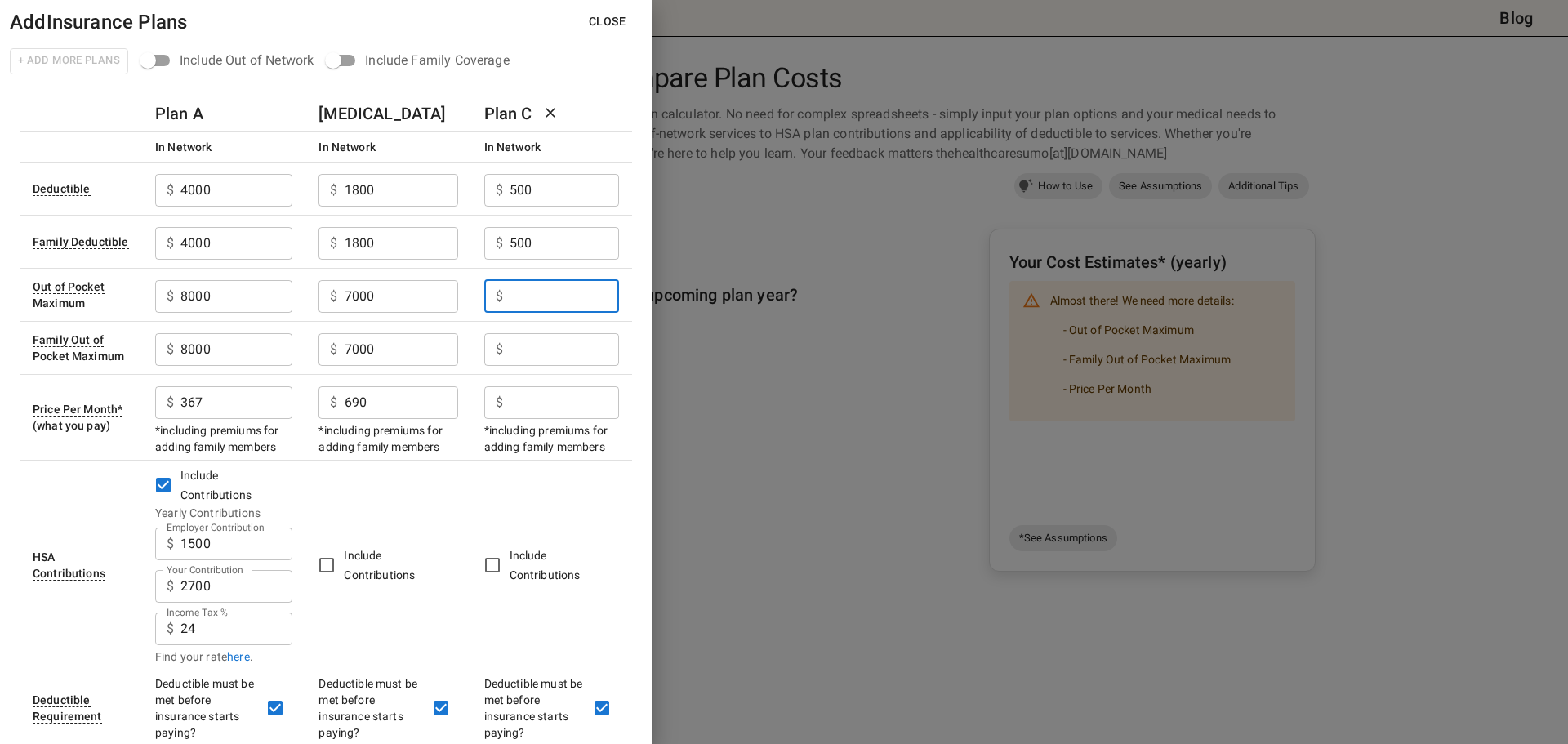
click at [561, 296] on input "Employer Contribution" at bounding box center [564, 296] width 109 height 32
type input "6000"
click at [541, 351] on input "Employer Contribution" at bounding box center [564, 348] width 109 height 32
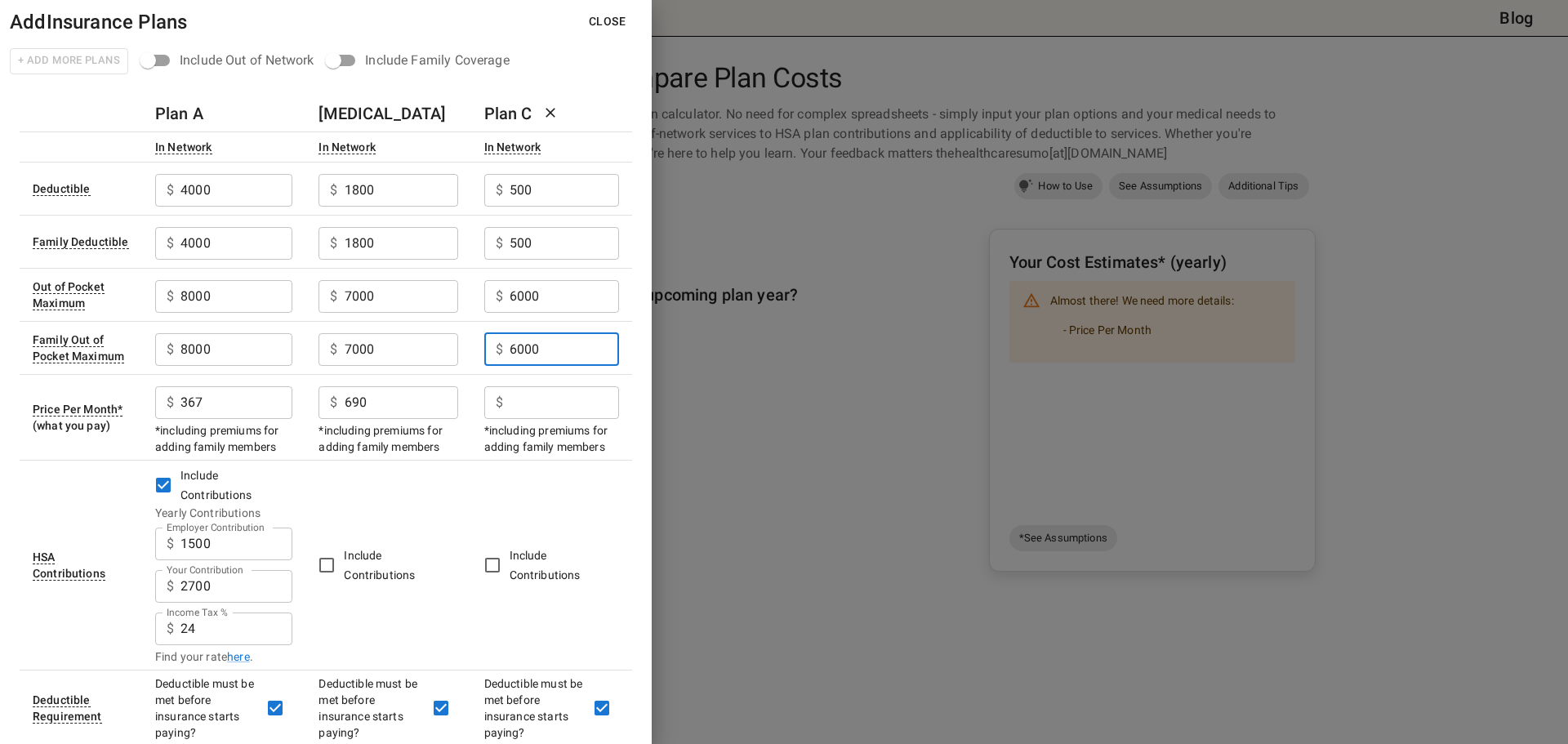
type input "6000"
click at [538, 408] on input "Employer Contribution" at bounding box center [564, 402] width 109 height 32
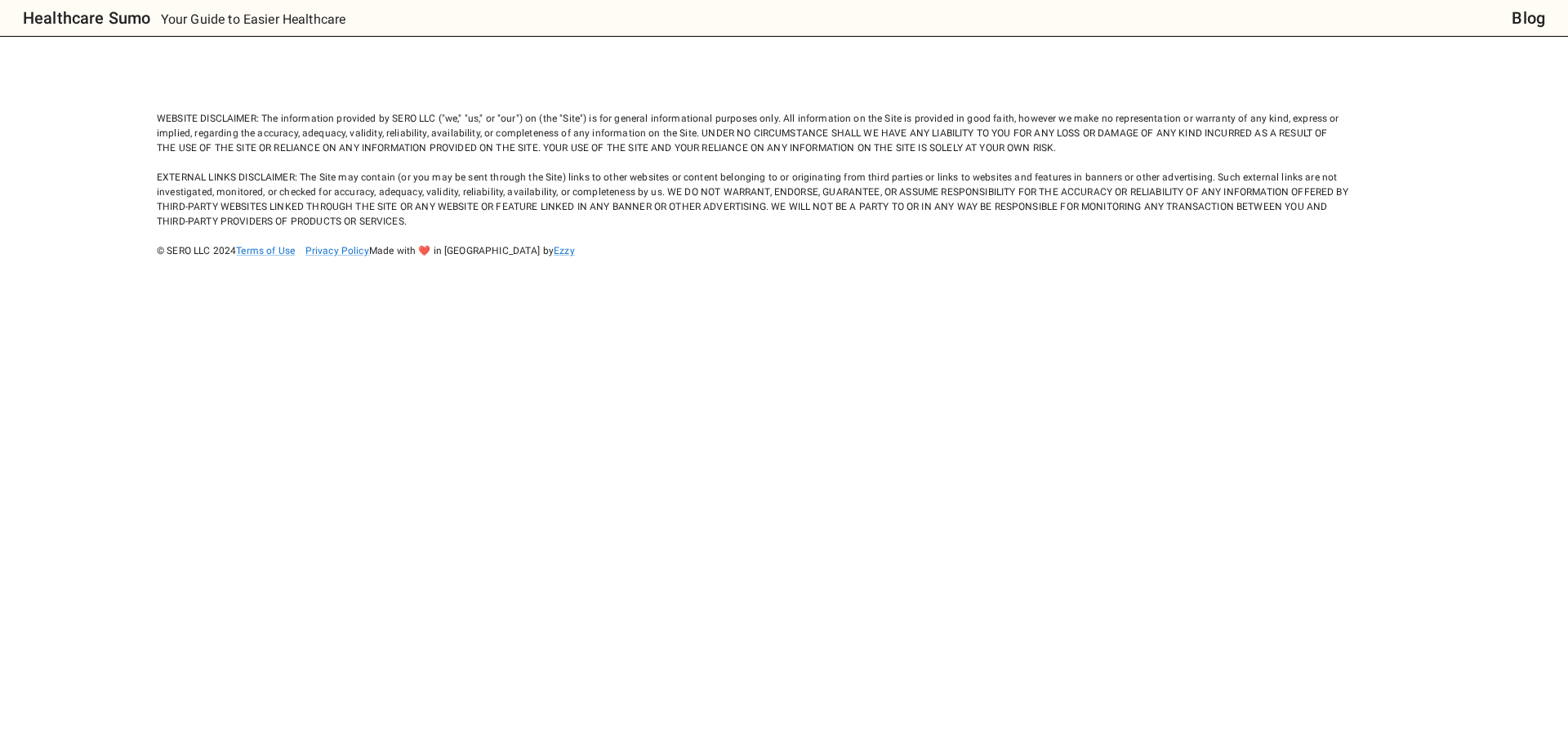
click at [405, 187] on div "WEBSITE DISCLAIMER: The information provided by SERO LLC ("we," "us," or "our")…" at bounding box center [752, 169] width 1192 height 176
